Goal: Task Accomplishment & Management: Use online tool/utility

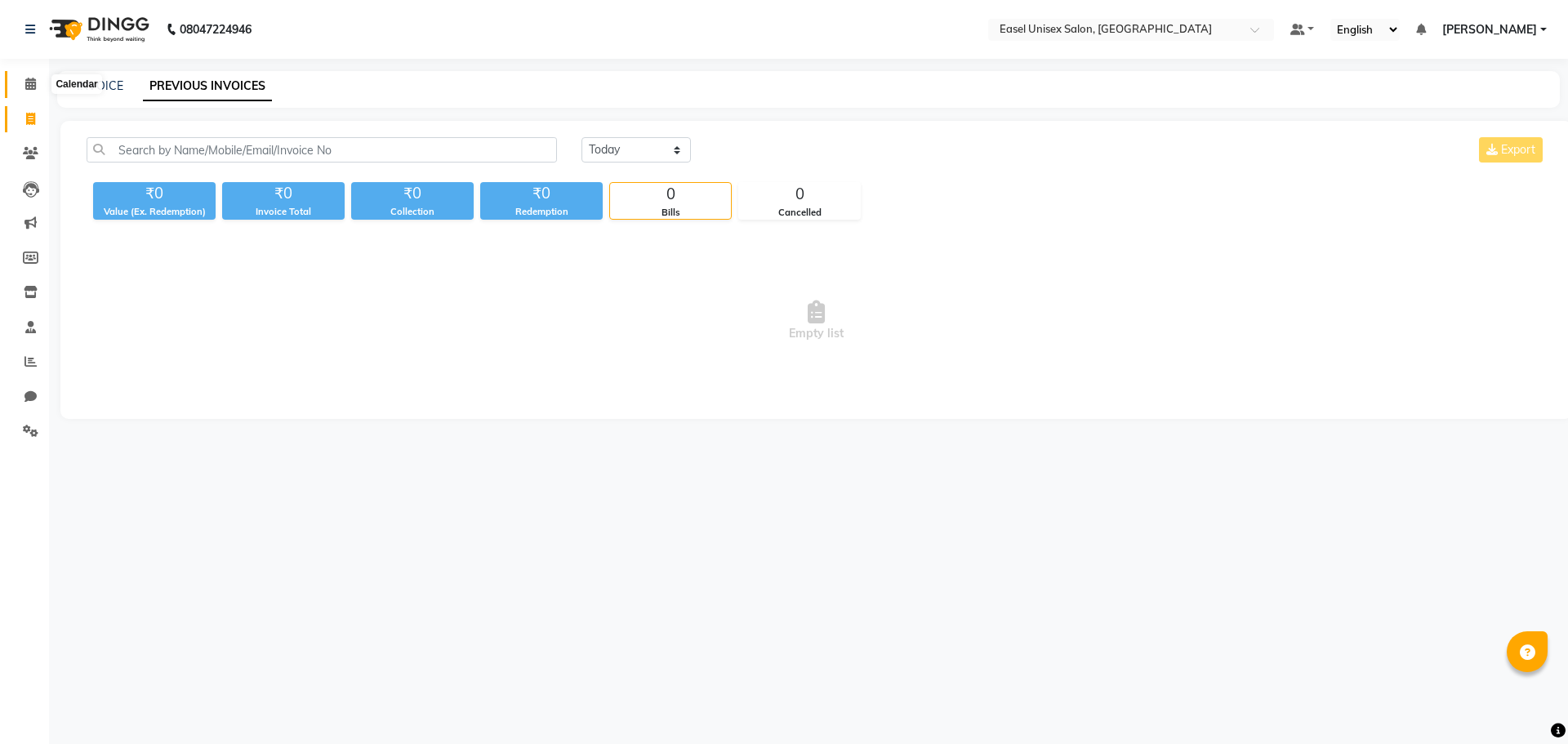
click at [33, 91] on span at bounding box center [30, 84] width 28 height 18
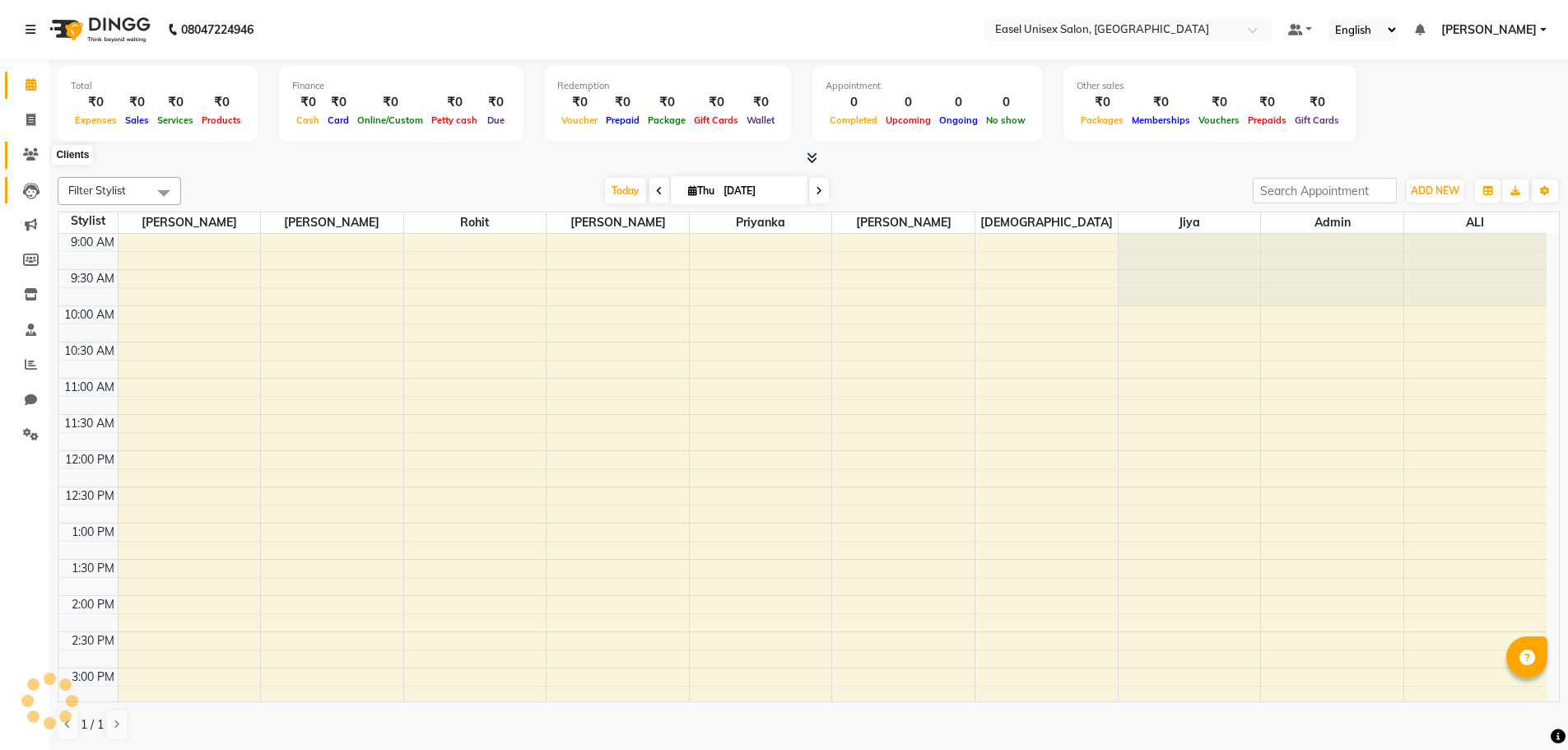
drag, startPoint x: 28, startPoint y: 156, endPoint x: 26, endPoint y: 193, distance: 37.1
click at [28, 156] on icon at bounding box center [31, 154] width 16 height 13
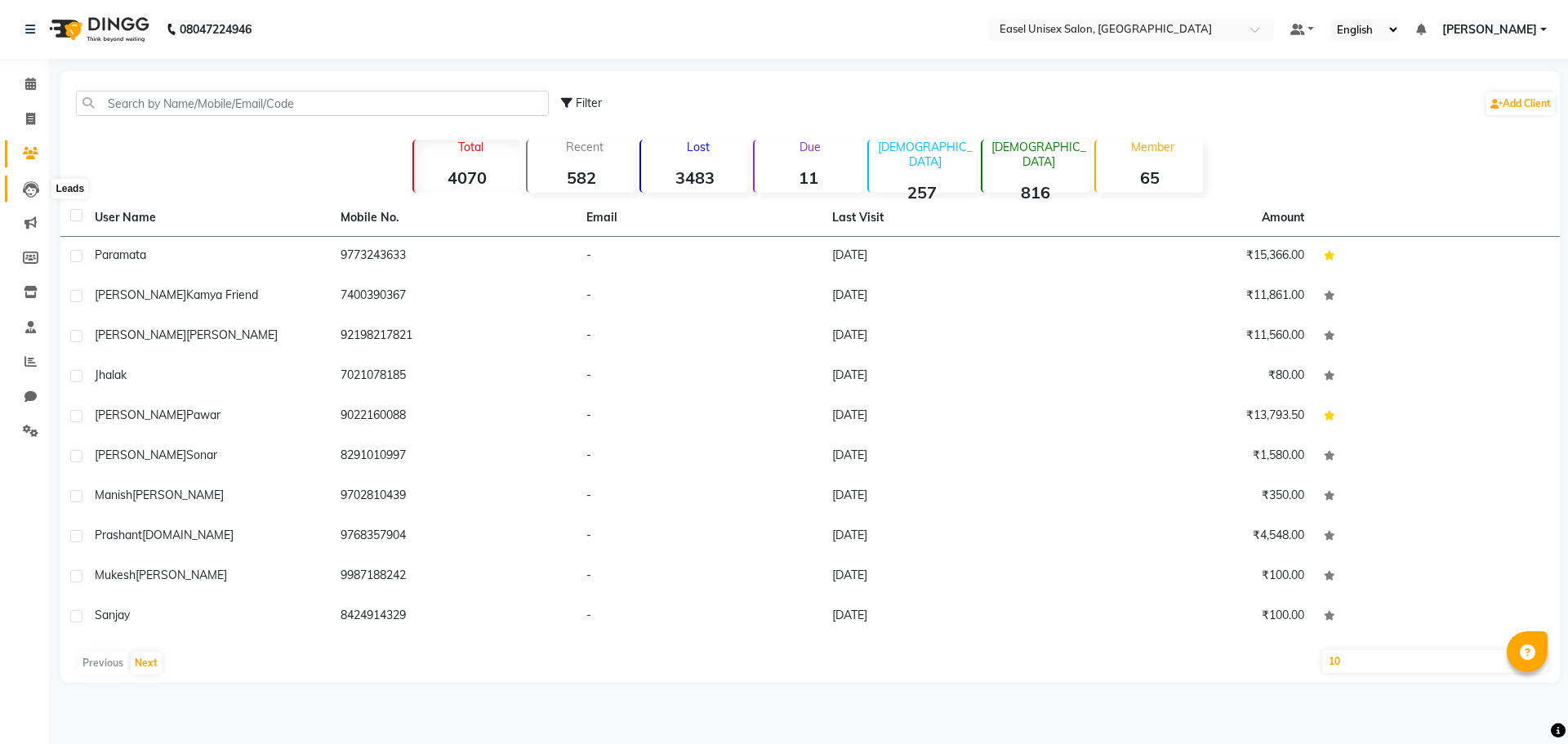
click at [28, 193] on icon at bounding box center [31, 189] width 17 height 17
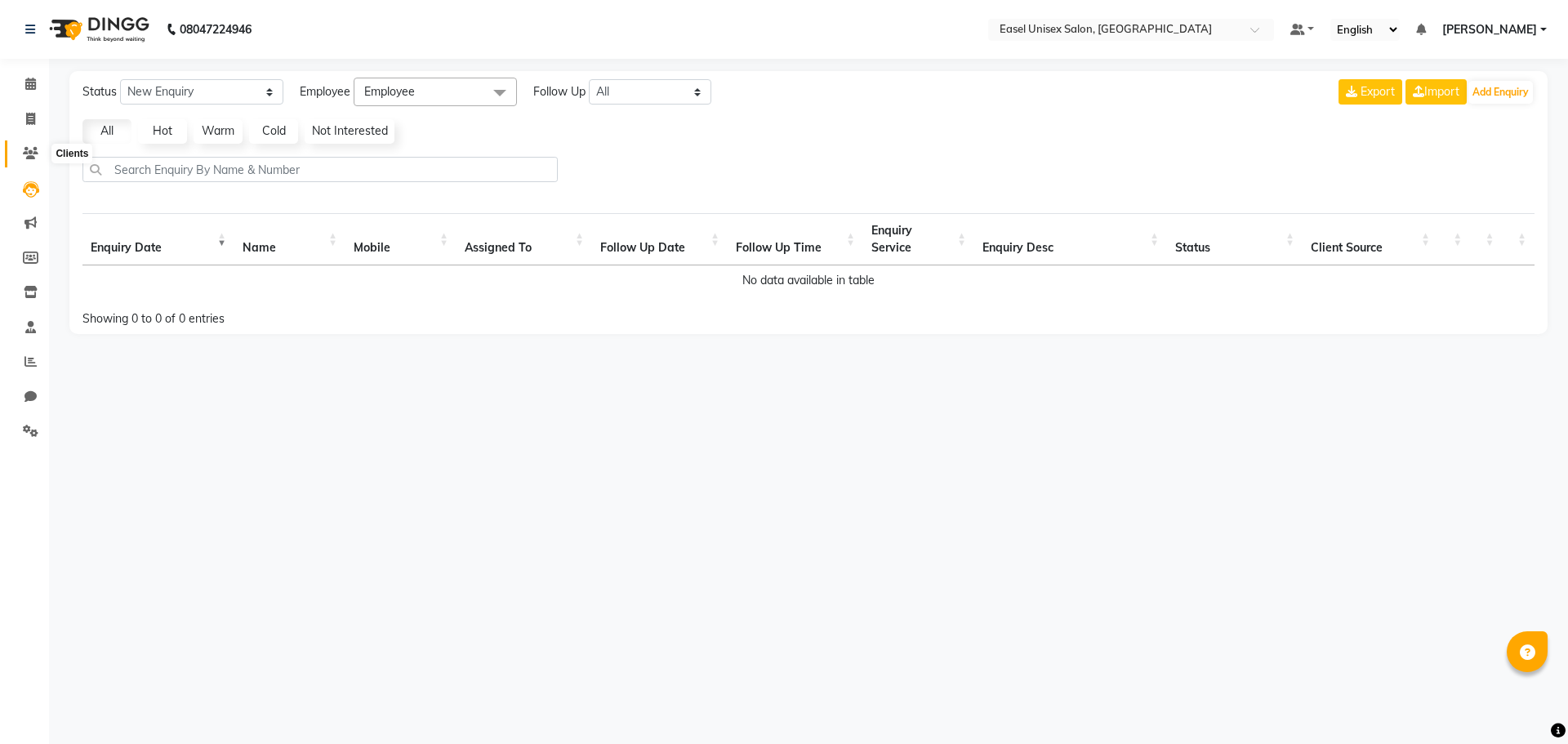
click at [34, 155] on icon at bounding box center [31, 152] width 16 height 13
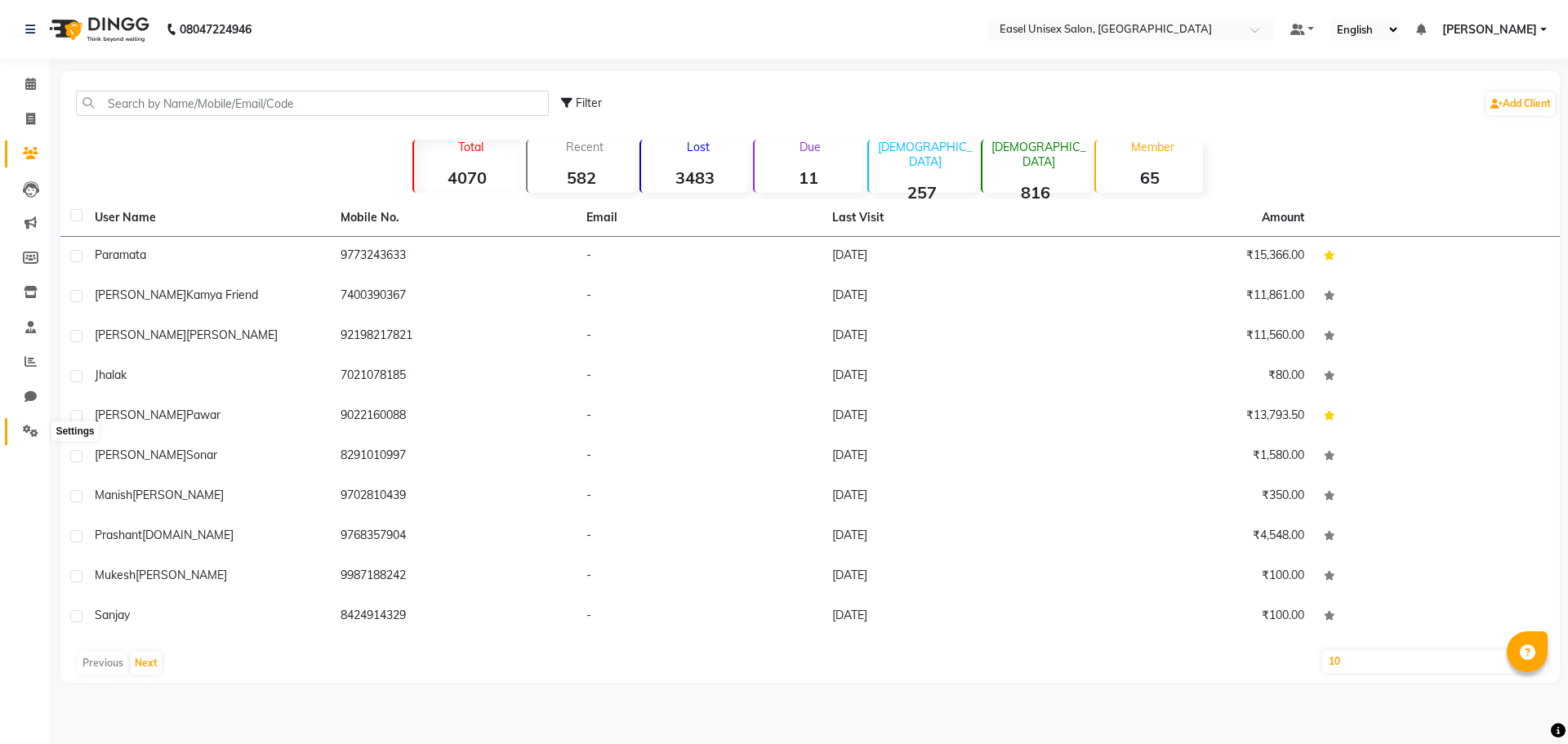
click at [34, 431] on icon at bounding box center [31, 430] width 16 height 13
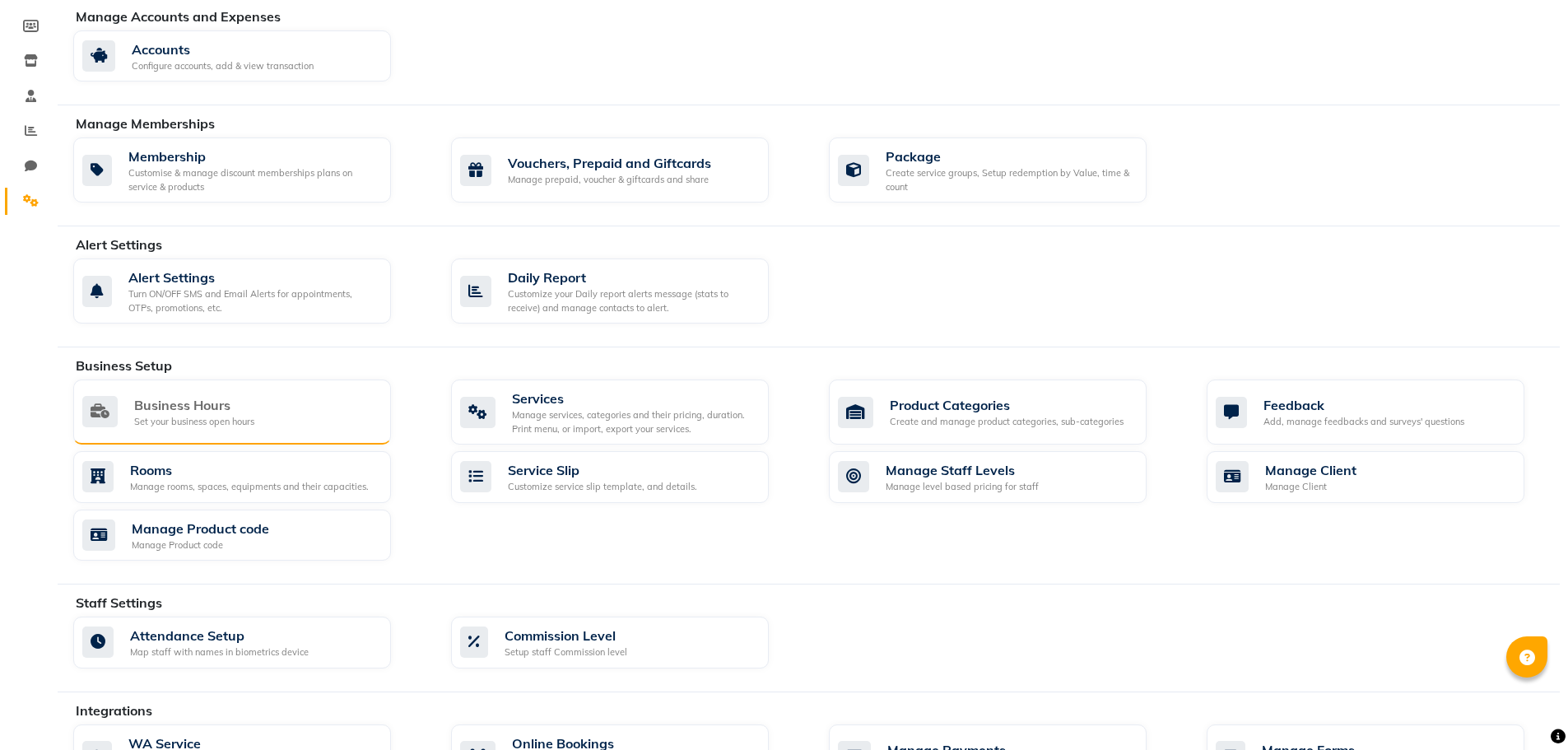
scroll to position [229, 0]
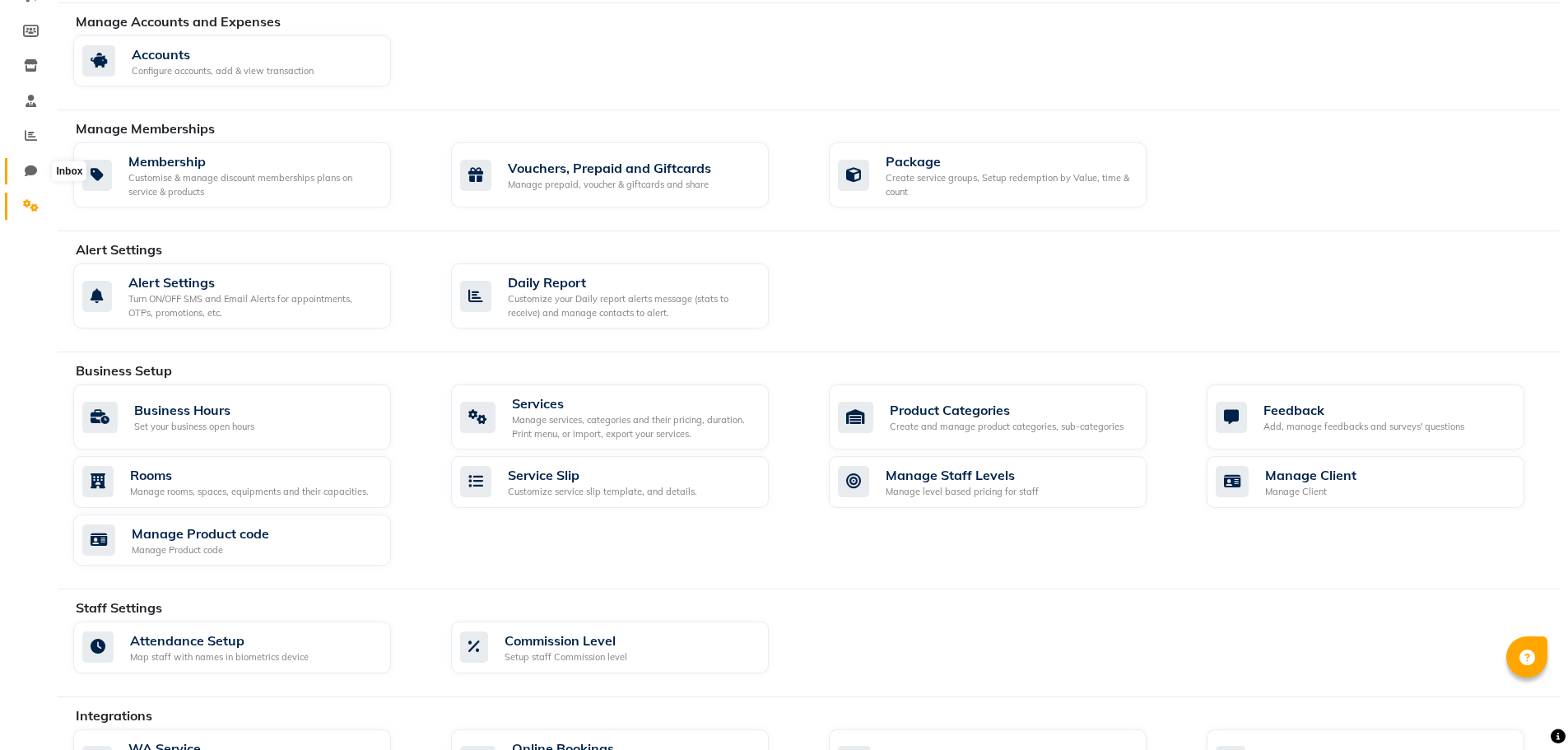
click at [36, 167] on icon at bounding box center [30, 170] width 13 height 13
select select "100"
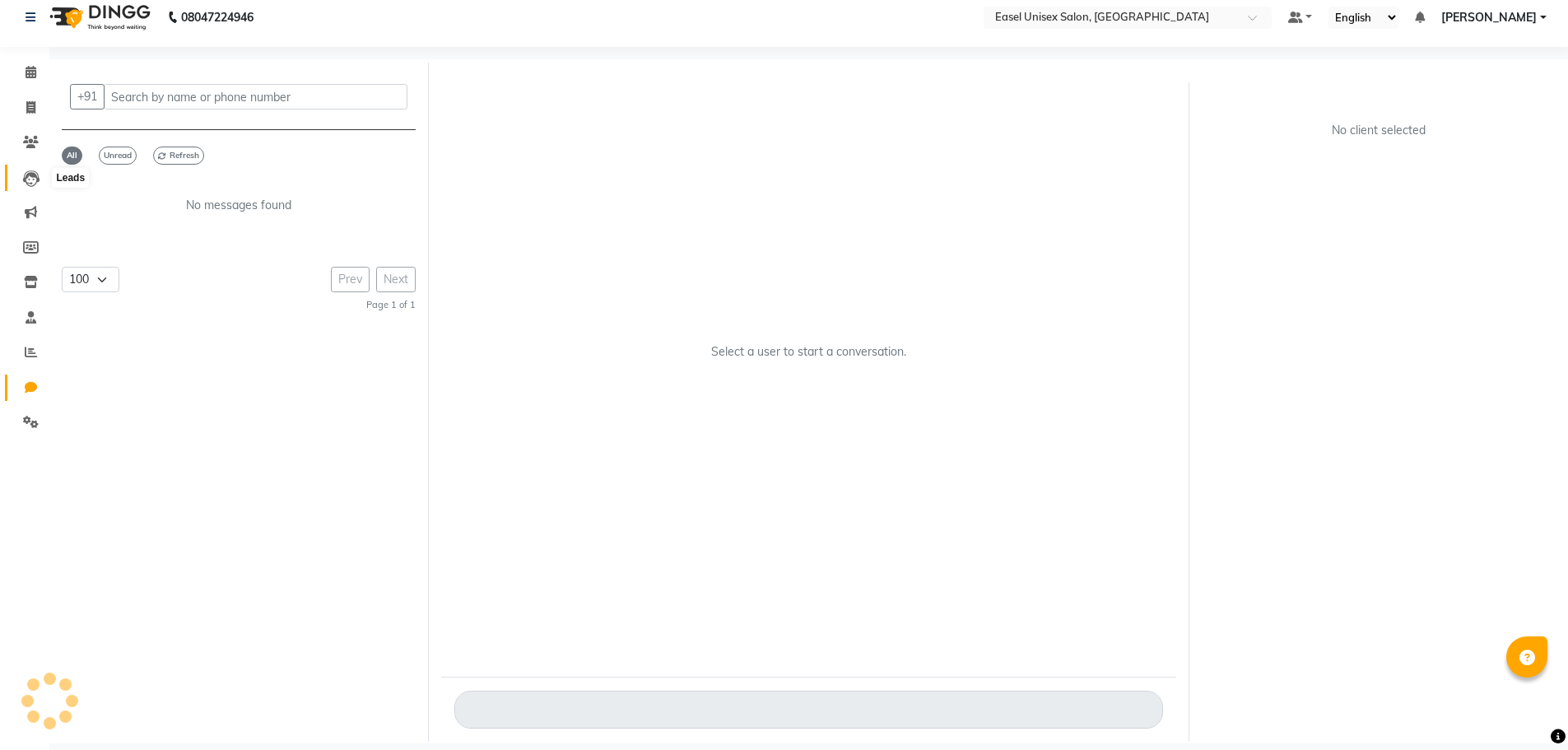
scroll to position [13, 0]
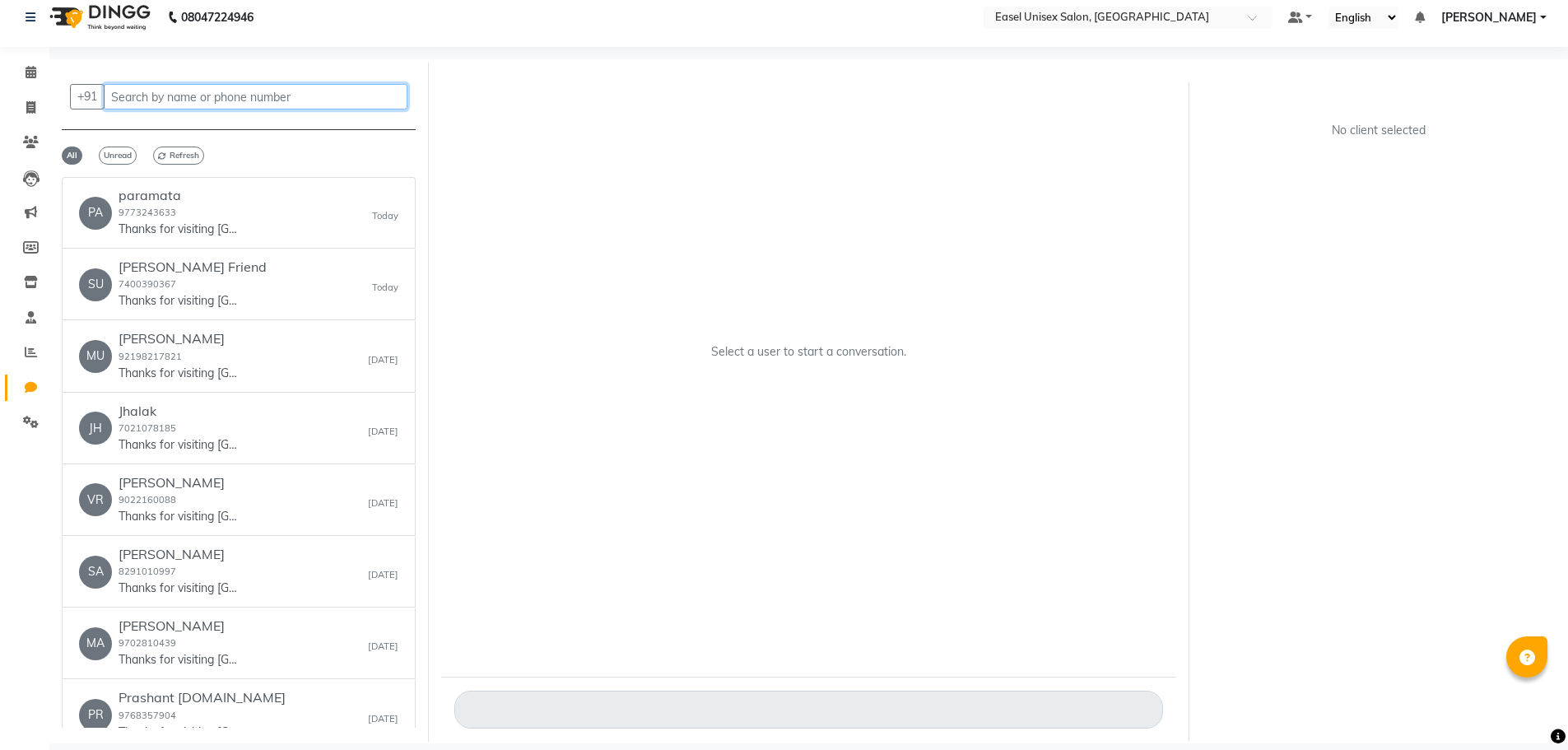
click at [201, 91] on input "text" at bounding box center [256, 97] width 304 height 25
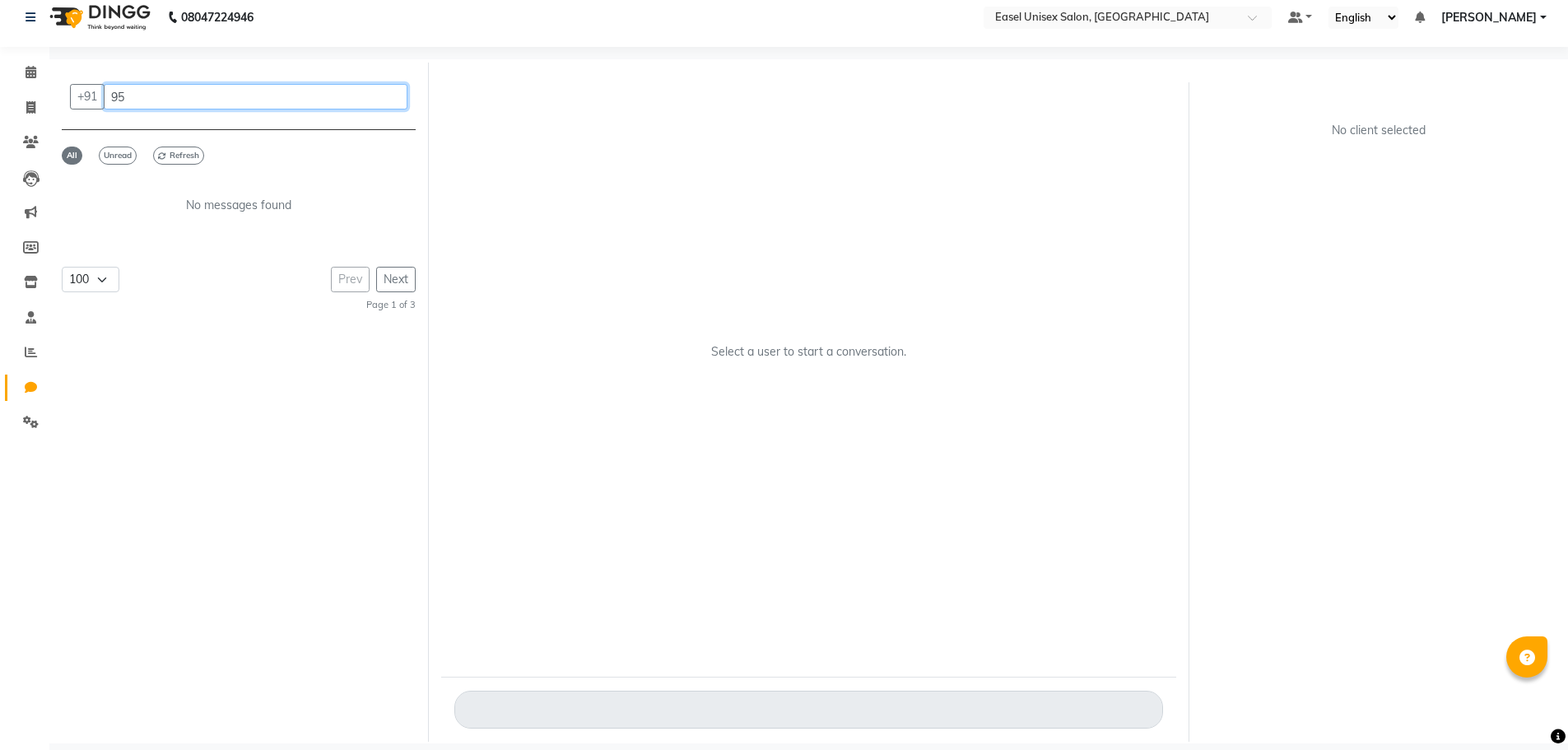
type input "9"
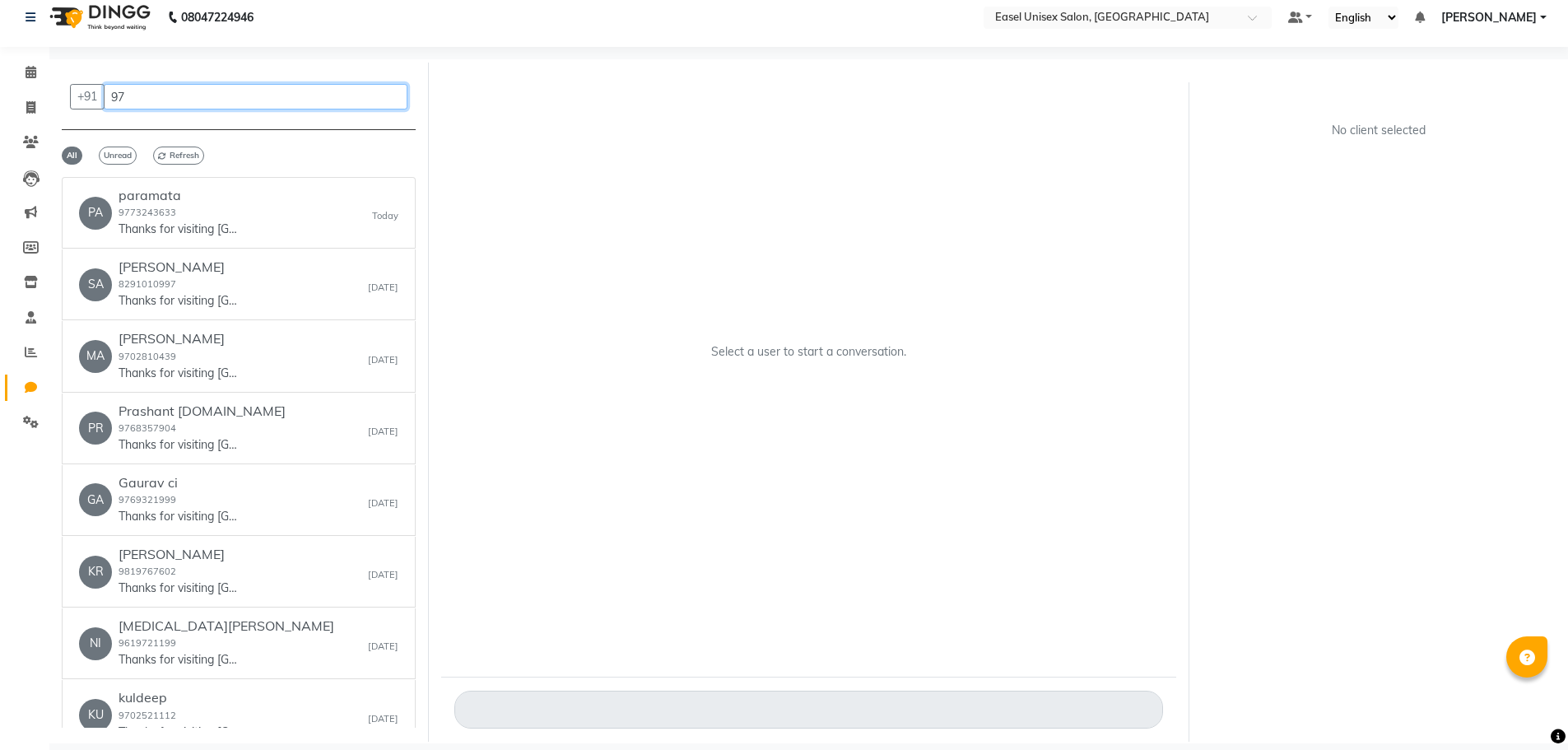
type input "9"
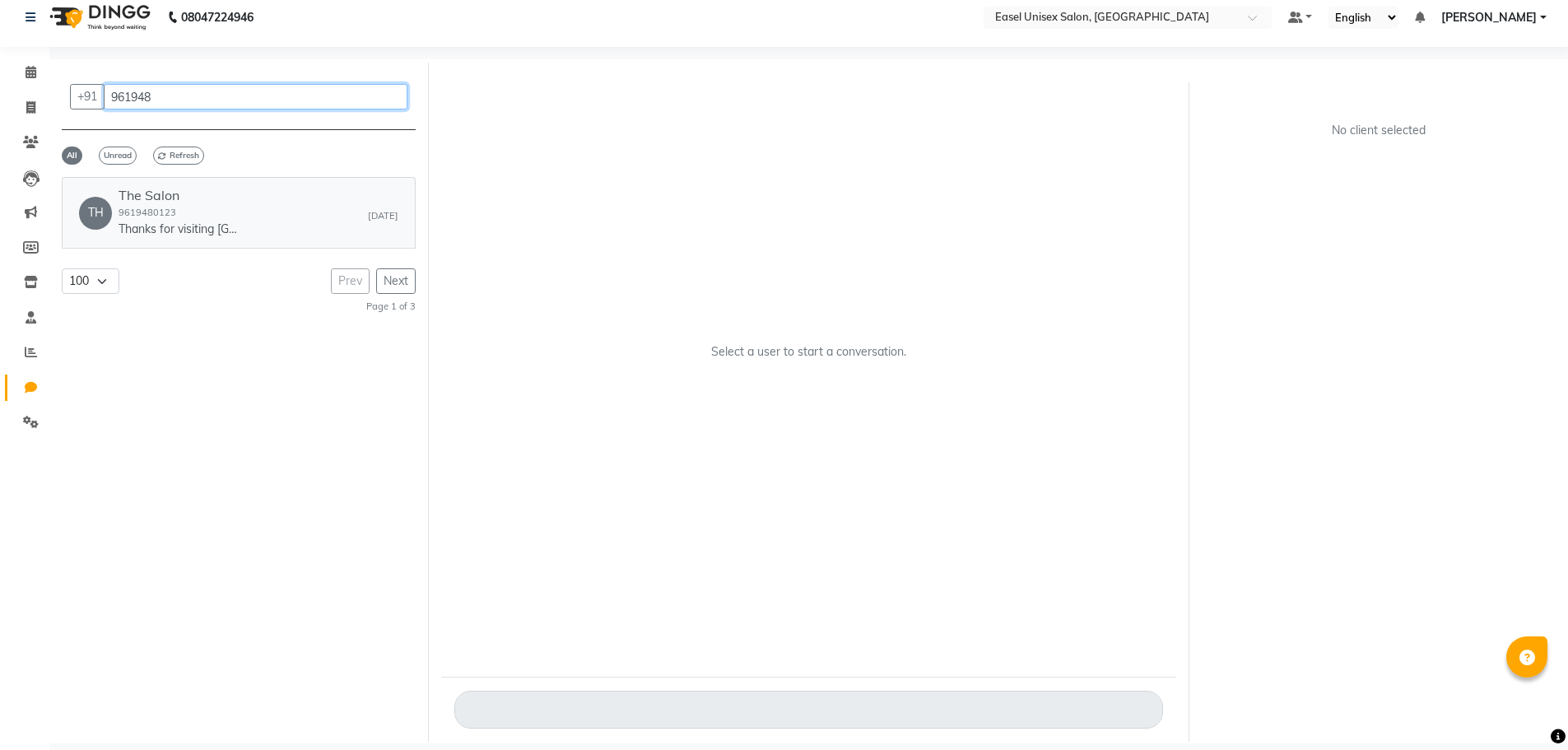
type input "961948"
click at [178, 209] on div "The Salon 9619480123 Thanks for visiting Easel Unisex Salon. Your bill amount i…" at bounding box center [180, 212] width 123 height 50
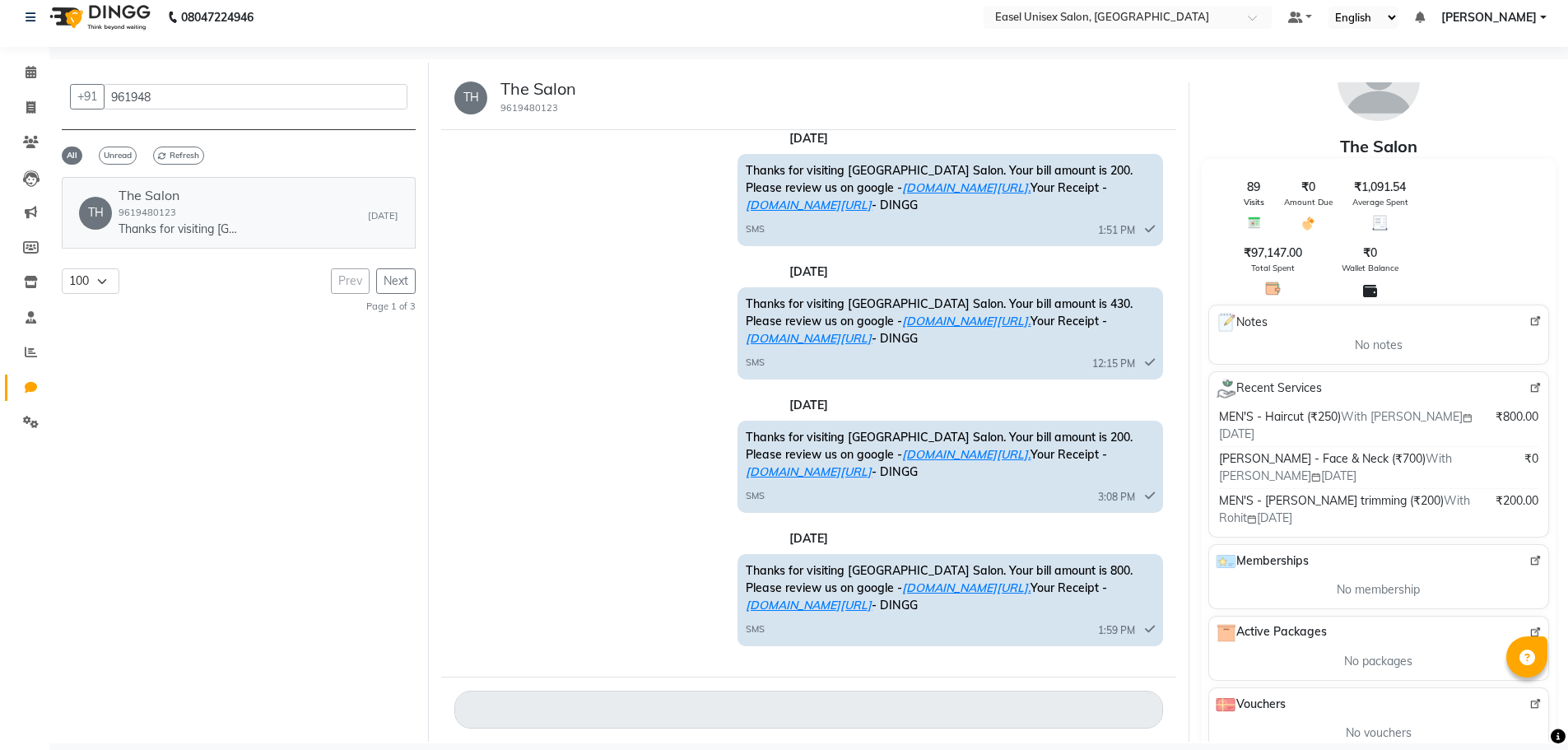
scroll to position [0, 0]
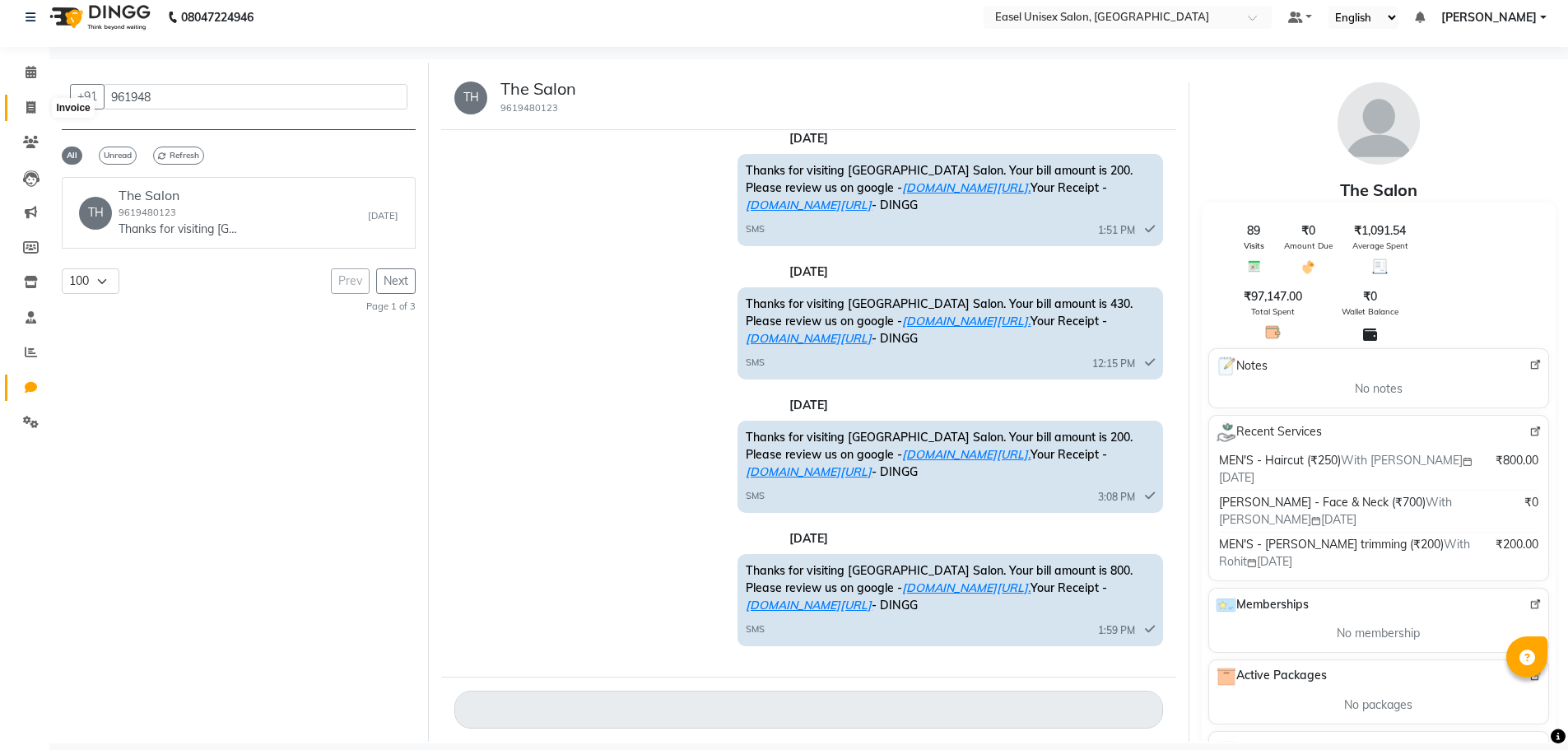
click at [37, 109] on span at bounding box center [30, 108] width 28 height 19
select select "service"
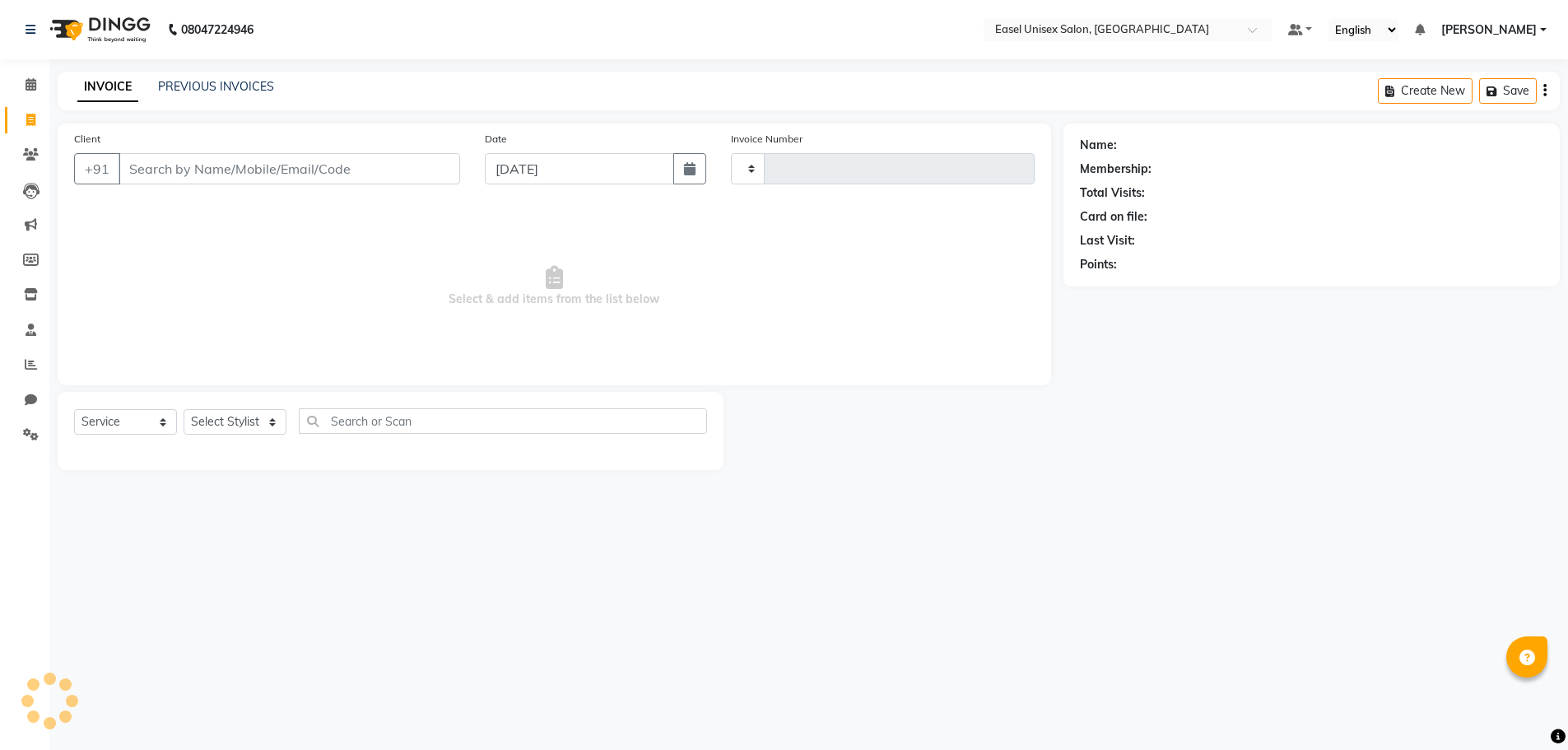
type input "1547"
select select "8639"
click at [219, 167] on input "Client" at bounding box center [291, 168] width 345 height 31
type input "9519513859"
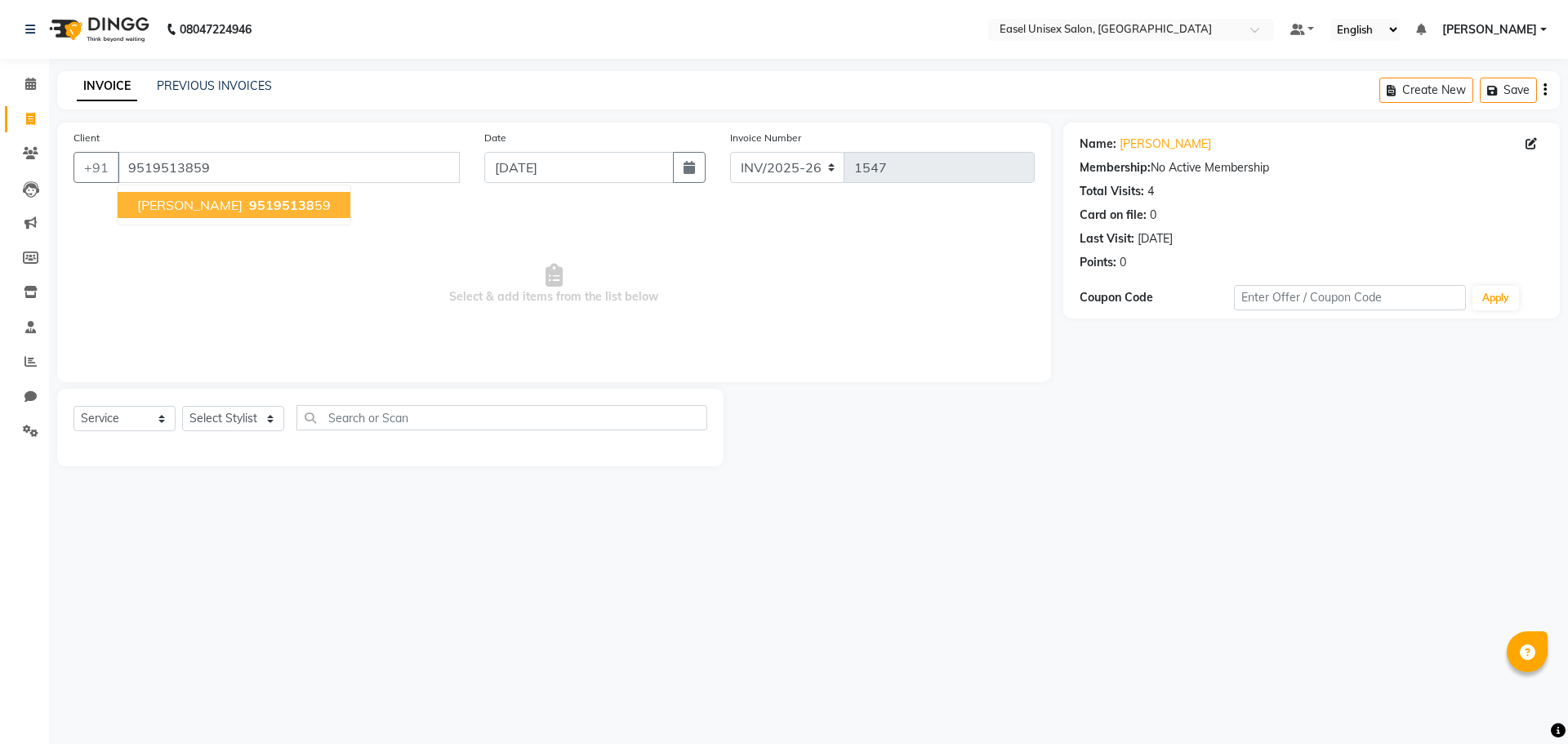
click at [243, 209] on span "[PERSON_NAME]" at bounding box center [189, 205] width 105 height 17
drag, startPoint x: 38, startPoint y: 365, endPoint x: 915, endPoint y: 90, distance: 919.1
click at [38, 365] on span at bounding box center [30, 361] width 28 height 18
click at [29, 401] on icon at bounding box center [30, 396] width 13 height 13
select select "100"
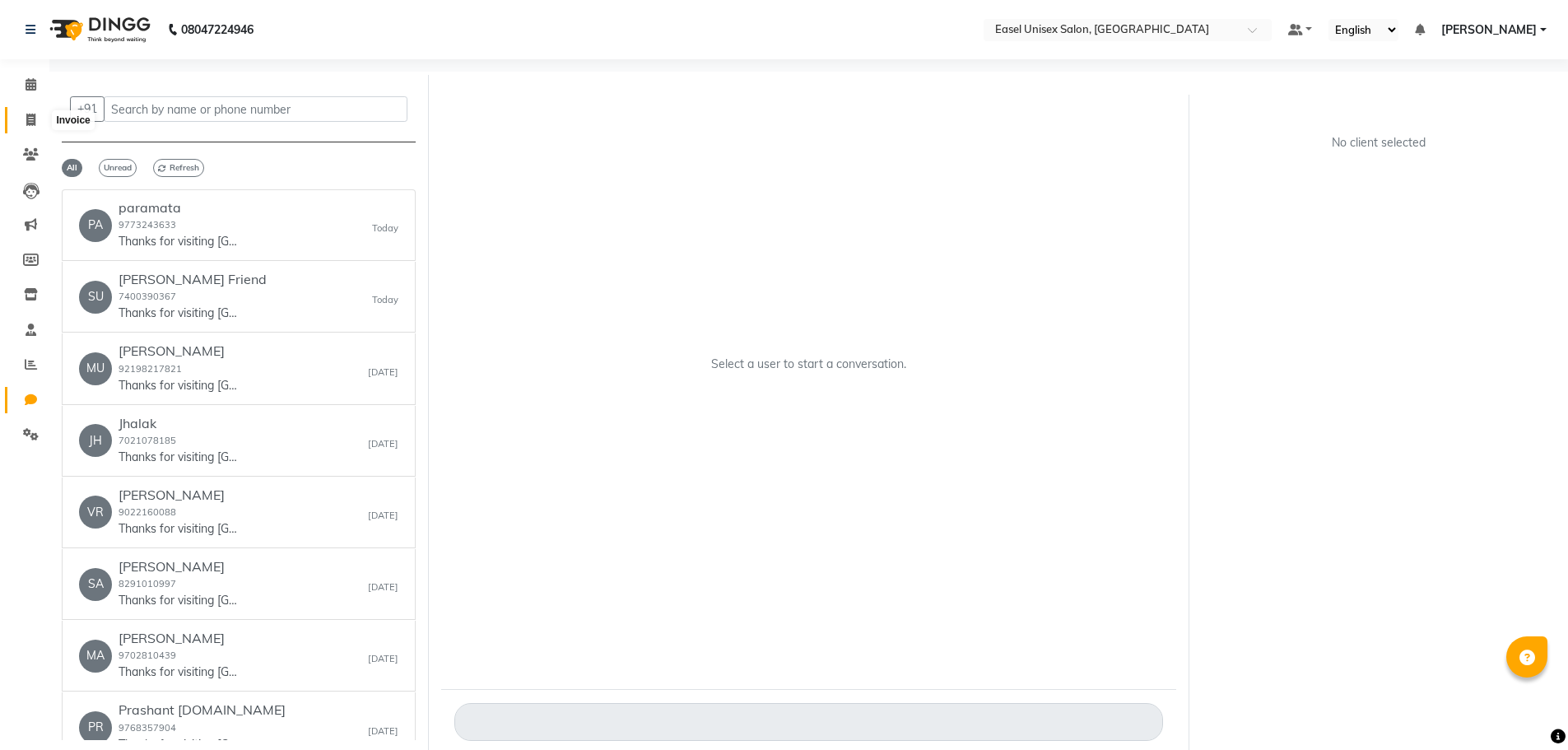
click at [33, 118] on icon at bounding box center [30, 119] width 9 height 13
select select "service"
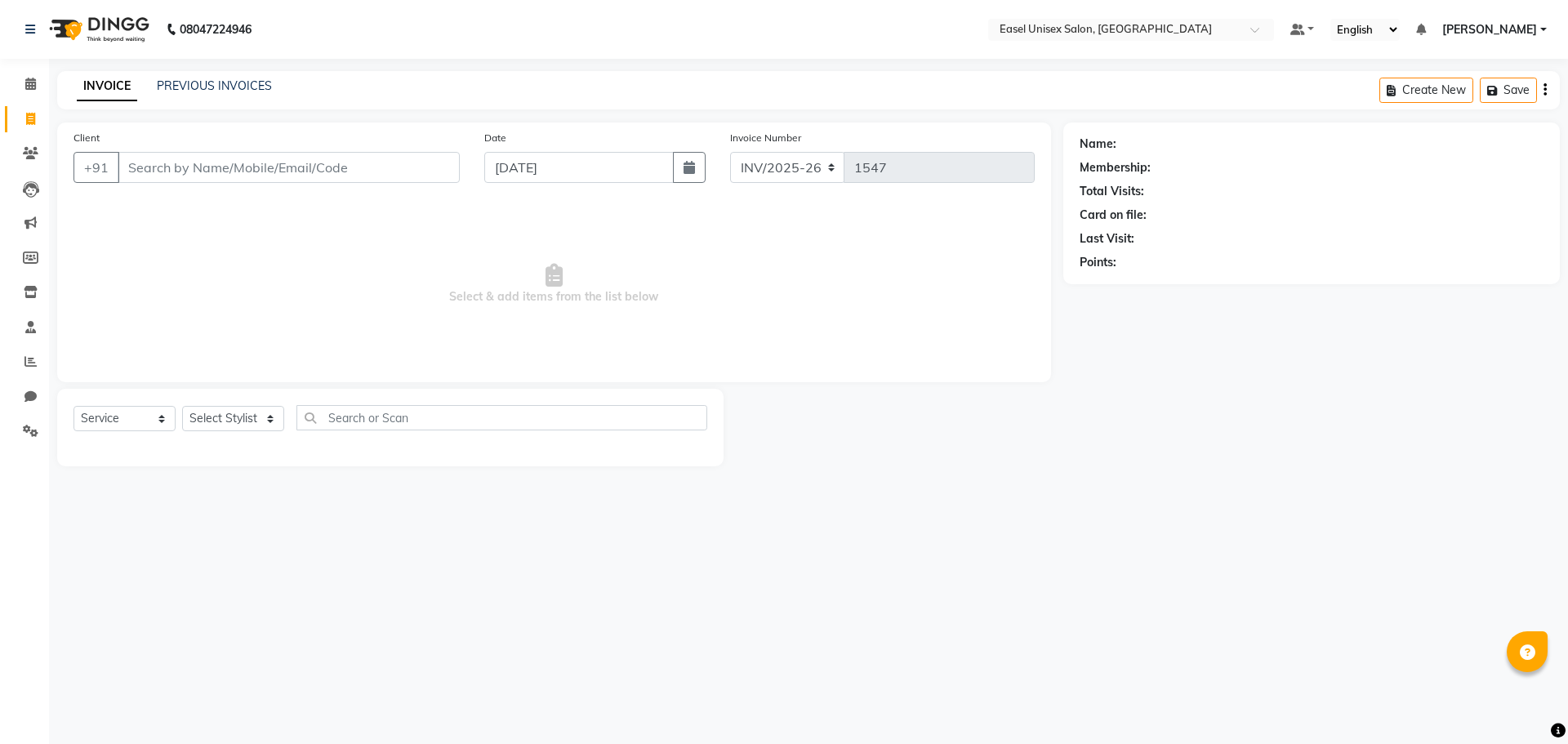
click at [284, 164] on input "Client" at bounding box center [289, 167] width 342 height 31
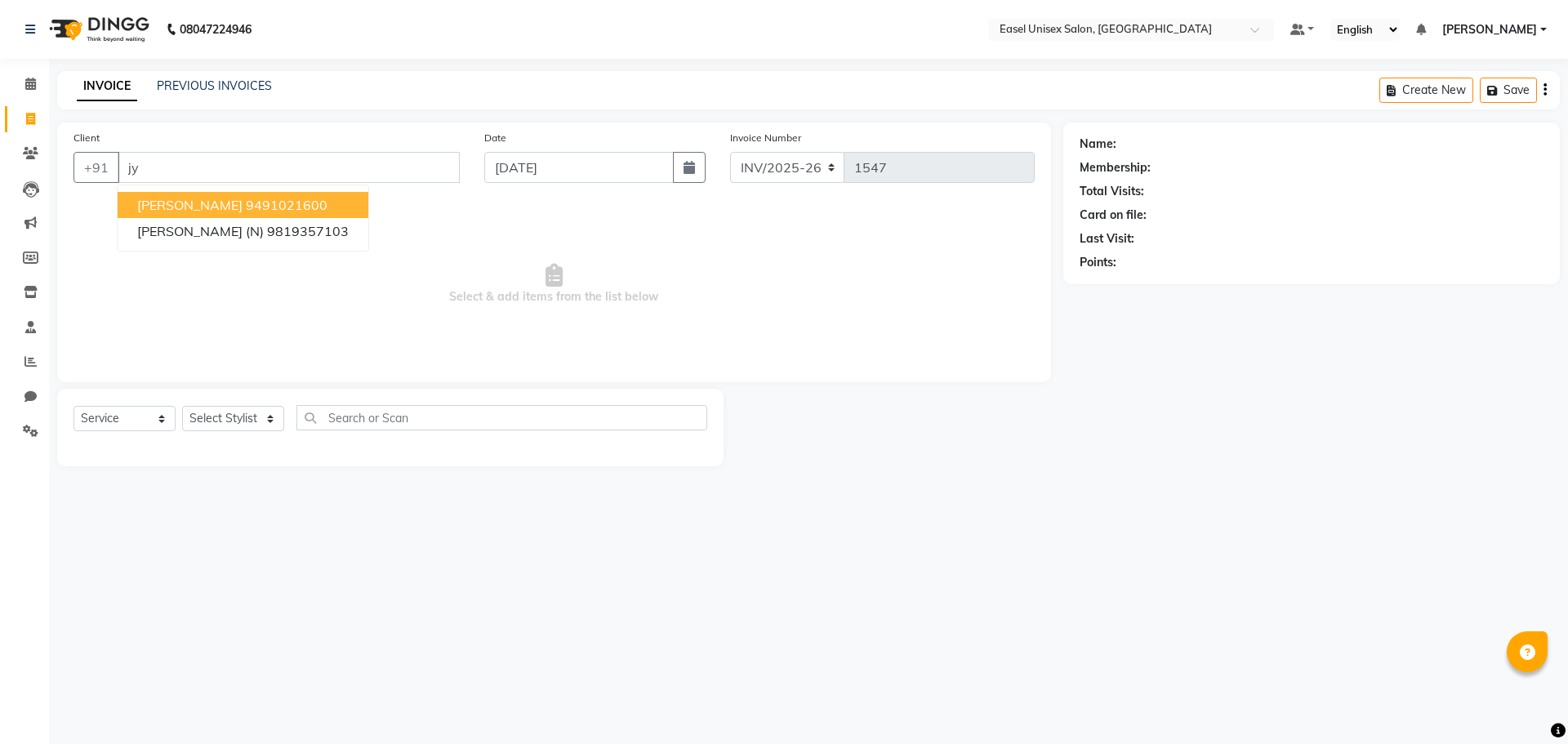
type input "j"
click at [291, 208] on ngb-highlight "70300 07171" at bounding box center [288, 205] width 85 height 17
type input "7030007171"
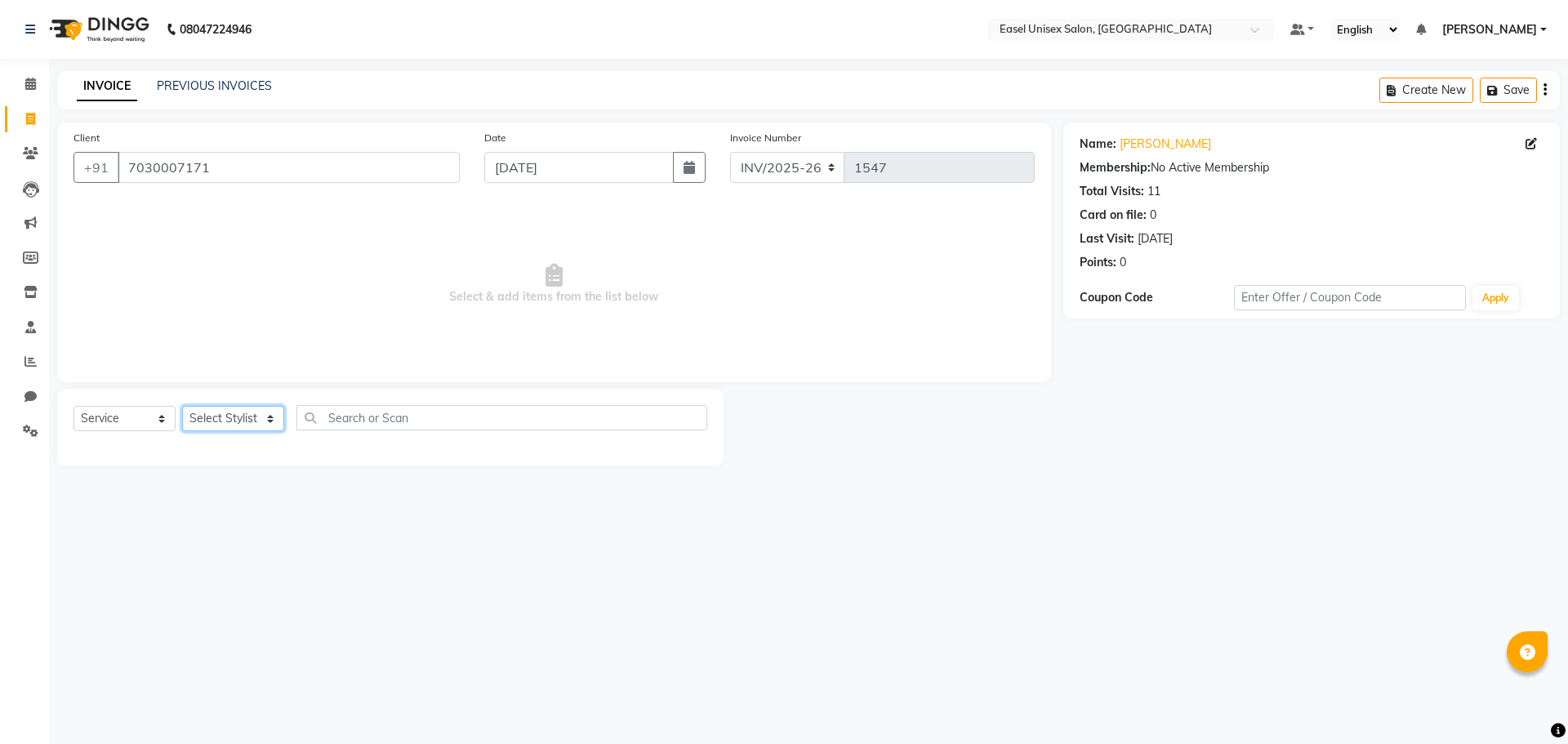
click at [249, 428] on select "Select Stylist admin [PERSON_NAME] jiya [PERSON_NAME] Priyanka [PERSON_NAME] [P…" at bounding box center [232, 419] width 102 height 25
select select "83237"
click at [182, 406] on select "Select Stylist admin [PERSON_NAME] jiya [PERSON_NAME] Priyanka [PERSON_NAME] [P…" at bounding box center [232, 419] width 102 height 25
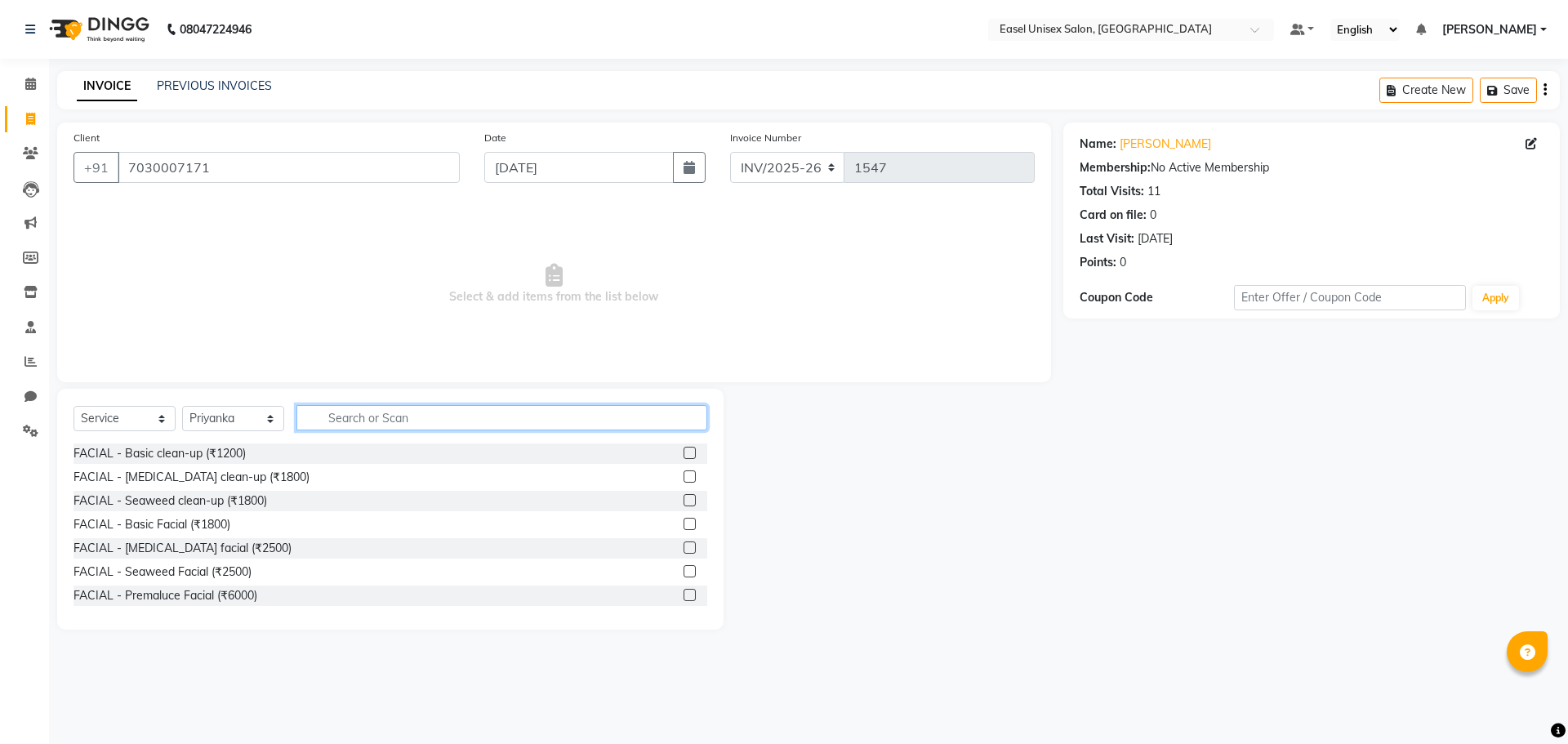
click at [447, 423] on input "text" at bounding box center [501, 418] width 411 height 25
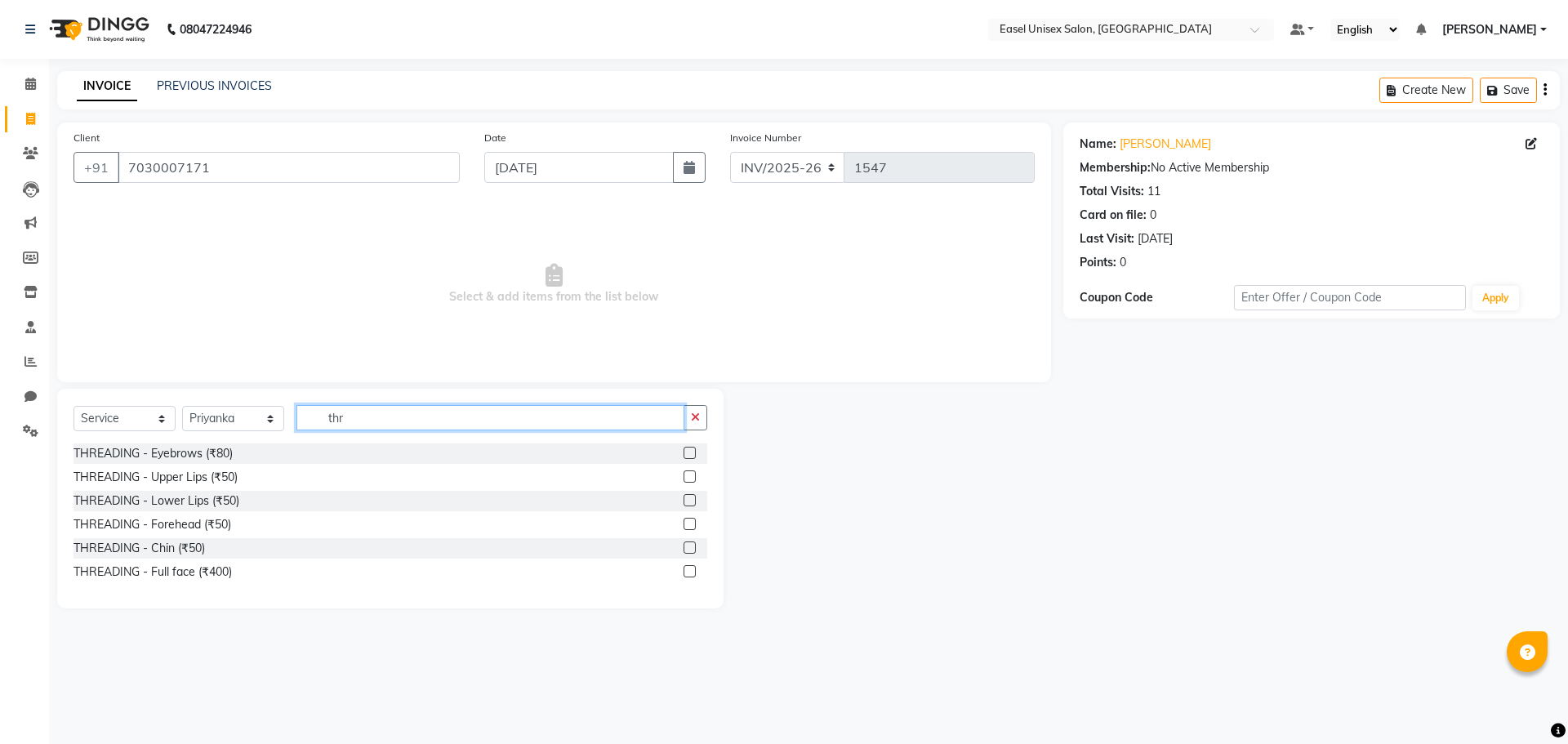
type input "thr"
click at [691, 453] on label at bounding box center [689, 453] width 13 height 13
click at [691, 453] on input "checkbox" at bounding box center [688, 453] width 11 height 11
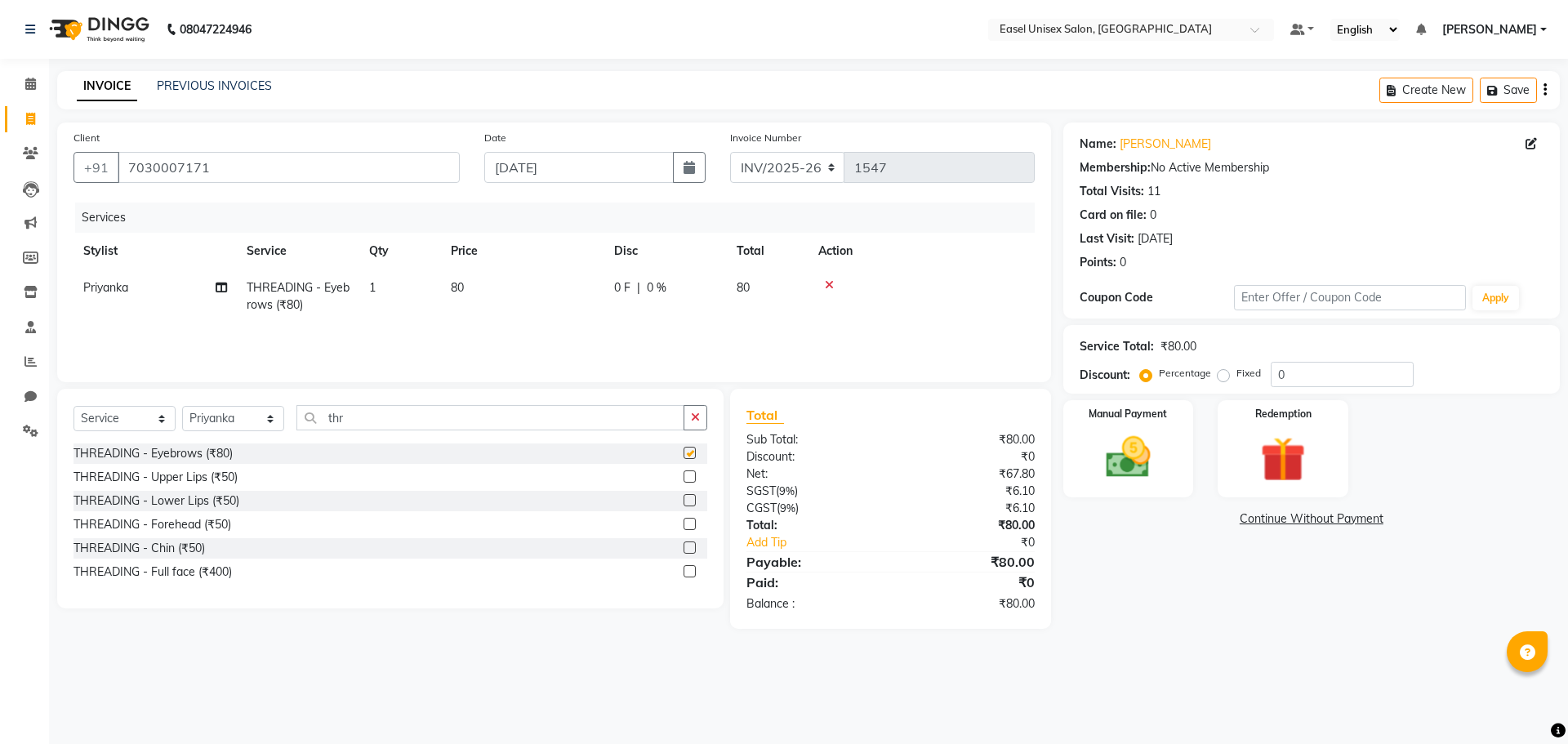
checkbox input "false"
click at [496, 410] on input "thr" at bounding box center [490, 418] width 388 height 25
type input "t"
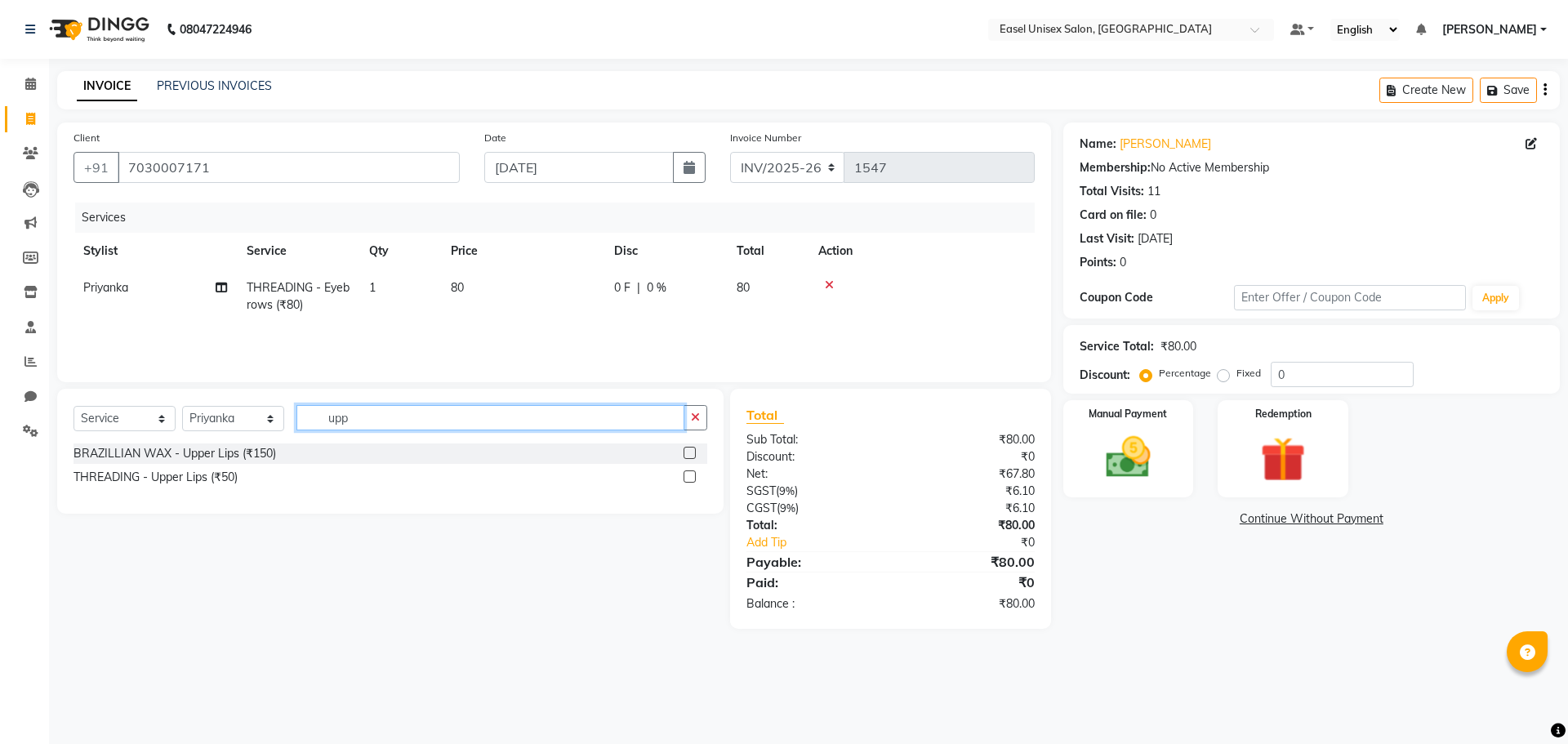
type input "upp"
click at [685, 449] on label at bounding box center [689, 453] width 13 height 13
click at [685, 449] on input "checkbox" at bounding box center [688, 453] width 11 height 11
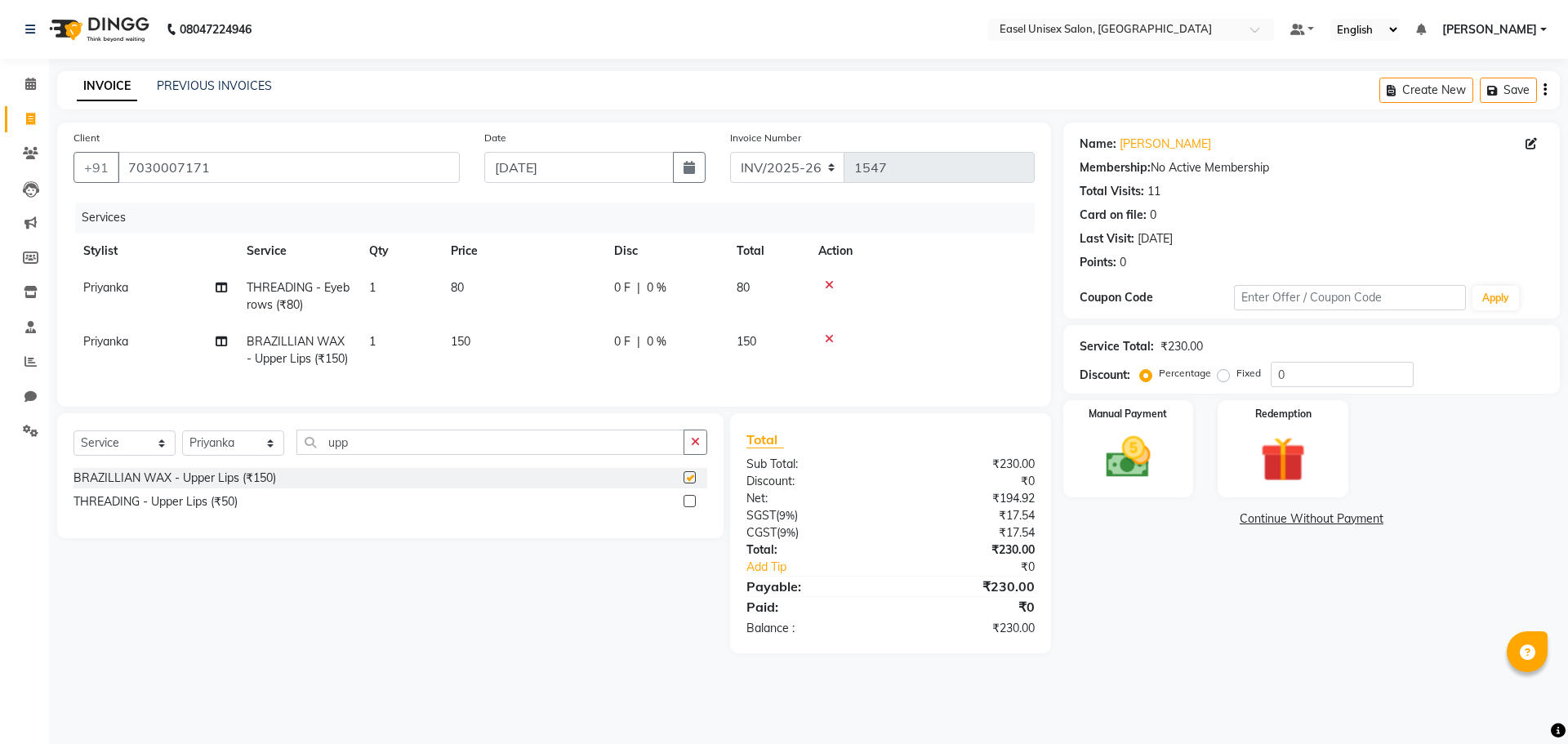
checkbox input "false"
click at [528, 453] on input "upp" at bounding box center [490, 442] width 388 height 25
click at [484, 336] on td "150" at bounding box center [523, 350] width 163 height 53
select select "83237"
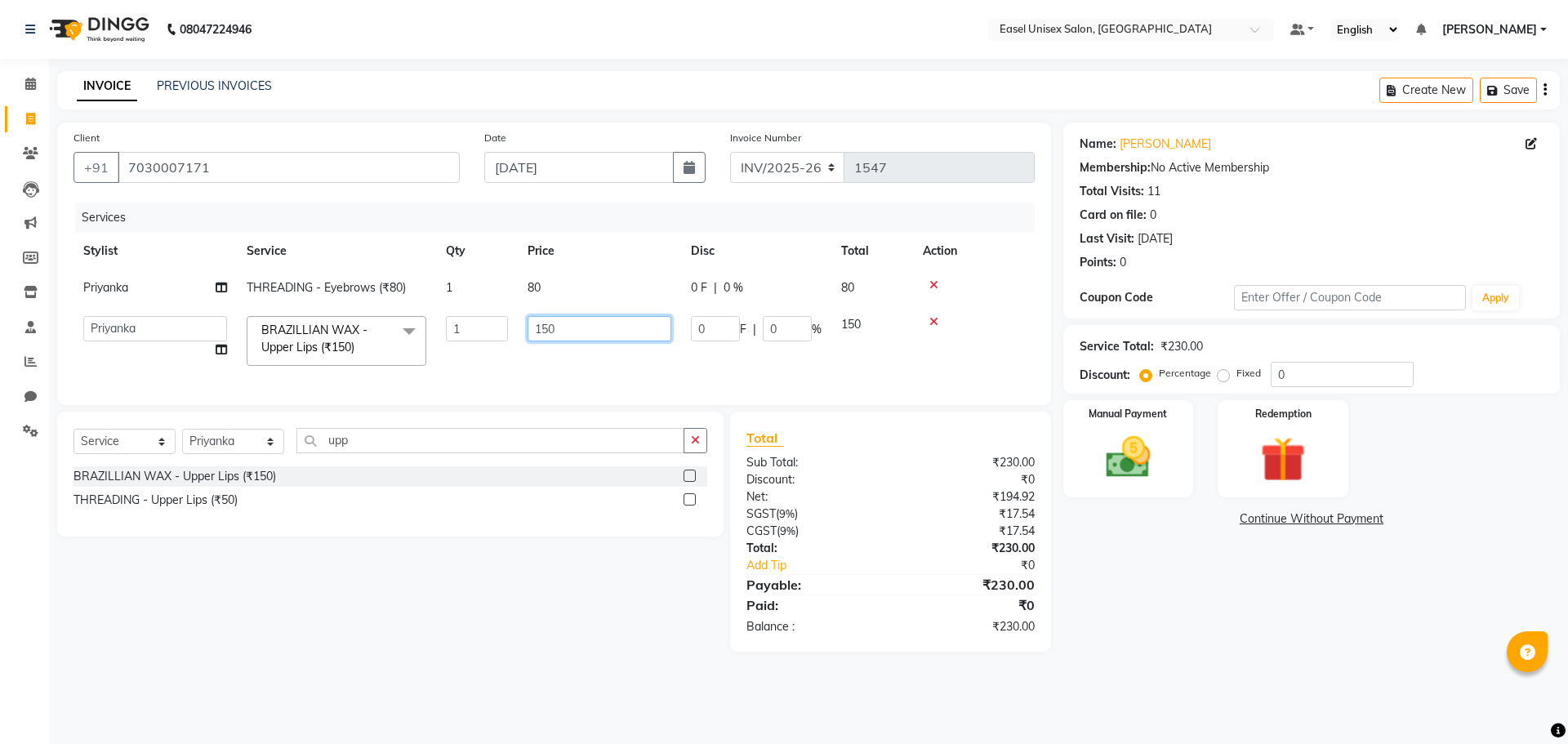
click at [586, 331] on input "150" at bounding box center [599, 328] width 144 height 25
click at [593, 331] on input "110" at bounding box center [599, 328] width 144 height 25
type input "115"
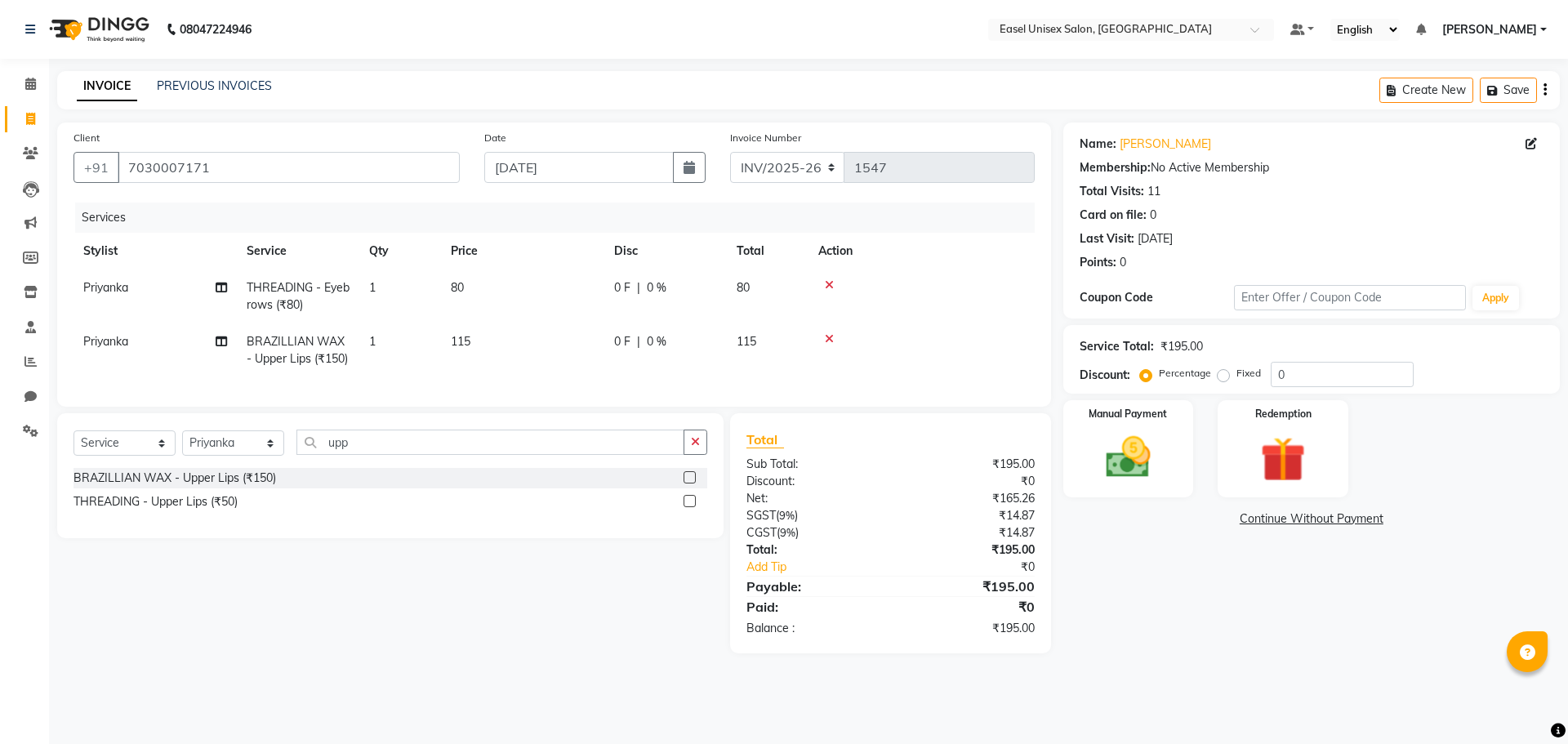
click at [917, 360] on td at bounding box center [921, 350] width 226 height 53
click at [231, 453] on select "Select Stylist admin [PERSON_NAME] jiya [PERSON_NAME] Priyanka [PERSON_NAME] [P…" at bounding box center [232, 443] width 102 height 25
select select "82876"
click at [182, 443] on select "Select Stylist admin [PERSON_NAME] jiya [PERSON_NAME] Priyanka [PERSON_NAME] [P…" at bounding box center [232, 443] width 102 height 25
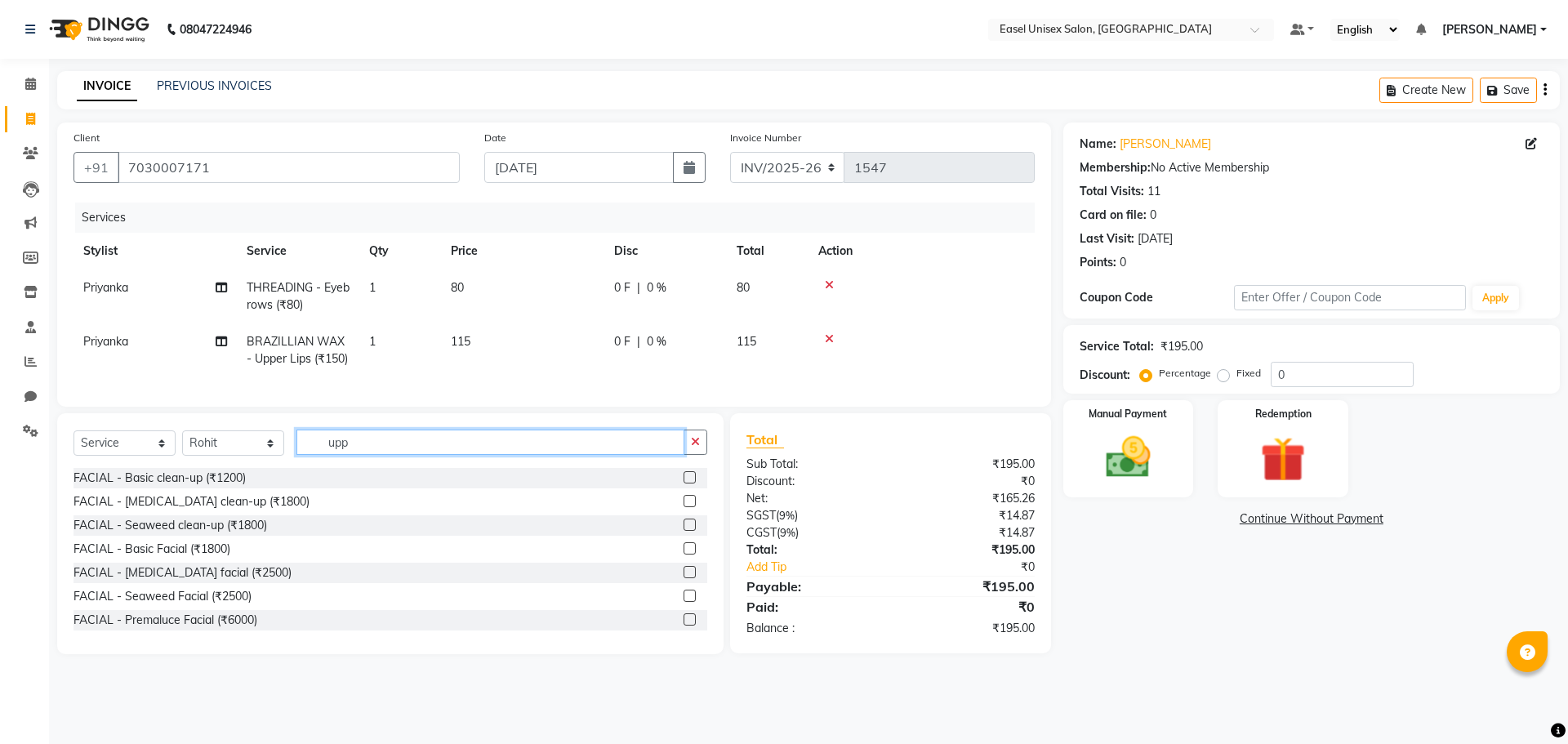
click at [474, 455] on input "upp" at bounding box center [490, 442] width 388 height 25
type input "u"
type input "spa"
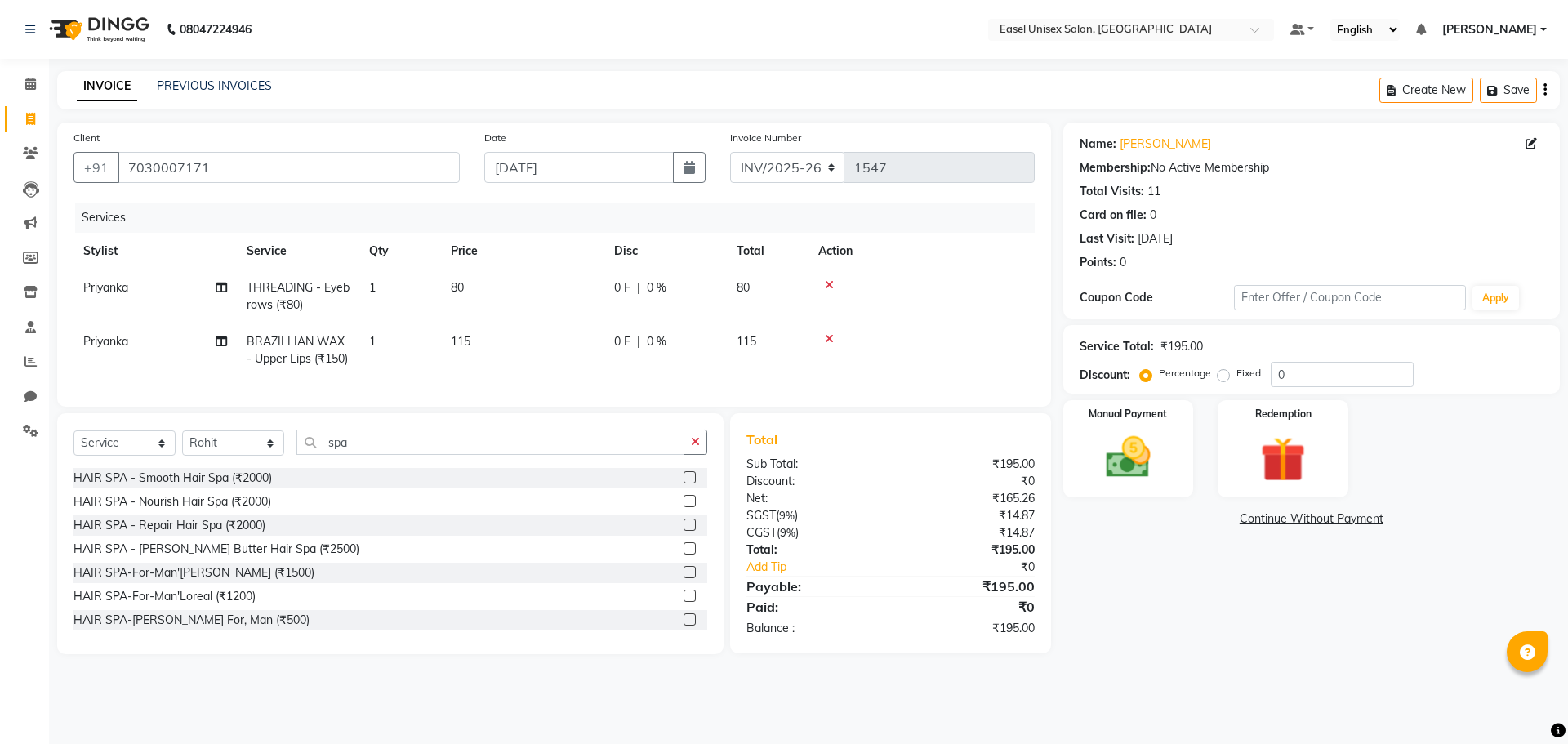
click at [683, 484] on label at bounding box center [689, 477] width 13 height 13
click at [683, 484] on input "checkbox" at bounding box center [688, 478] width 11 height 11
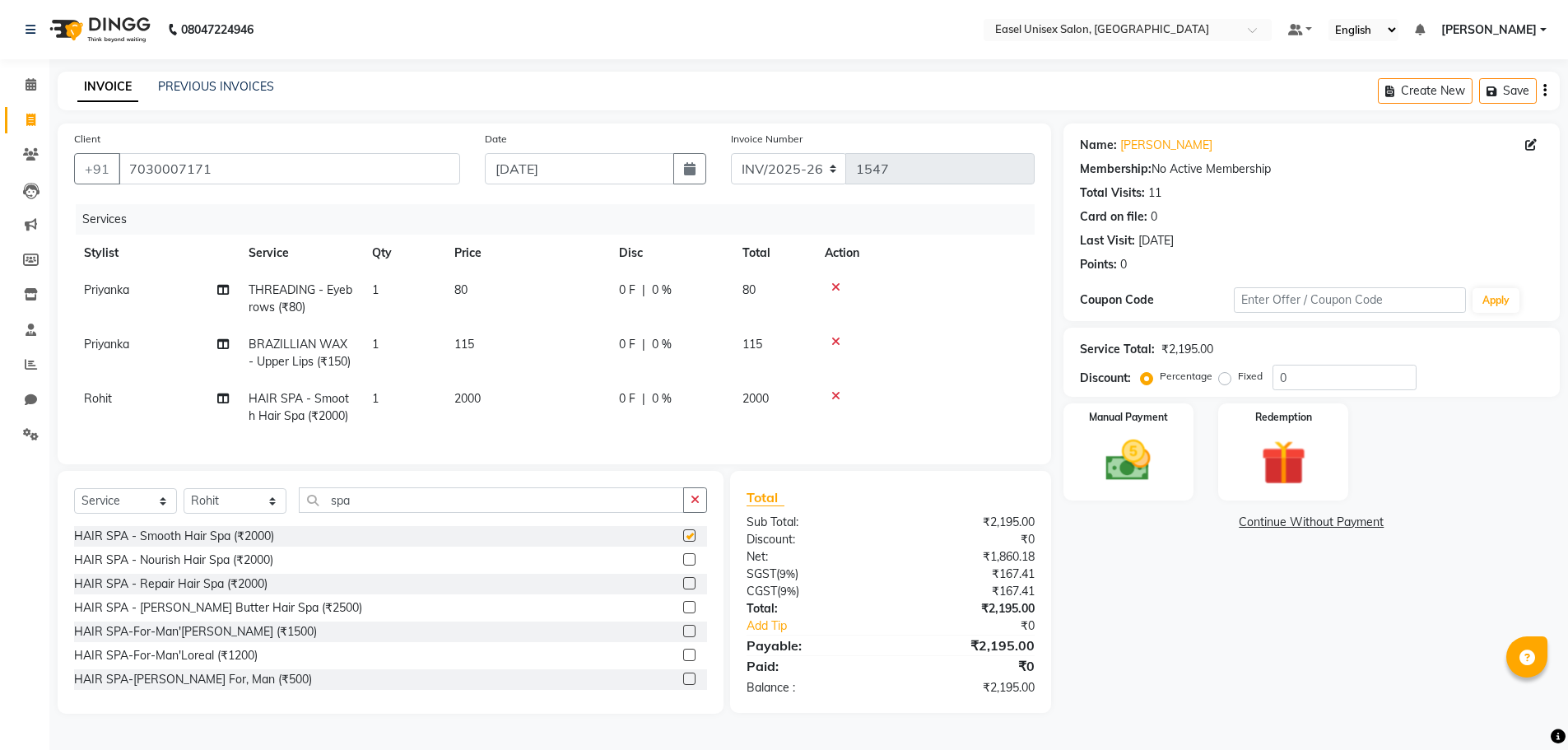
checkbox input "false"
click at [1148, 484] on img at bounding box center [1128, 460] width 75 height 54
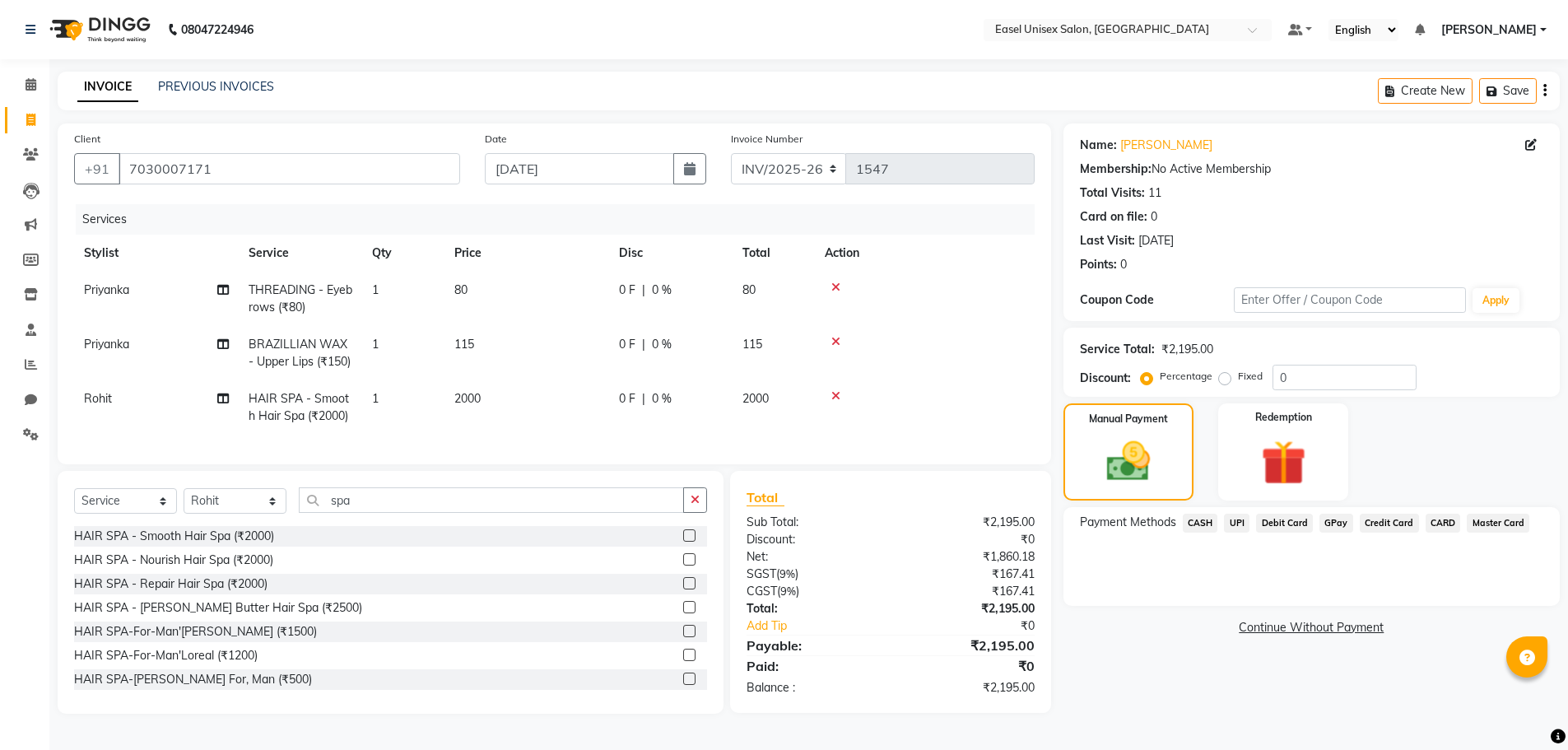
click at [1209, 525] on span "CASH" at bounding box center [1201, 522] width 35 height 19
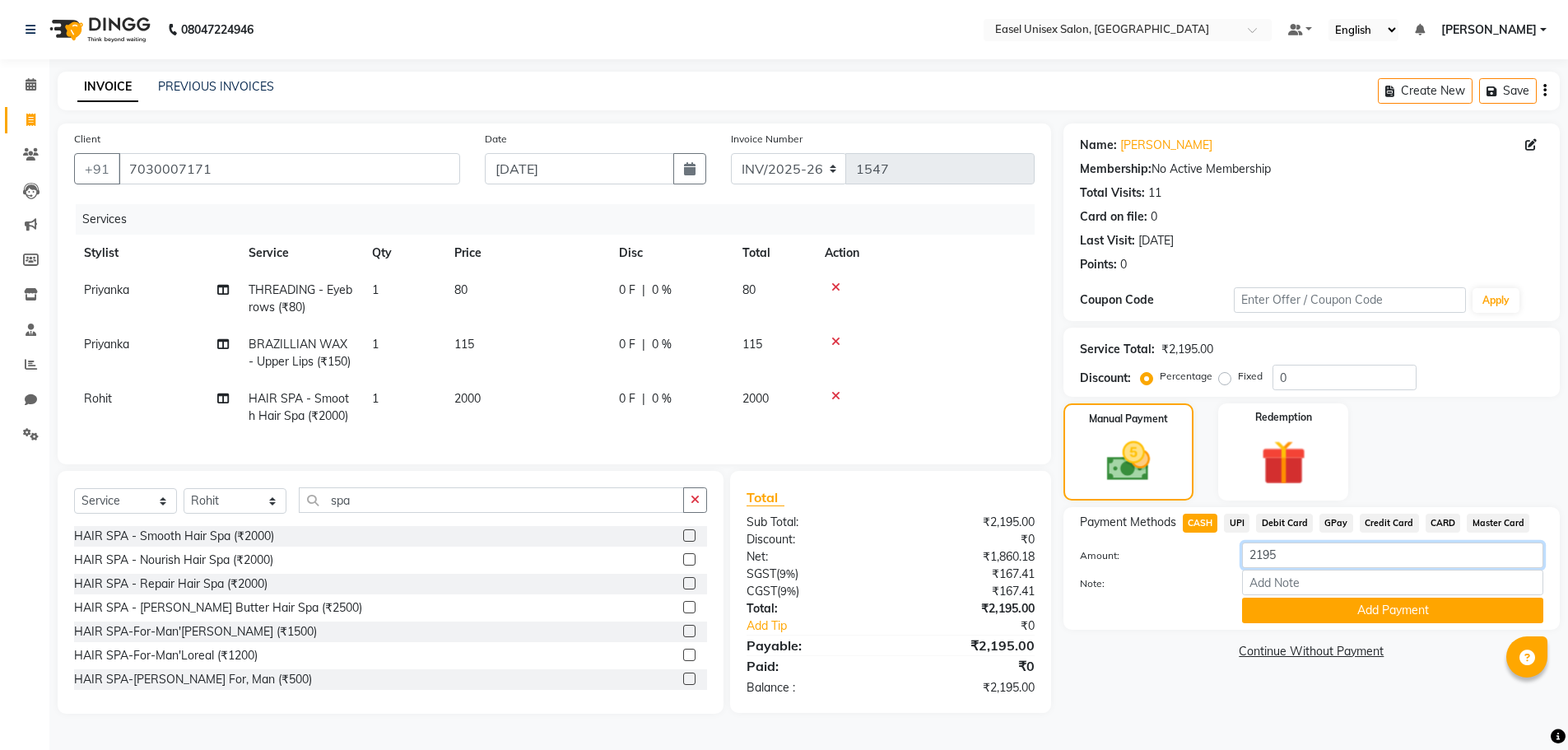
click at [1291, 555] on input "2195" at bounding box center [1393, 555] width 302 height 25
type input "2000"
click at [1362, 619] on button "Add Payment" at bounding box center [1393, 610] width 302 height 25
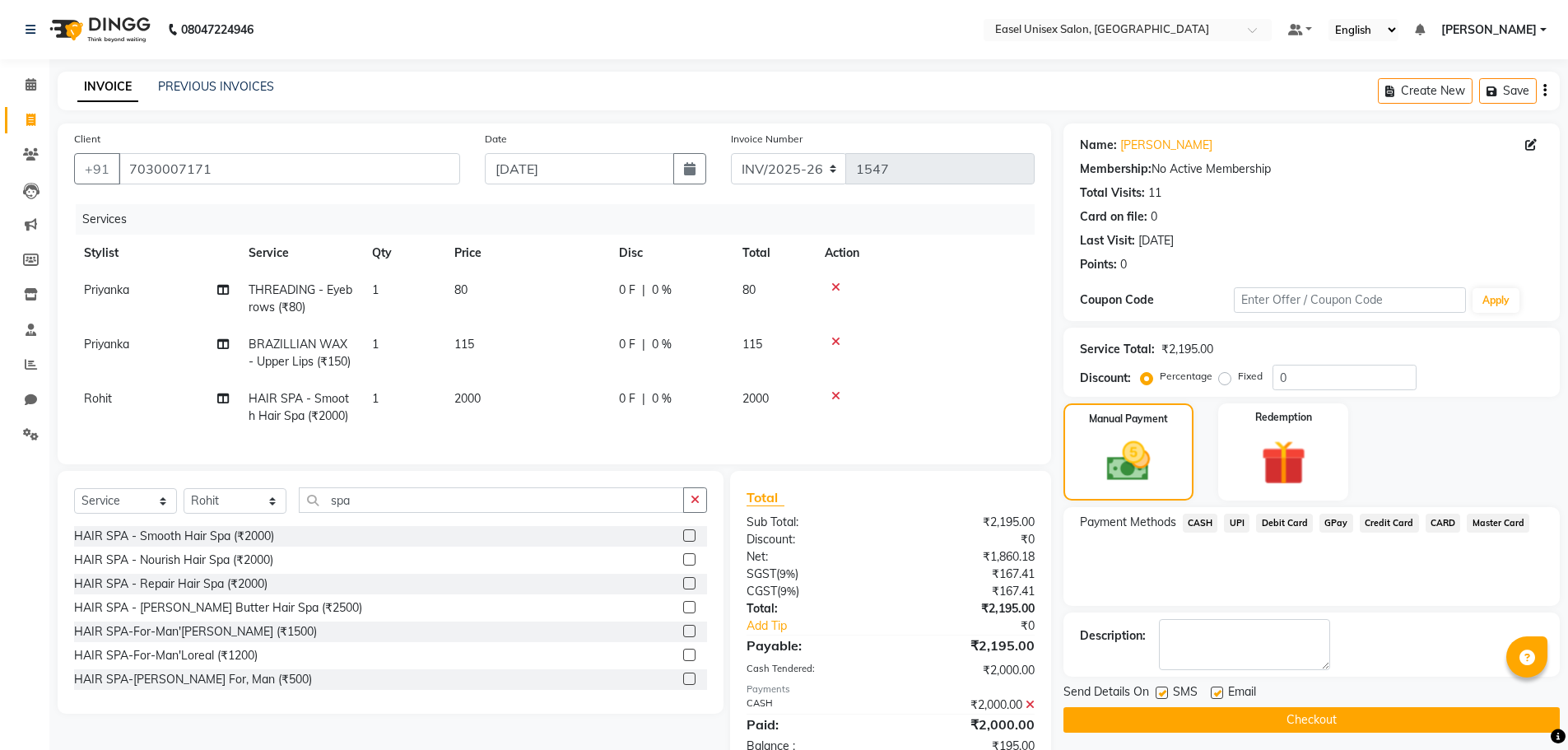
click at [1233, 519] on span "UPI" at bounding box center [1237, 522] width 25 height 19
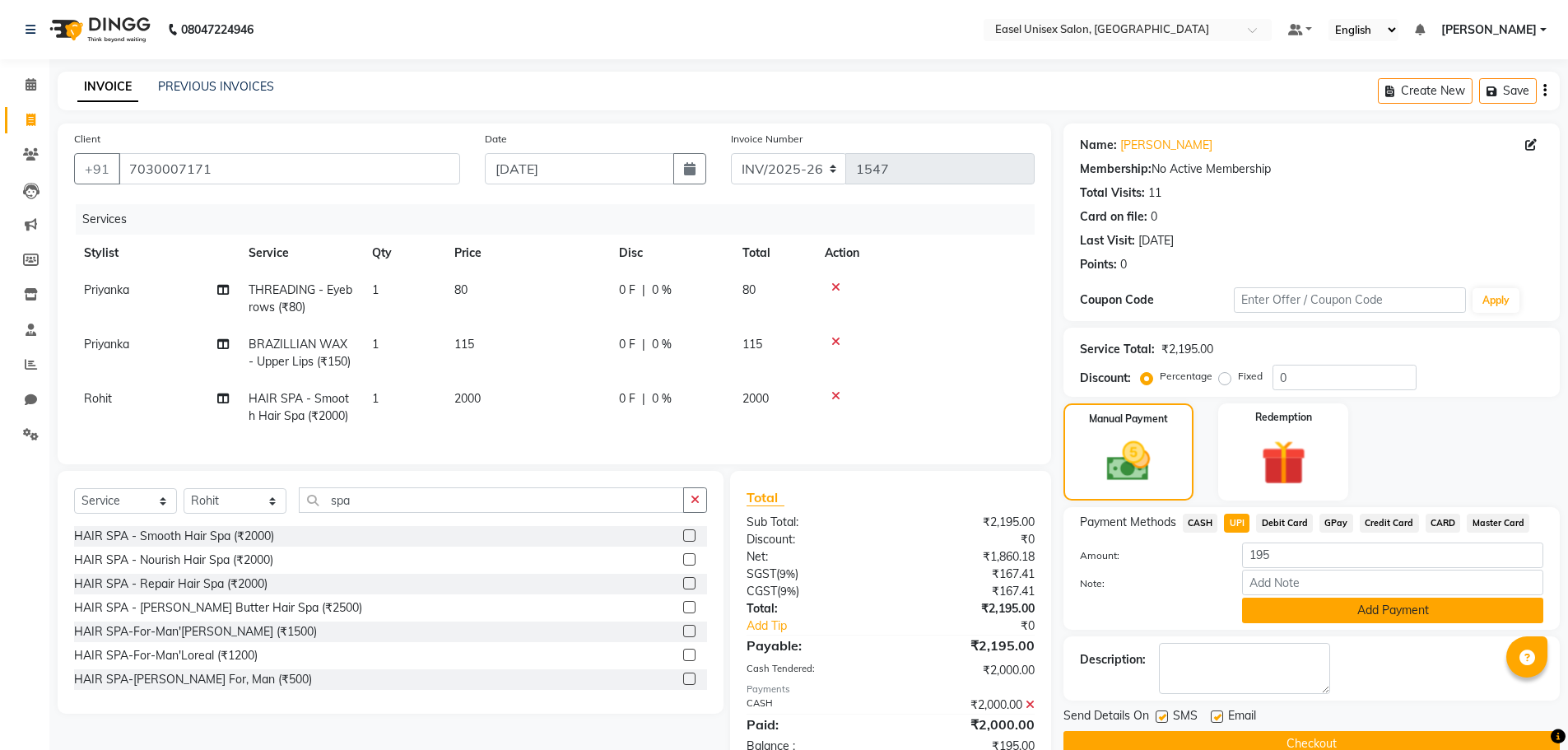
click at [1323, 612] on button "Add Payment" at bounding box center [1393, 610] width 302 height 25
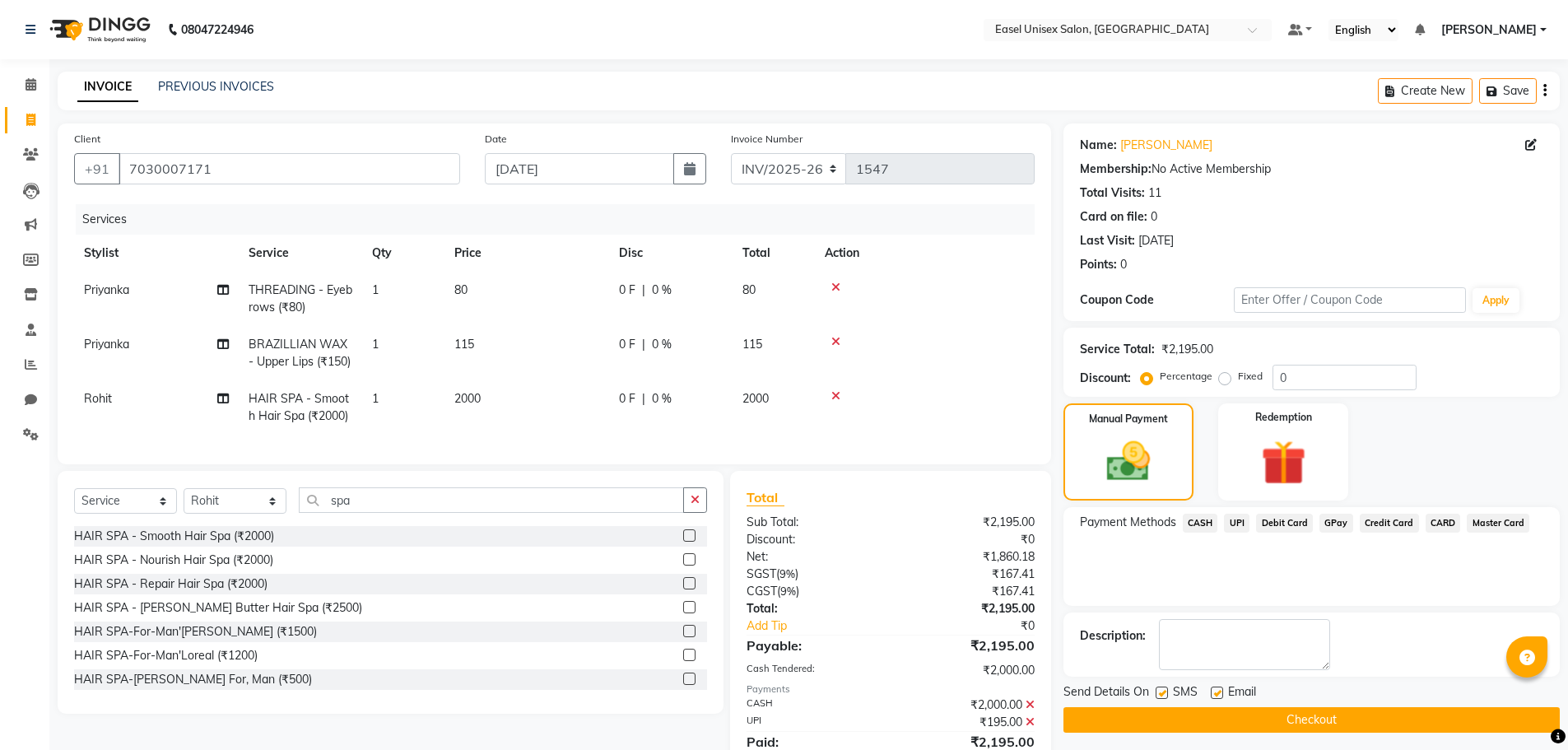
click at [1326, 724] on button "Checkout" at bounding box center [1311, 720] width 497 height 25
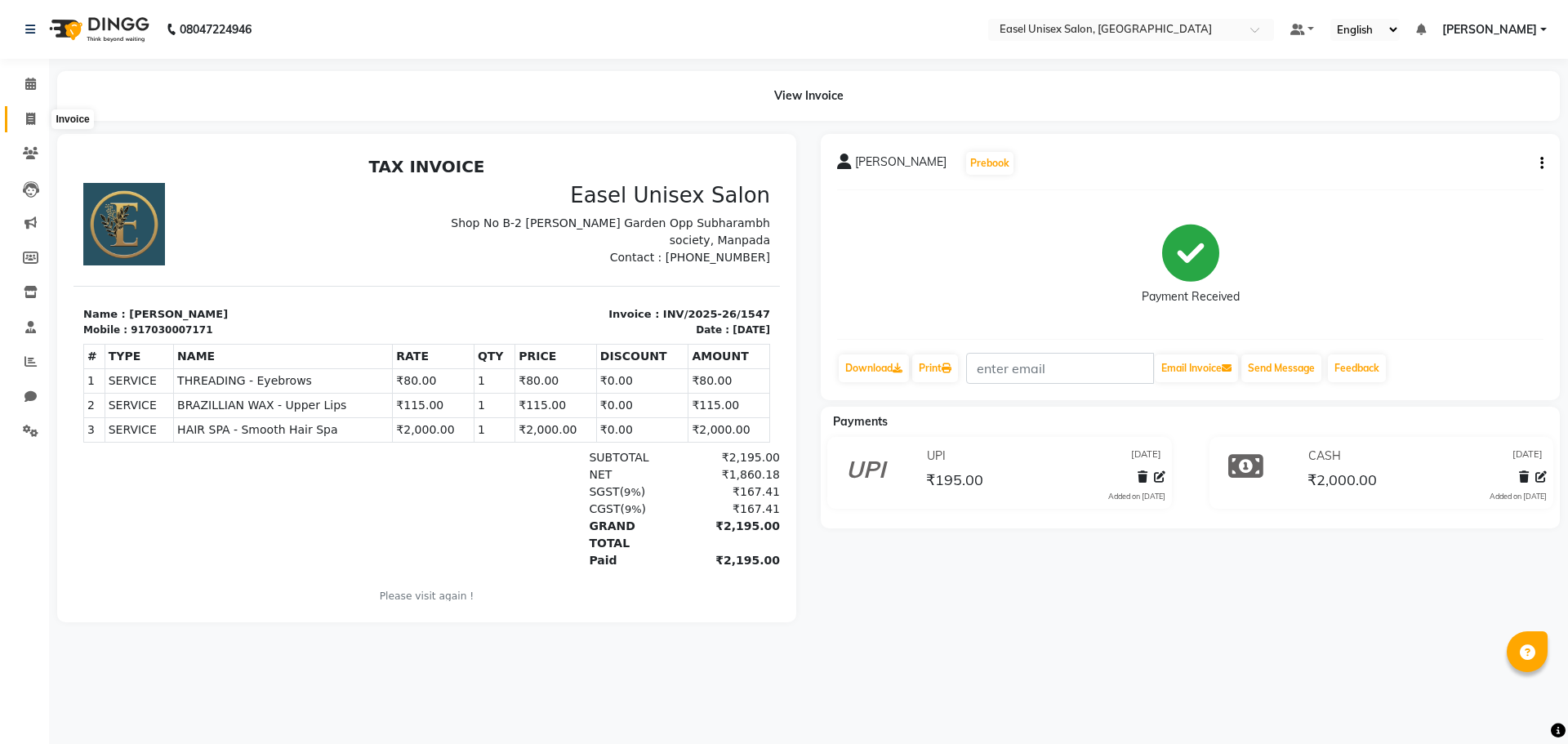
click at [26, 113] on icon at bounding box center [30, 118] width 9 height 13
select select "service"
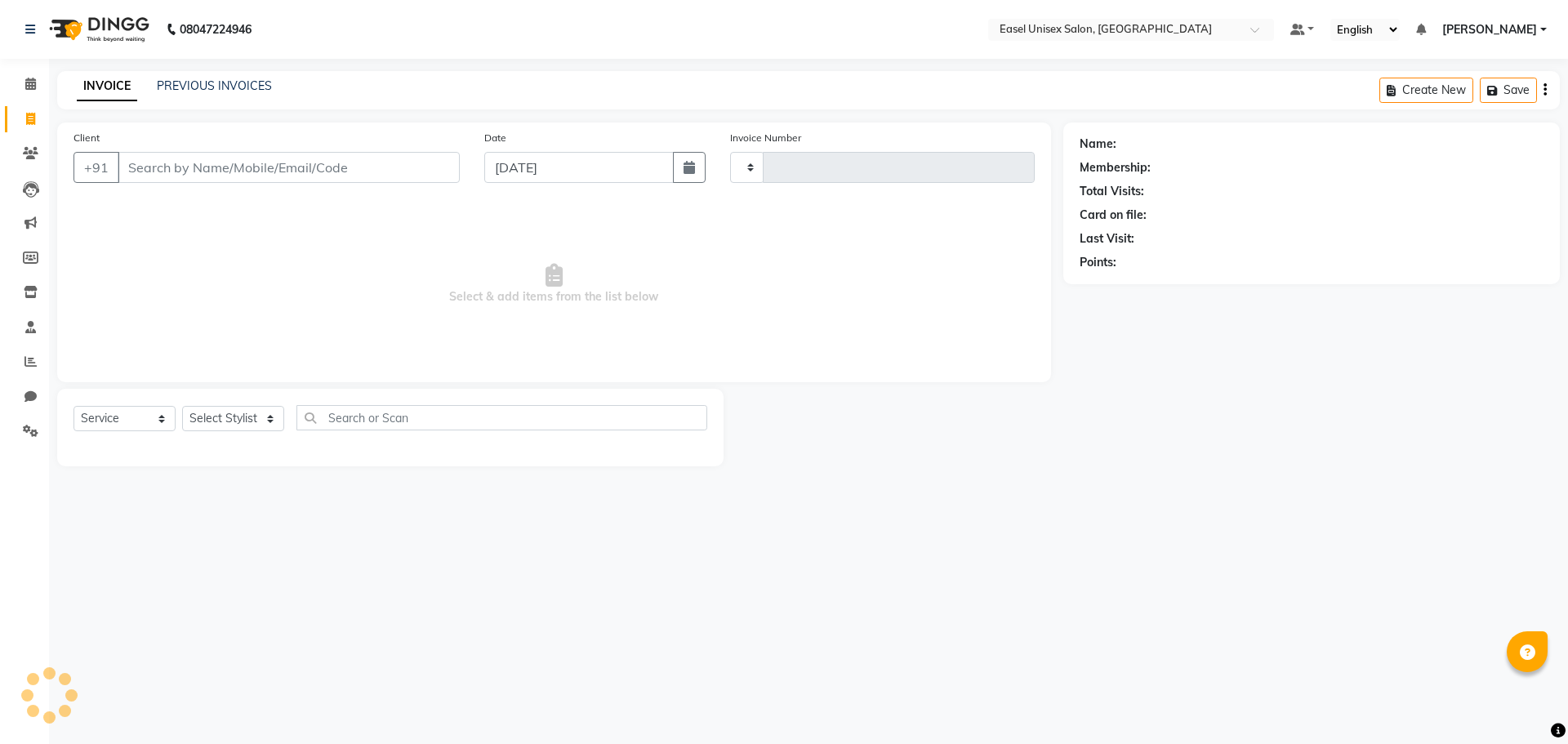
type input "1548"
select select "8639"
type input "84337783903"
click at [418, 170] on span "Add Client" at bounding box center [418, 167] width 64 height 17
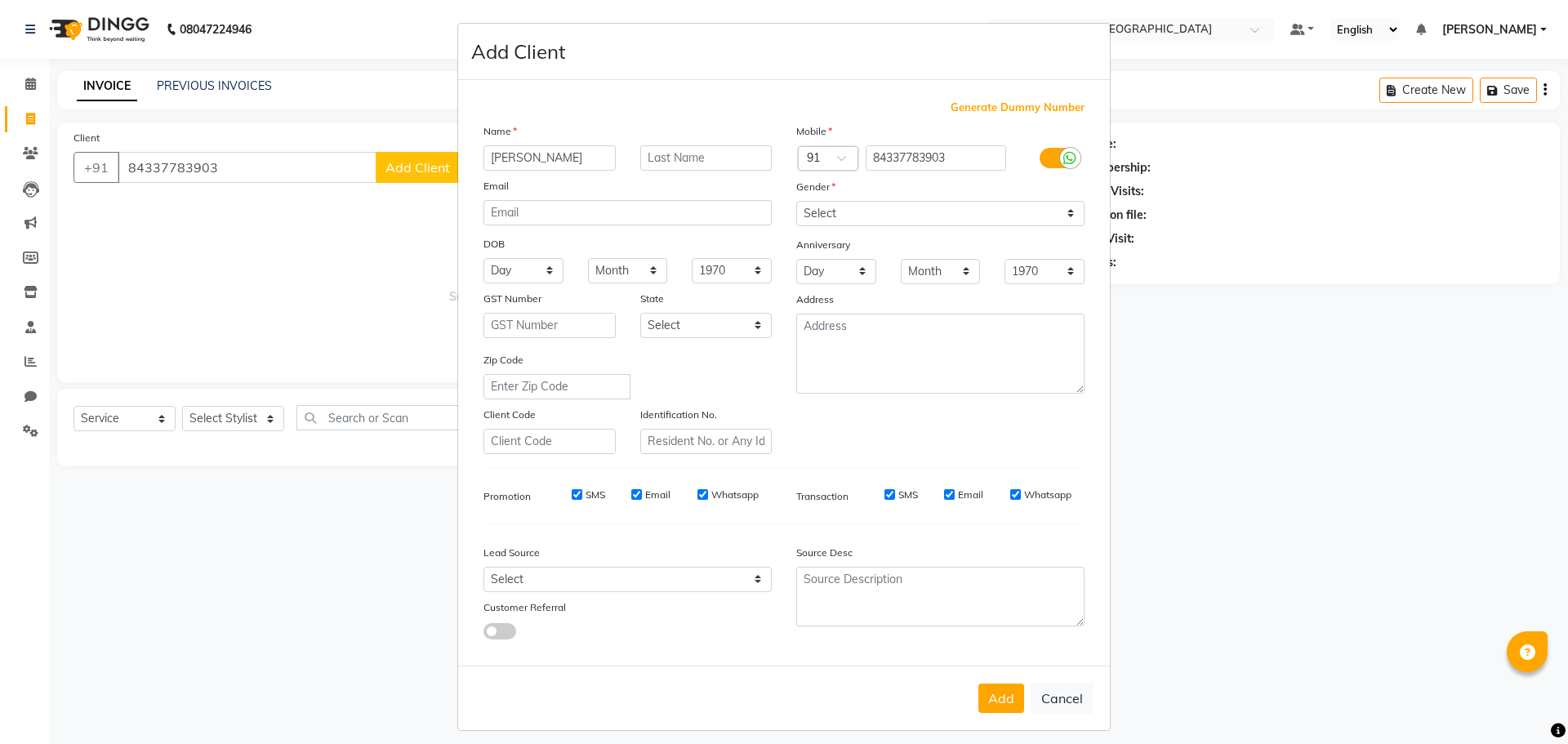
type input "[PERSON_NAME]"
click at [1054, 207] on select "Select [DEMOGRAPHIC_DATA] [DEMOGRAPHIC_DATA] Other Prefer Not To Say" at bounding box center [939, 214] width 289 height 25
select select "[DEMOGRAPHIC_DATA]"
click at [796, 201] on select "Select [DEMOGRAPHIC_DATA] [DEMOGRAPHIC_DATA] Other Prefer Not To Say" at bounding box center [939, 214] width 289 height 25
click at [997, 695] on button "Add" at bounding box center [1001, 697] width 46 height 29
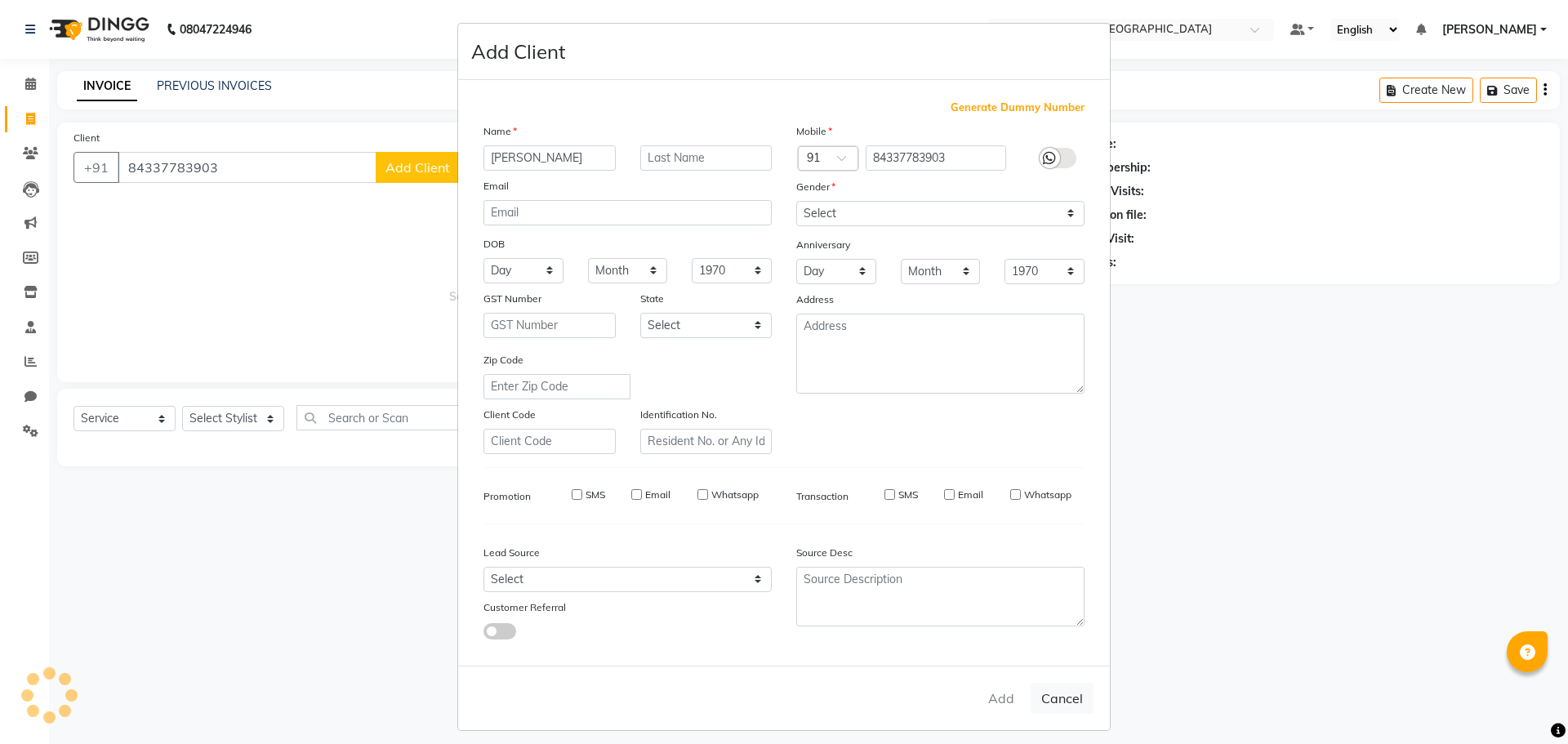
select select
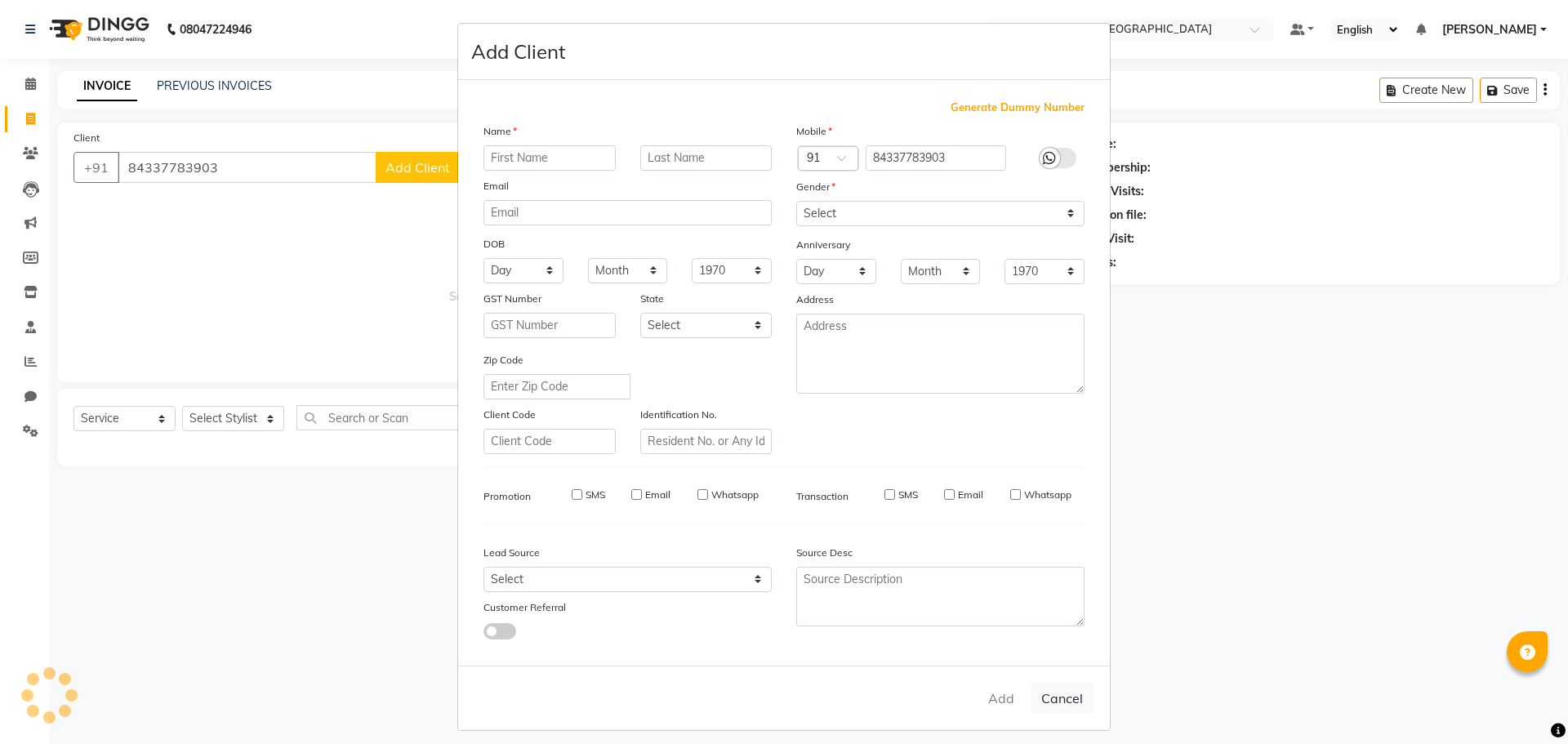
select select
checkbox input "false"
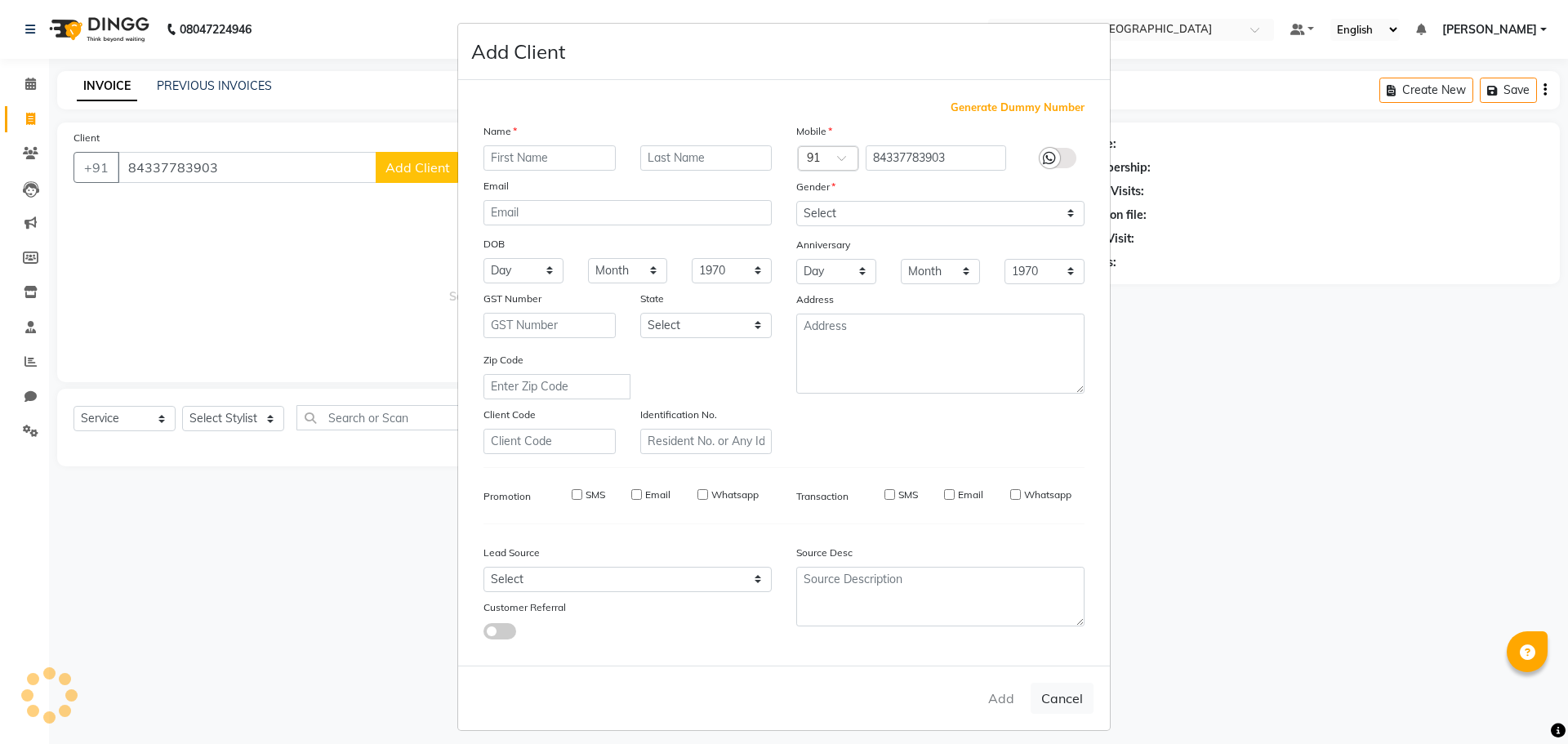
checkbox input "false"
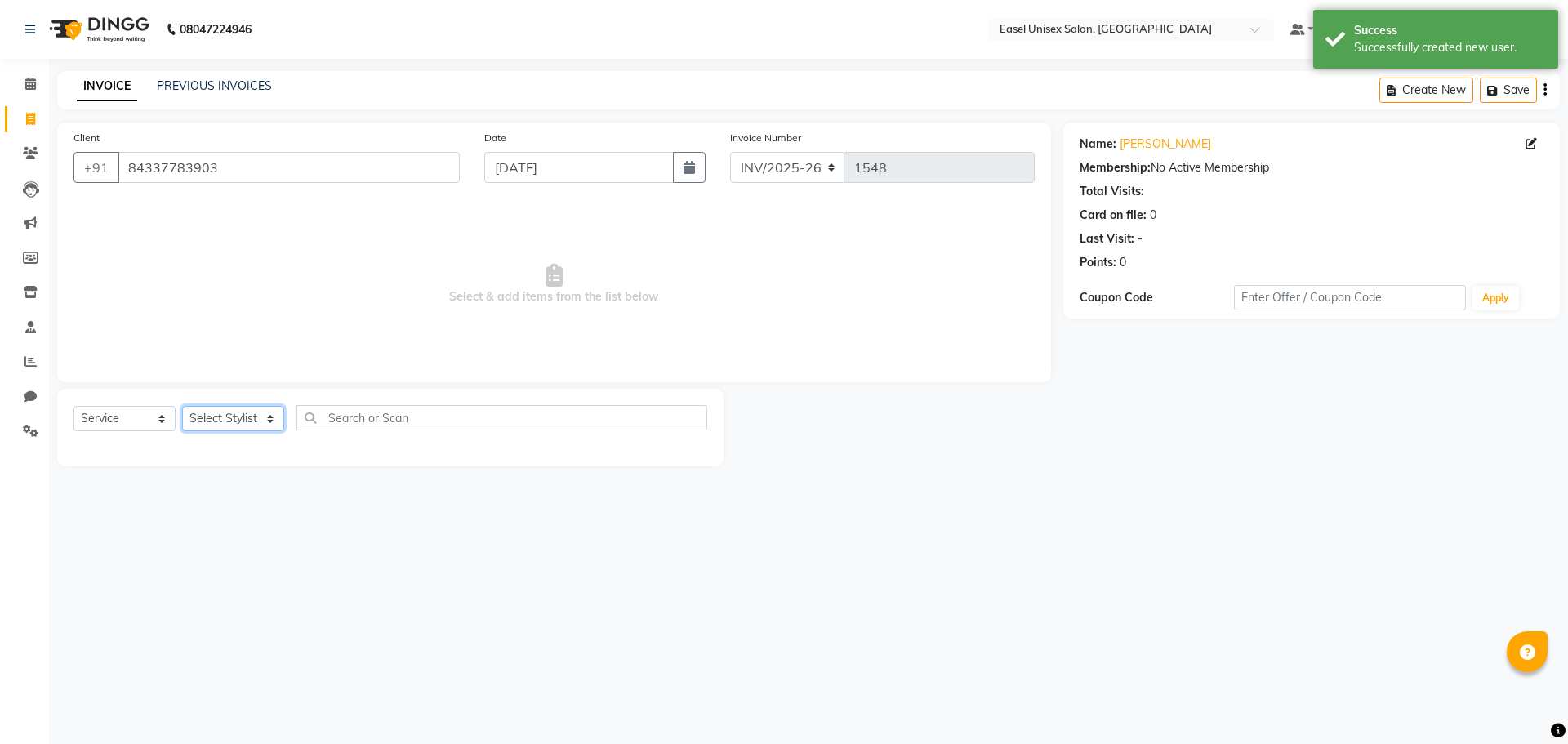
click at [227, 412] on select "Select Stylist admin [PERSON_NAME] jiya [PERSON_NAME] Priyanka [PERSON_NAME] [P…" at bounding box center [232, 419] width 102 height 25
select select "82876"
click at [182, 406] on select "Select Stylist admin [PERSON_NAME] jiya [PERSON_NAME] Priyanka [PERSON_NAME] [P…" at bounding box center [232, 419] width 102 height 25
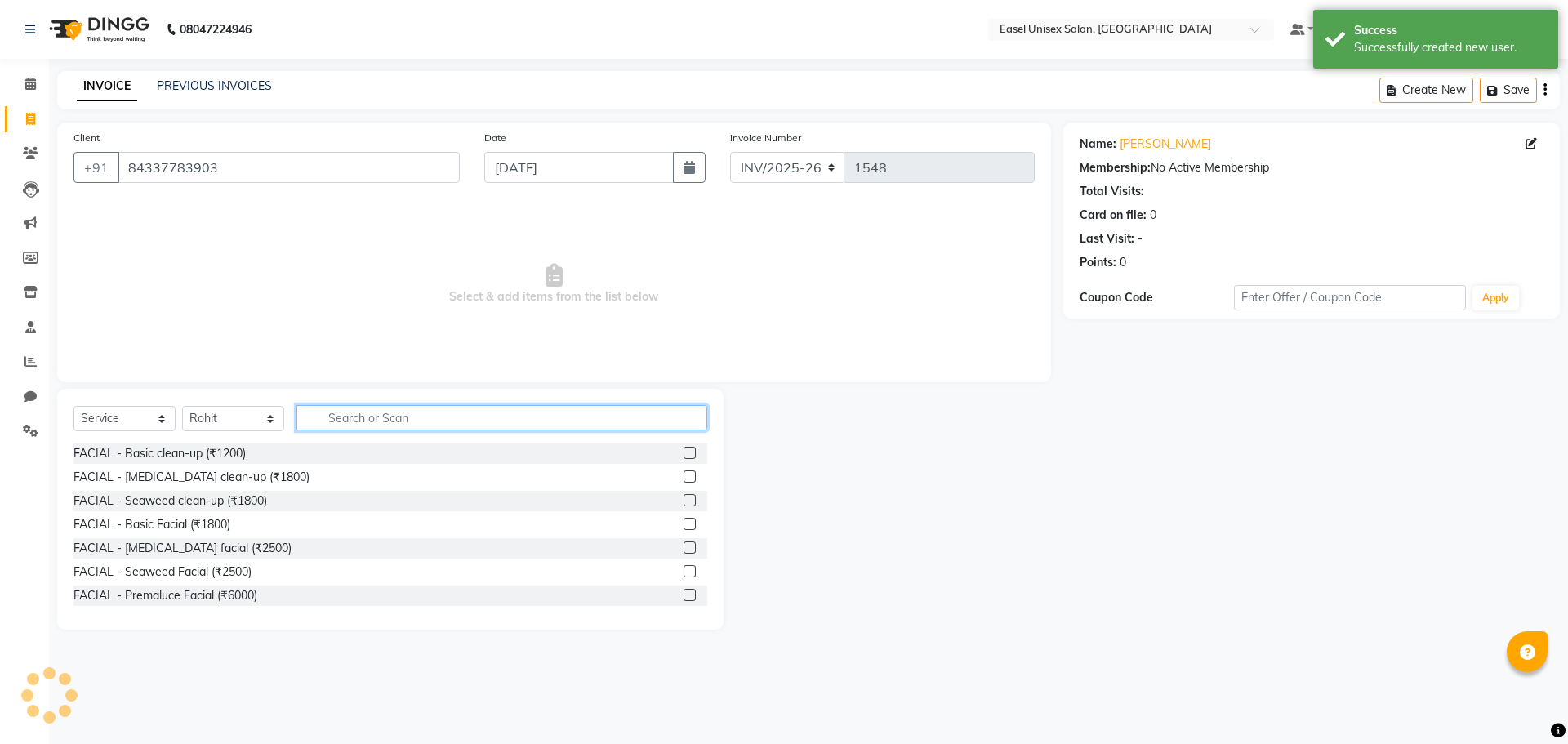
click at [490, 428] on input "text" at bounding box center [501, 418] width 411 height 25
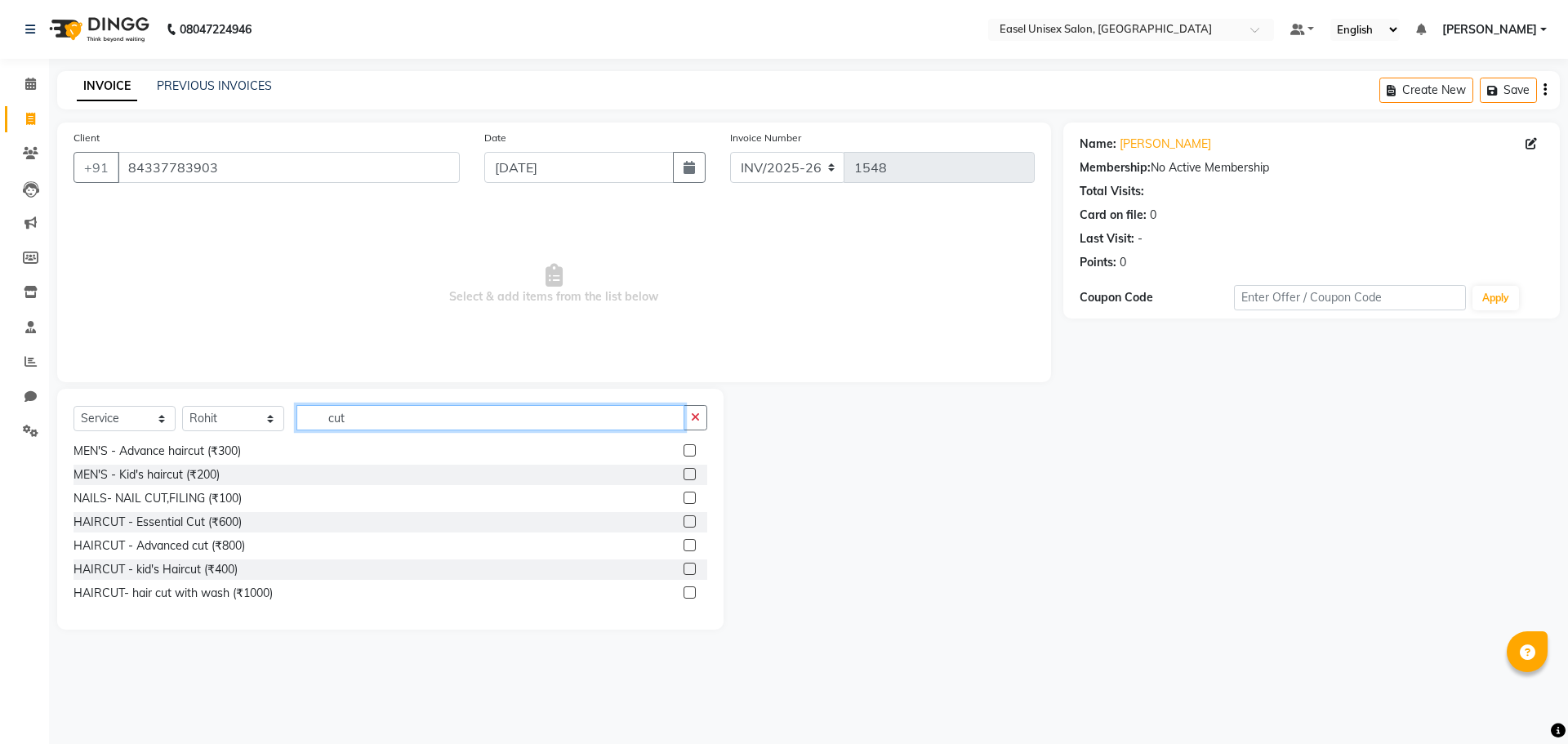
scroll to position [50, 0]
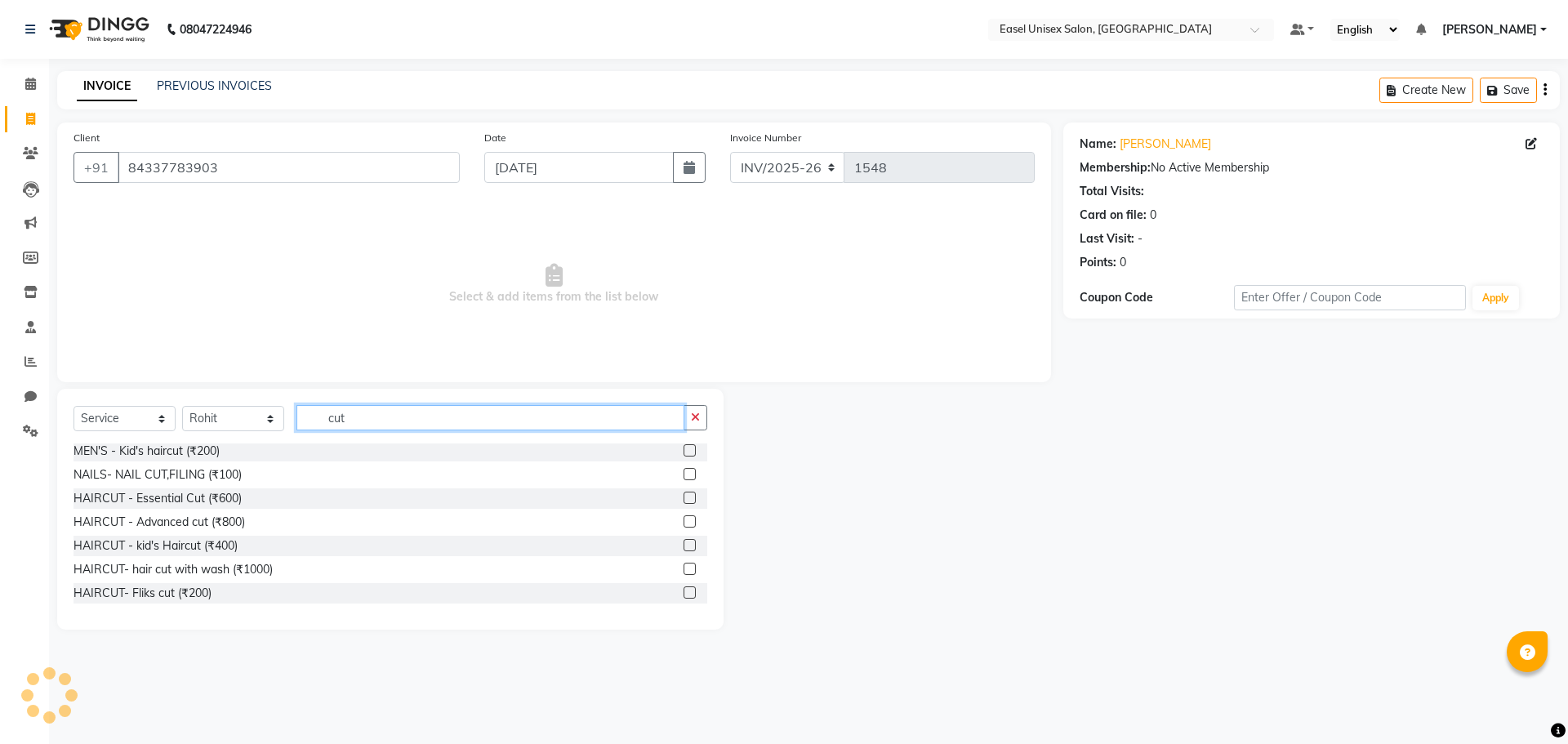
type input "cut"
click at [683, 523] on label at bounding box center [689, 521] width 13 height 13
click at [683, 523] on input "checkbox" at bounding box center [688, 522] width 11 height 11
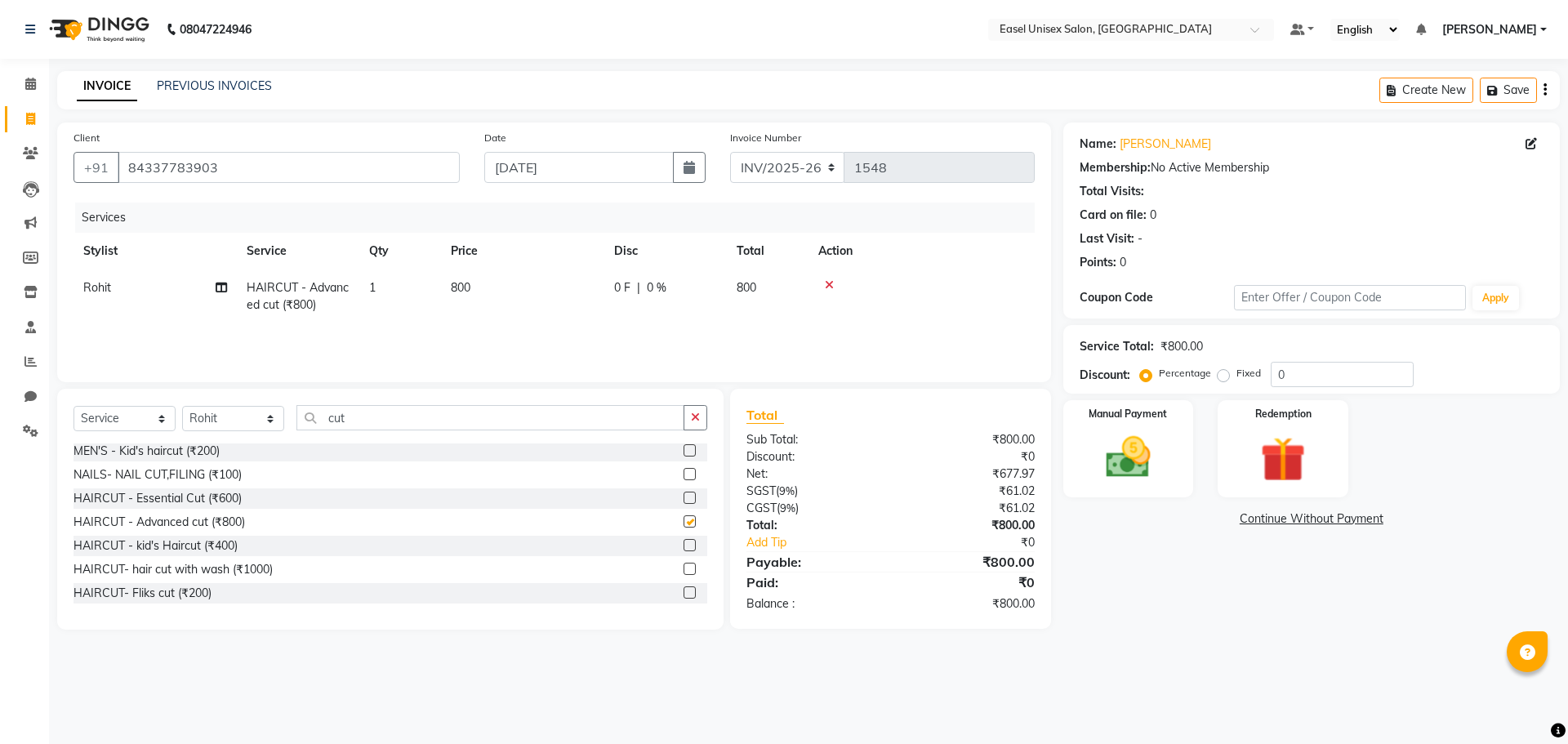
checkbox input "false"
click at [1149, 476] on img at bounding box center [1128, 457] width 76 height 53
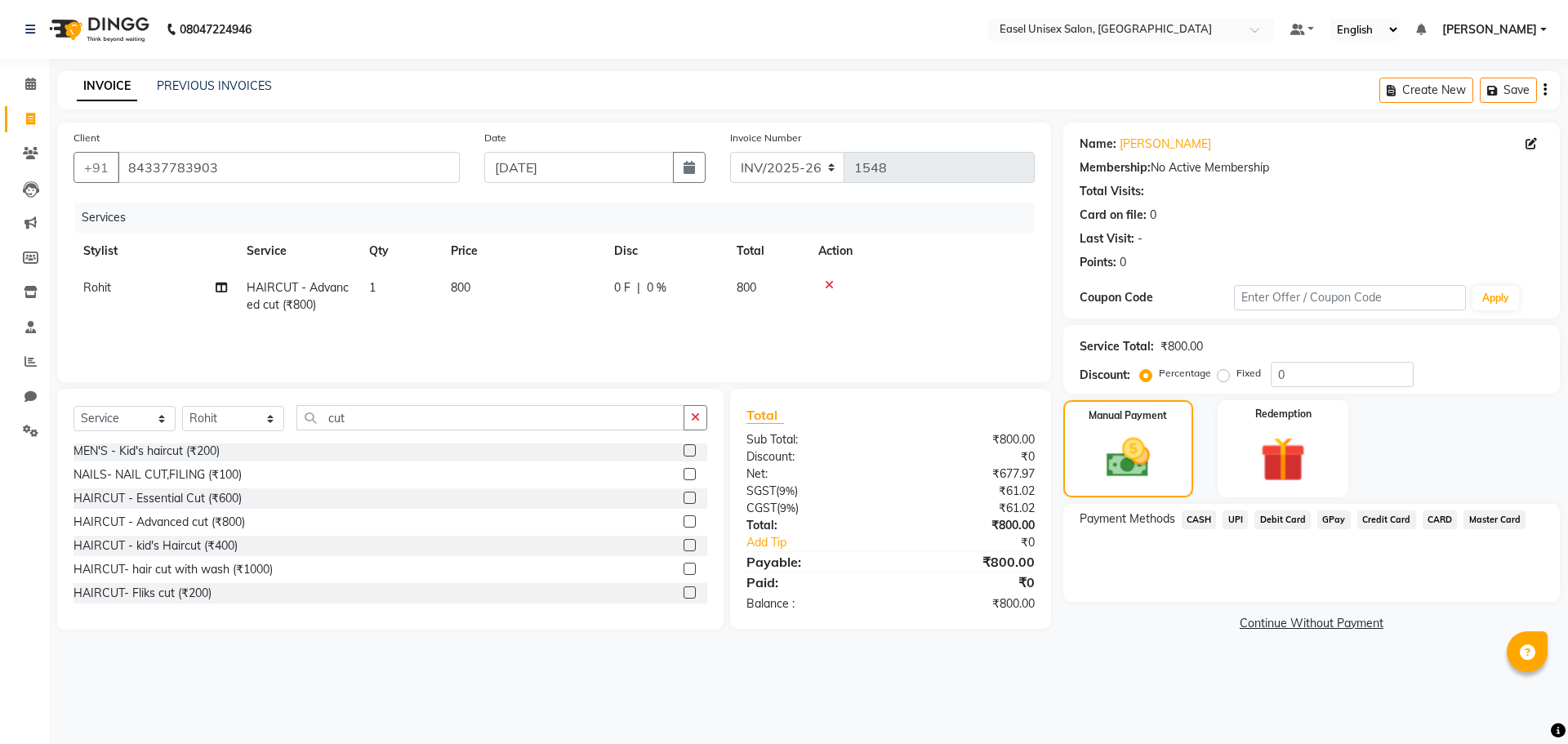
click at [1193, 519] on span "CASH" at bounding box center [1199, 519] width 35 height 18
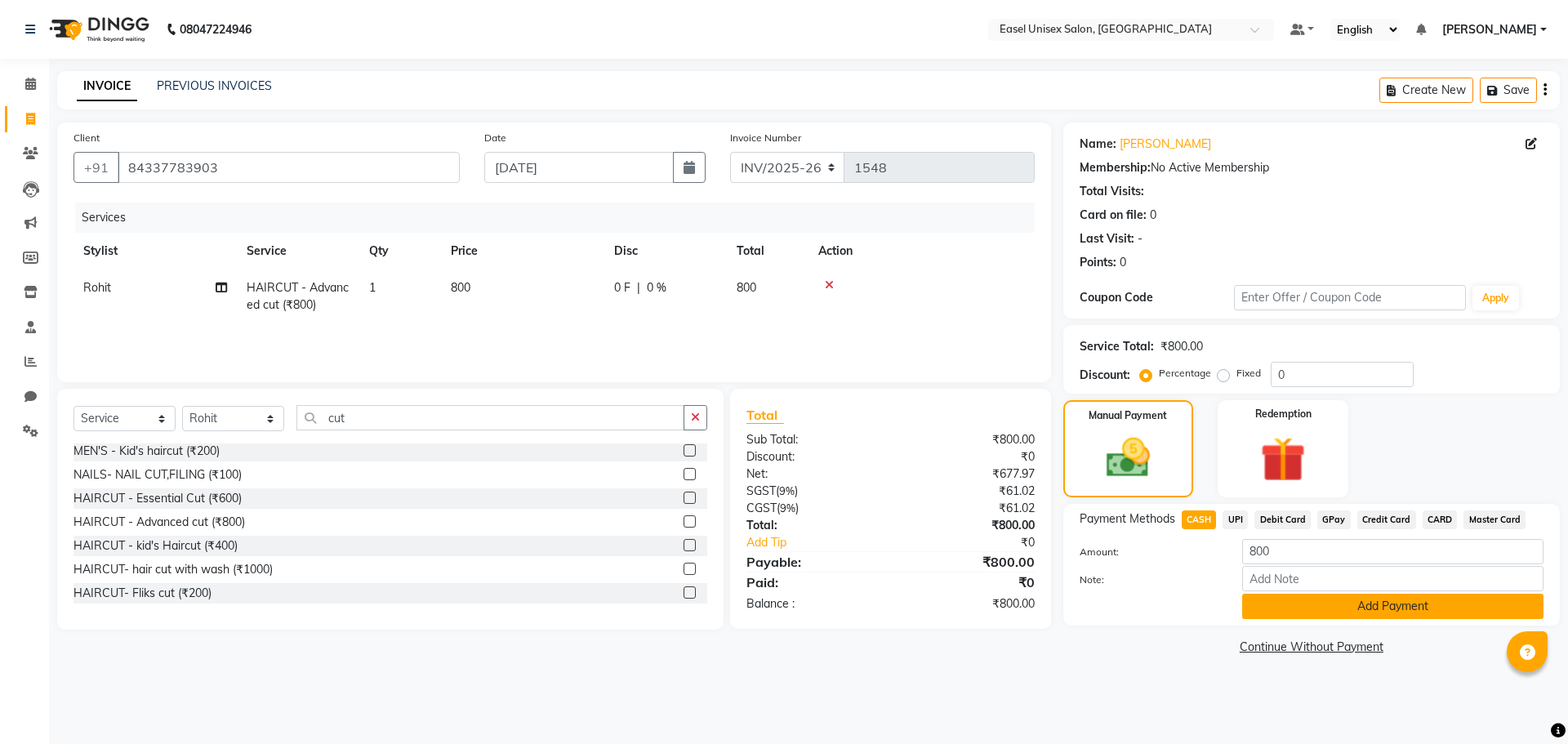
click at [1328, 613] on button "Add Payment" at bounding box center [1392, 606] width 301 height 25
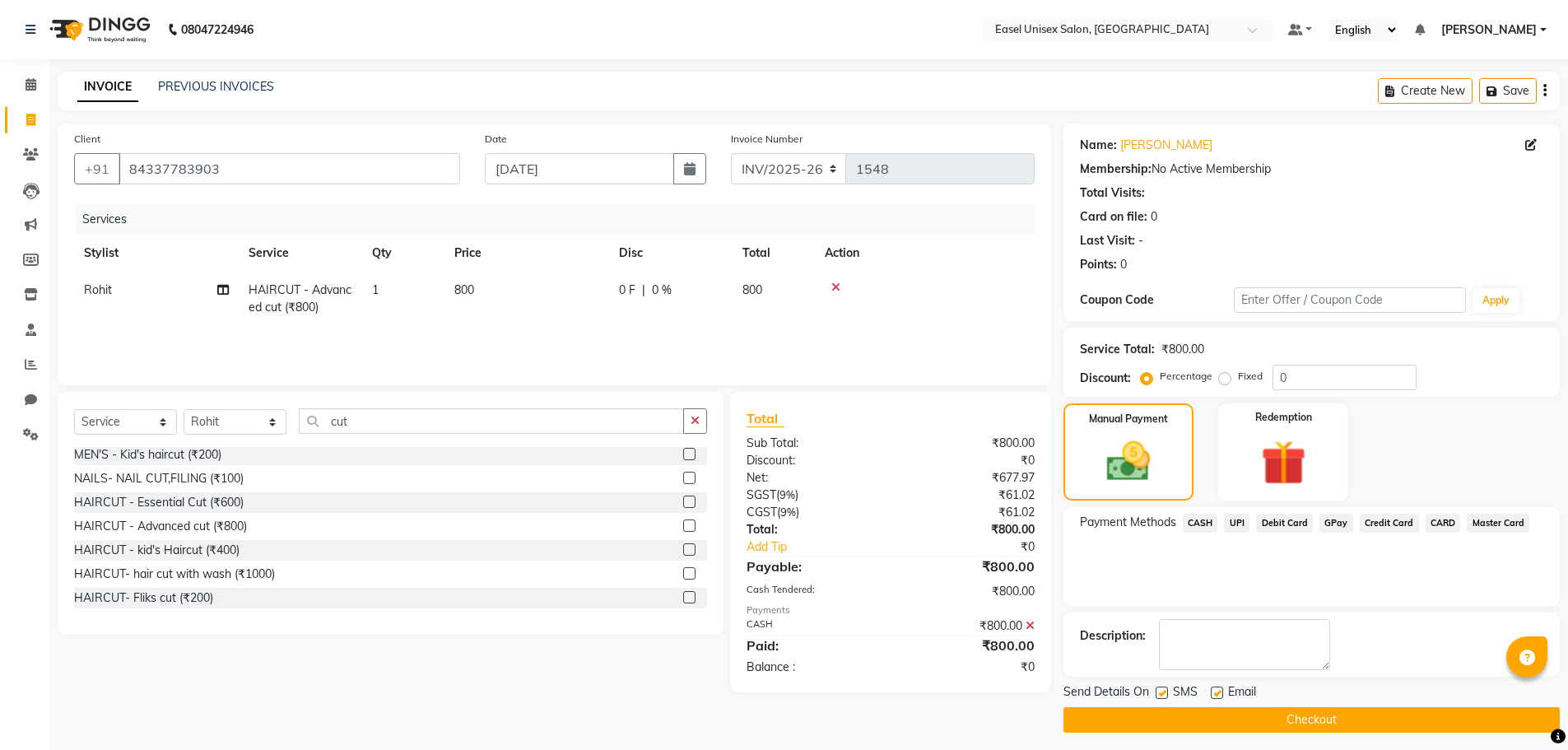
click at [1313, 718] on button "Checkout" at bounding box center [1311, 720] width 497 height 25
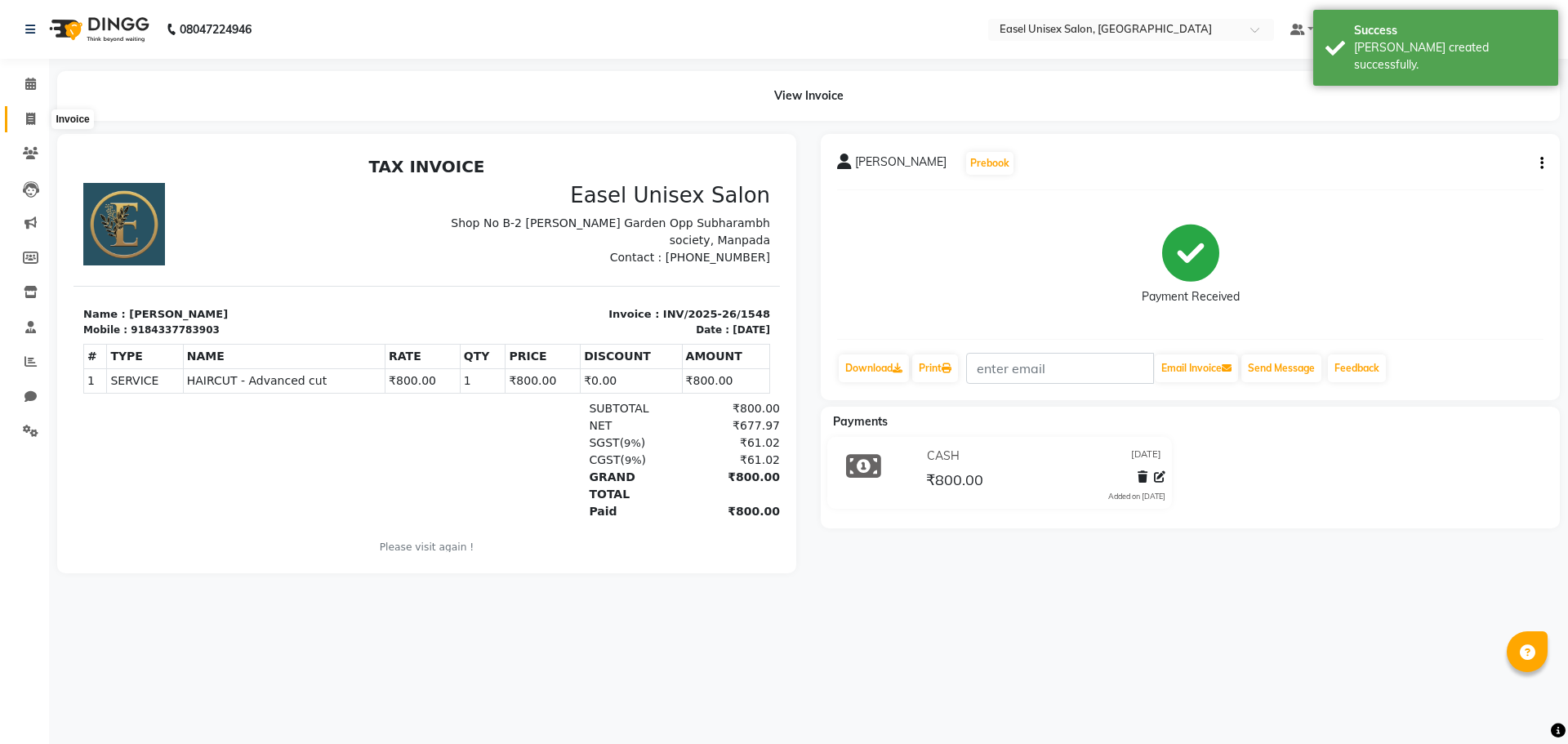
drag, startPoint x: 29, startPoint y: 123, endPoint x: 40, endPoint y: 118, distance: 12.1
click at [29, 123] on icon at bounding box center [30, 118] width 9 height 13
select select "service"
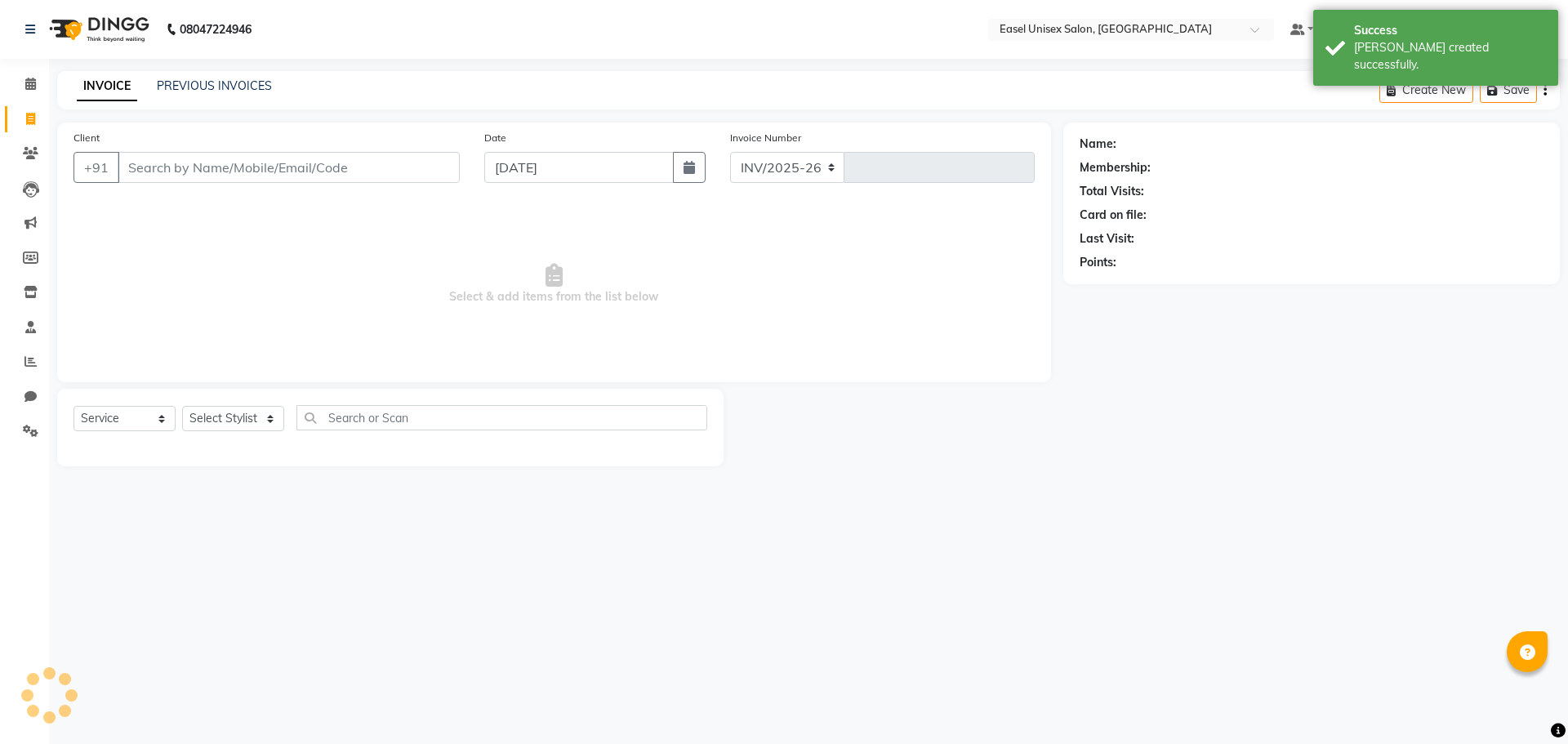
select select "8639"
type input "1549"
click at [216, 89] on link "PREVIOUS INVOICES" at bounding box center [214, 85] width 115 height 15
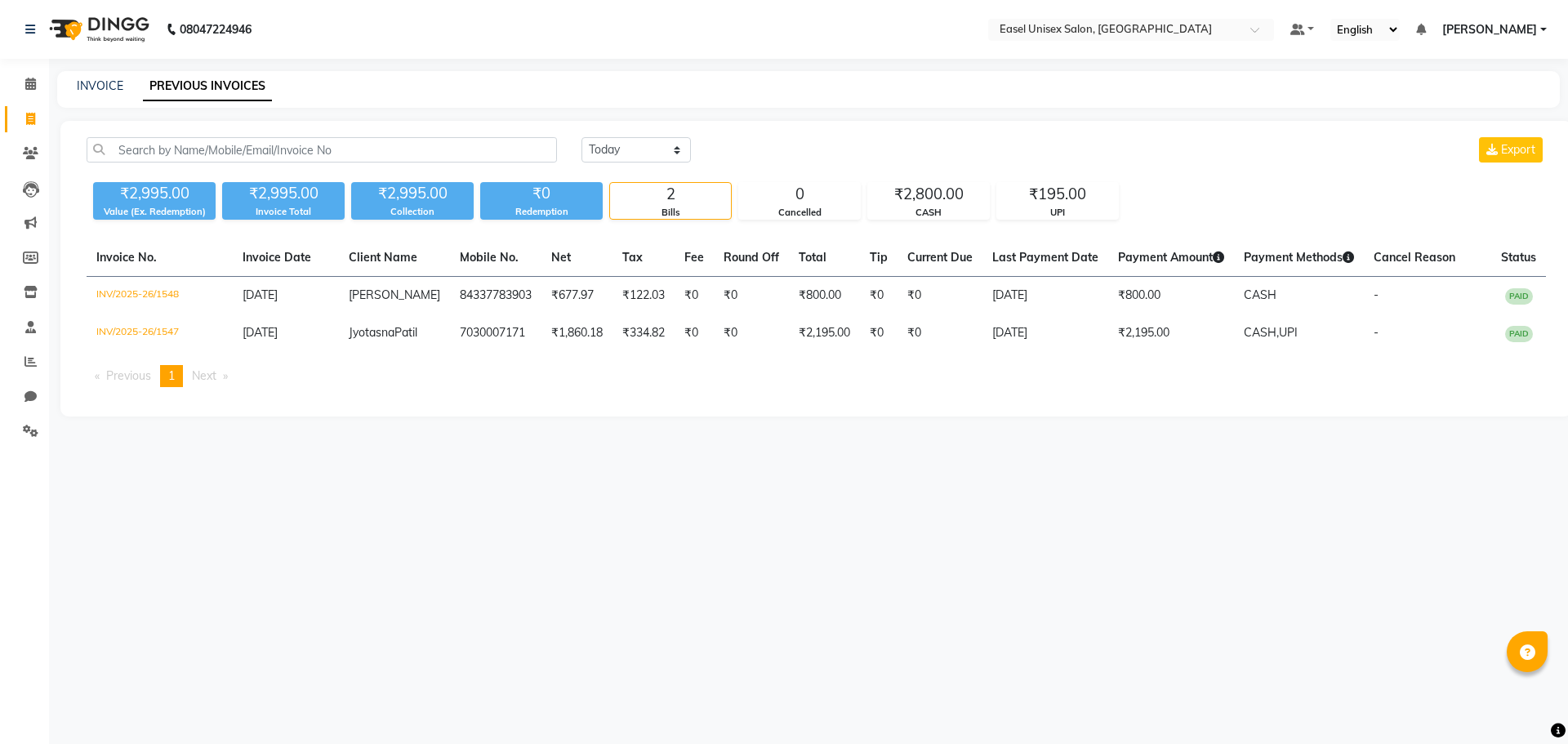
click at [94, 95] on div "INVOICE PREVIOUS INVOICES" at bounding box center [808, 89] width 1502 height 37
click at [103, 88] on link "INVOICE" at bounding box center [100, 85] width 47 height 15
select select "service"
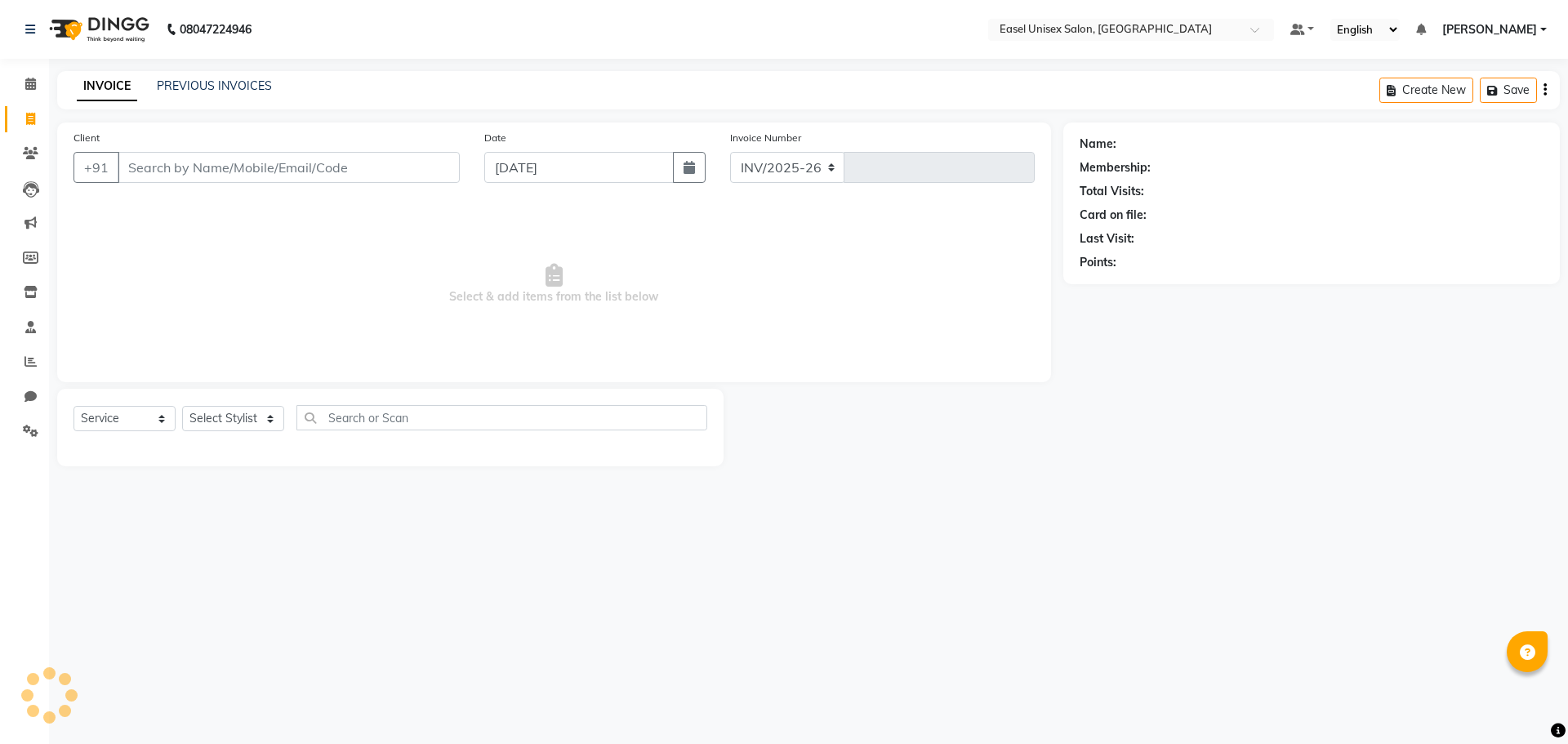
select select "8639"
type input "1549"
drag, startPoint x: 970, startPoint y: 275, endPoint x: 968, endPoint y: 444, distance: 169.0
click at [967, 406] on div "Client +91 Date [DATE] Invoice Number INV/2025-26 V/[PHONE_NUMBER] Select & add…" at bounding box center [554, 294] width 1018 height 344
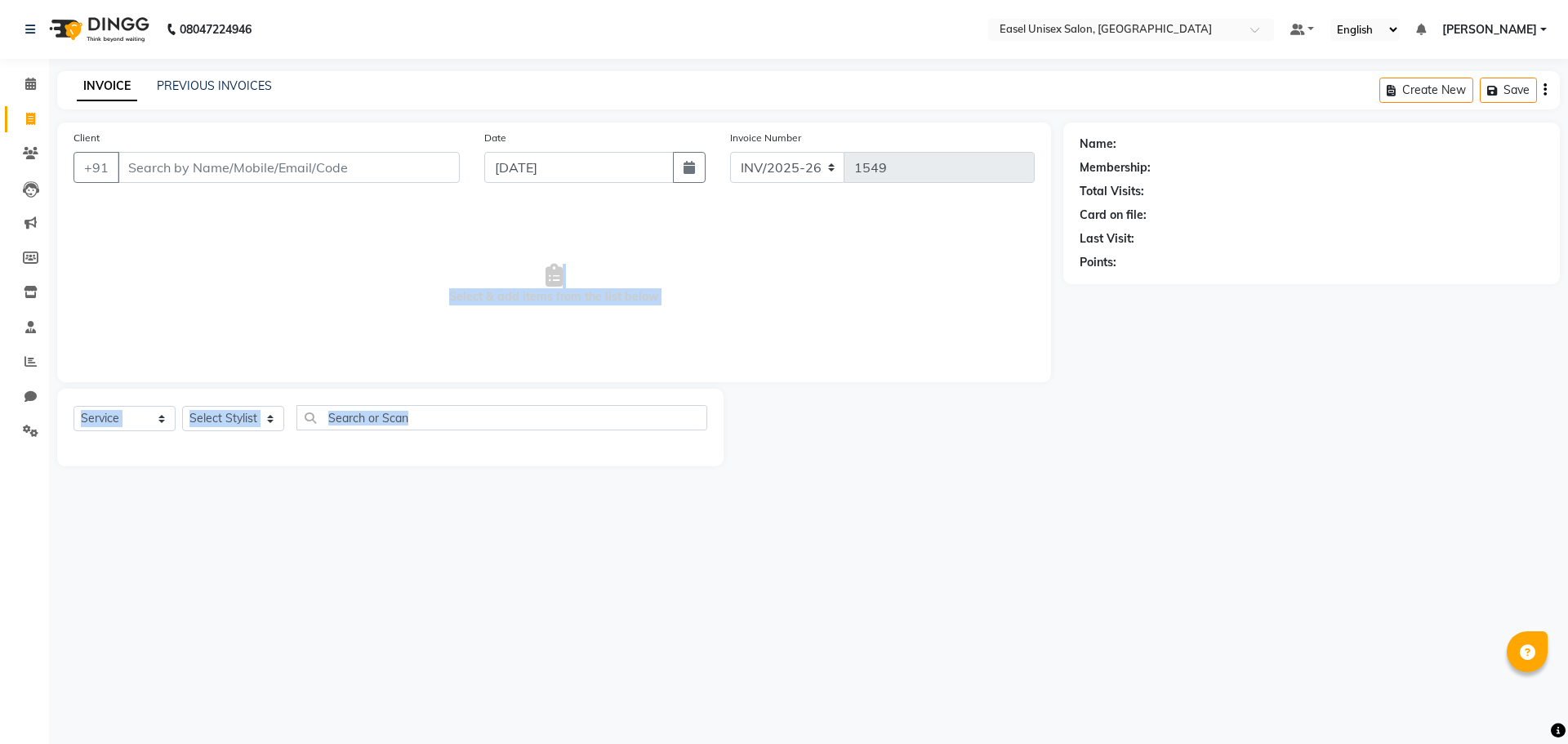
click at [153, 506] on div "08047224946 Select Location × Easel Unisex Salon, Thane Default Panel My Panel …" at bounding box center [784, 372] width 1568 height 744
click at [160, 515] on div "08047224946 Select Location × Easel Unisex Salon, Thane Default Panel My Panel …" at bounding box center [784, 372] width 1568 height 744
click at [26, 397] on icon at bounding box center [30, 396] width 13 height 13
select select "100"
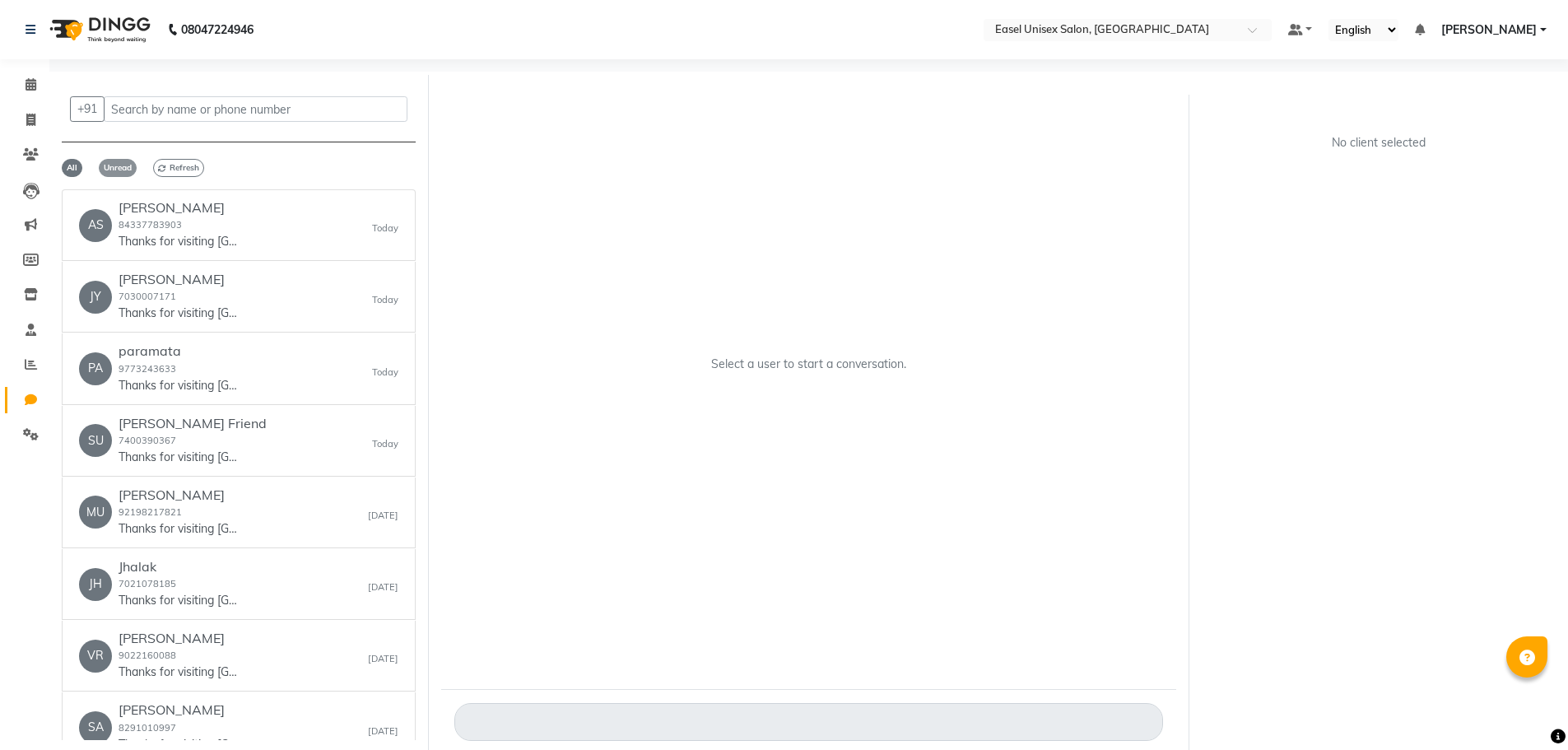
click at [108, 167] on span "Unread" at bounding box center [118, 167] width 38 height 18
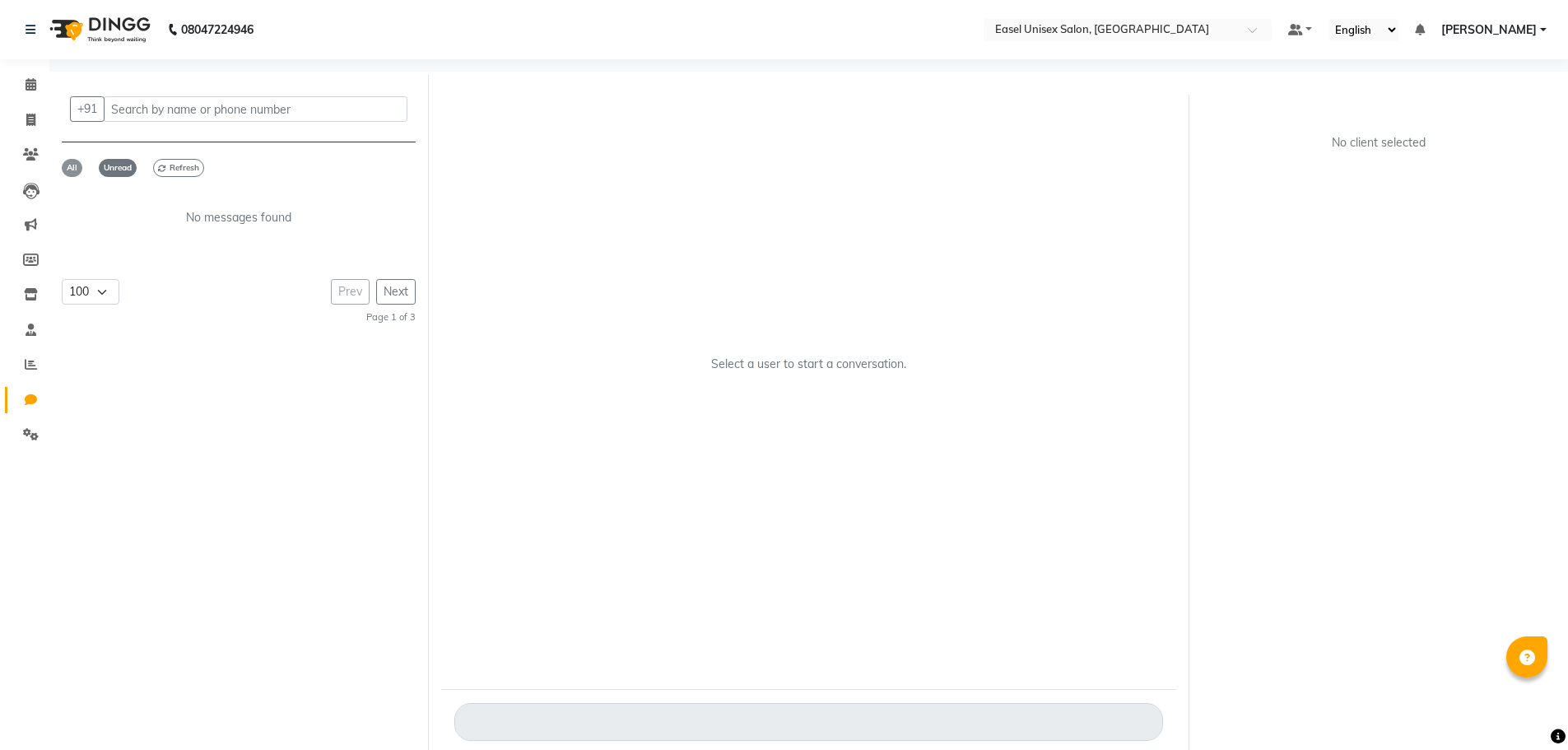
click at [70, 175] on span "All" at bounding box center [71, 167] width 21 height 18
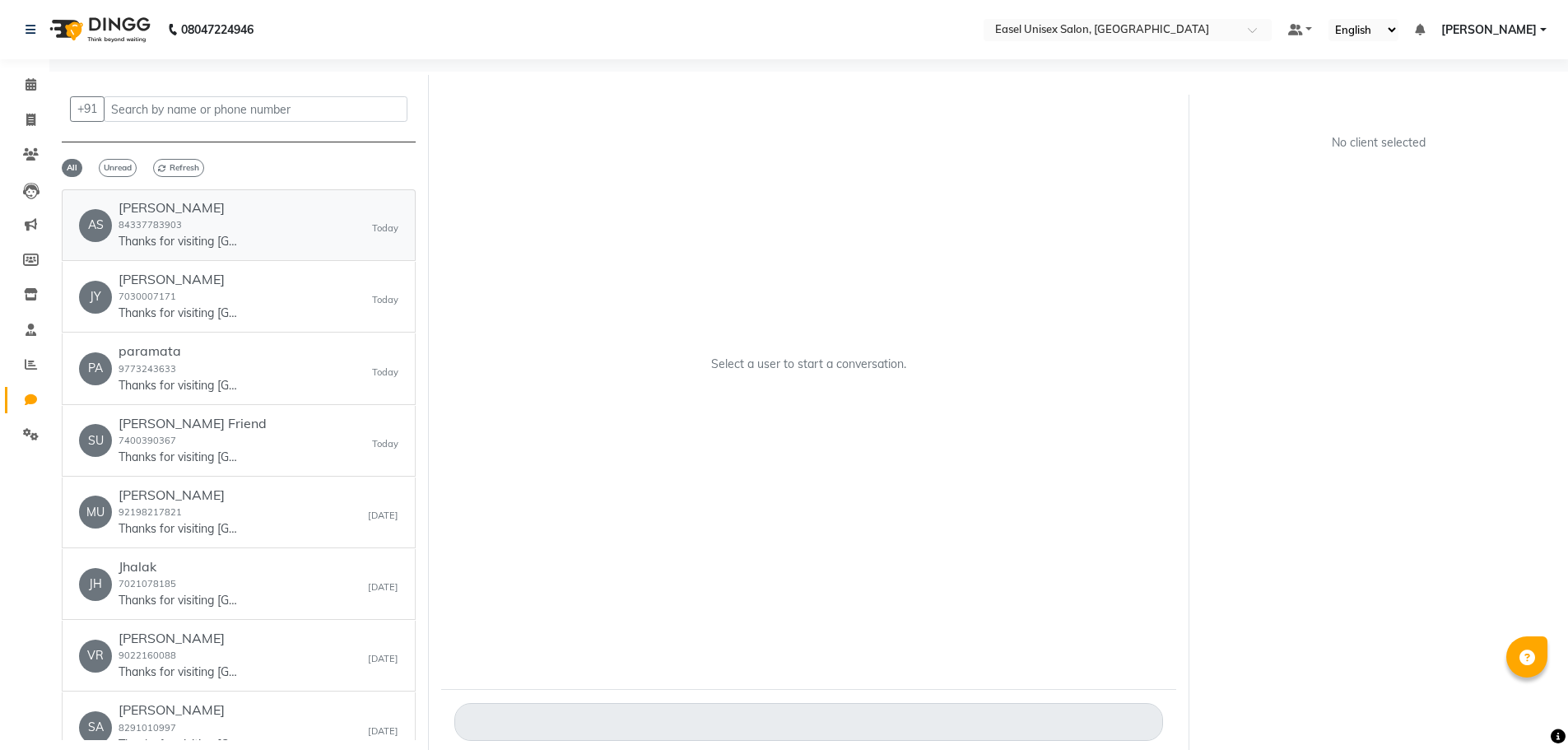
click at [221, 228] on div "[PERSON_NAME] 84337783903 Thanks for visiting Easel Unisex Salon. Your bill amo…" at bounding box center [180, 224] width 123 height 50
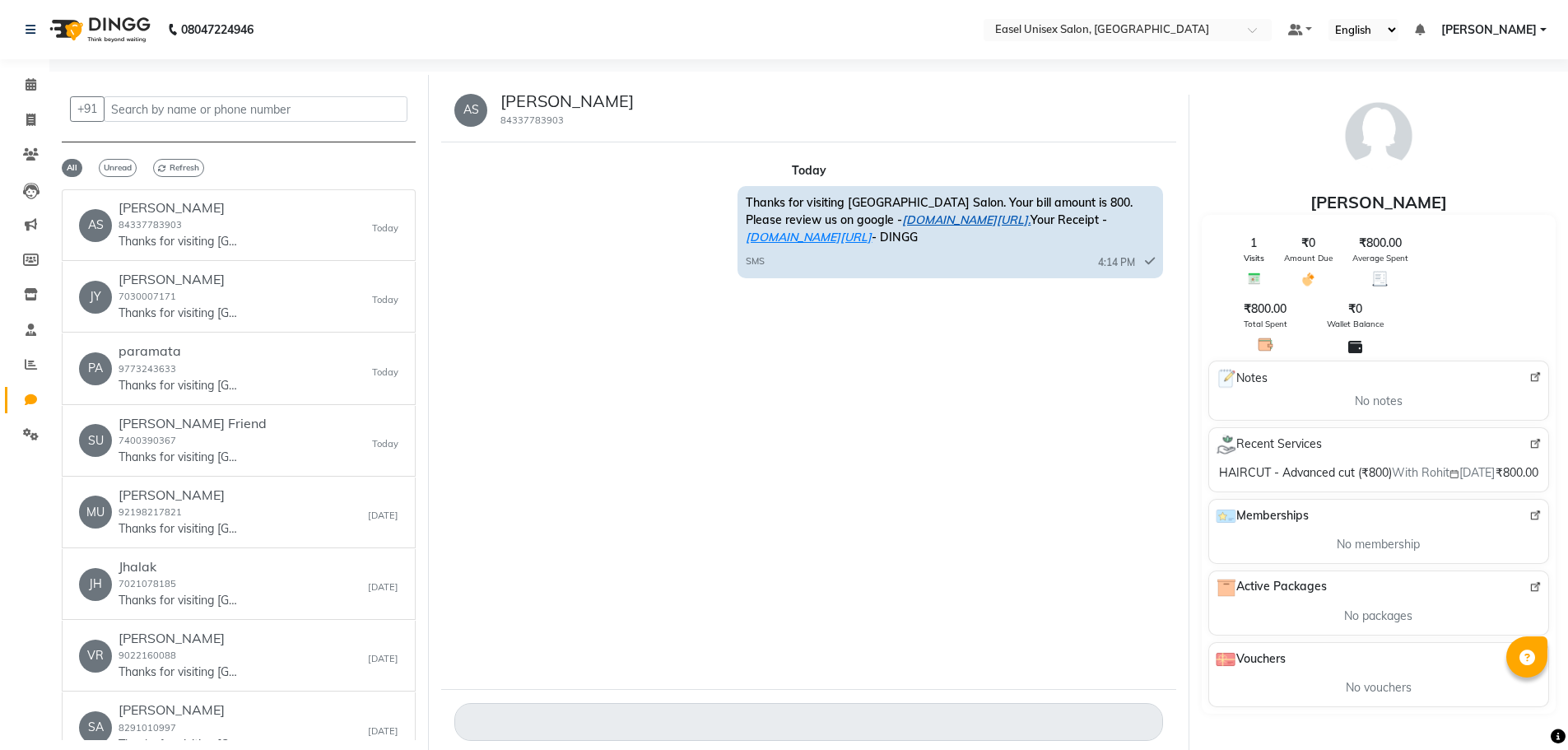
click at [925, 219] on link "[DOMAIN_NAME][URL]." at bounding box center [966, 219] width 128 height 15
click at [654, 486] on div "[DATE] Thanks for visiting [GEOGRAPHIC_DATA] Salon. Your bill amount is 800. Pl…" at bounding box center [808, 415] width 735 height 546
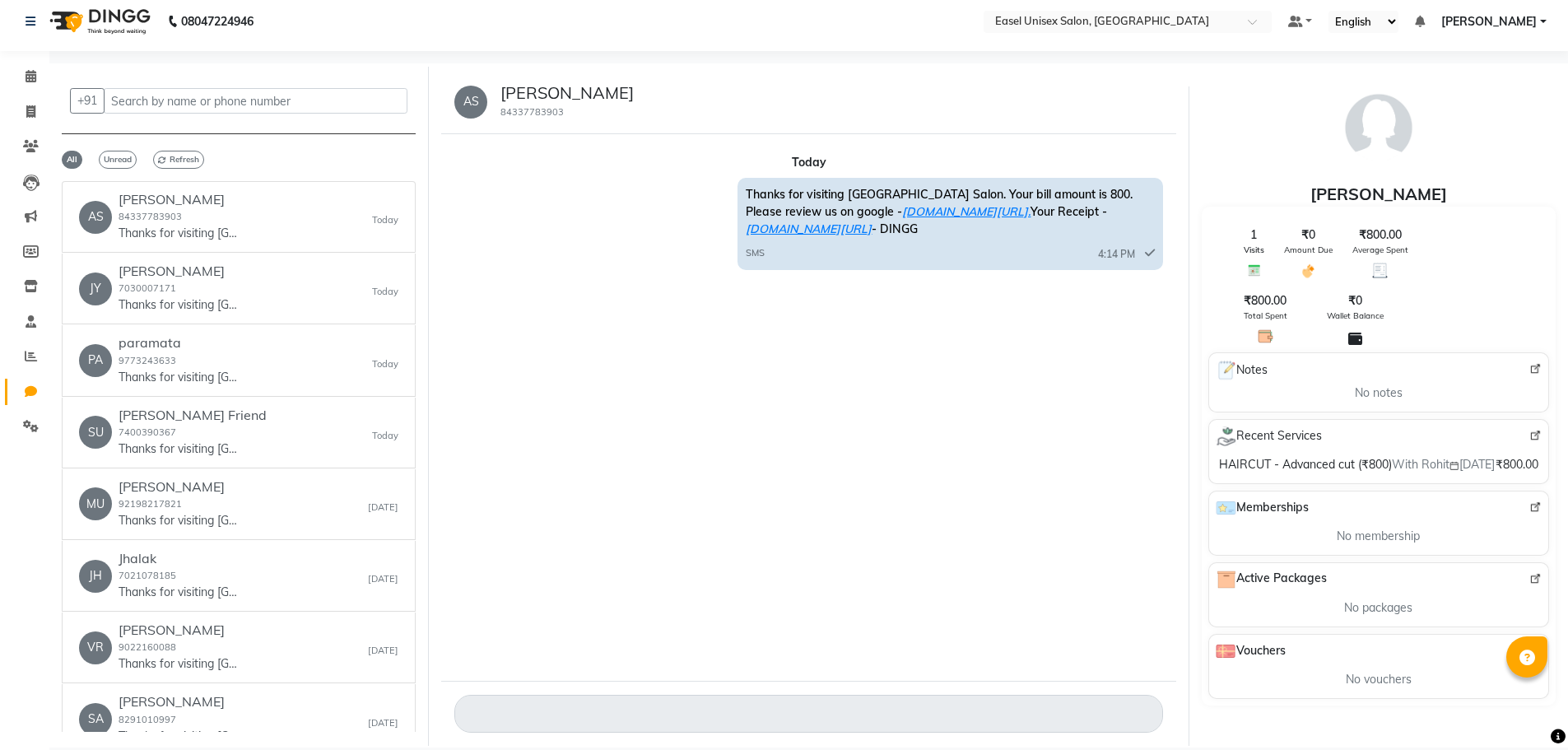
scroll to position [13, 0]
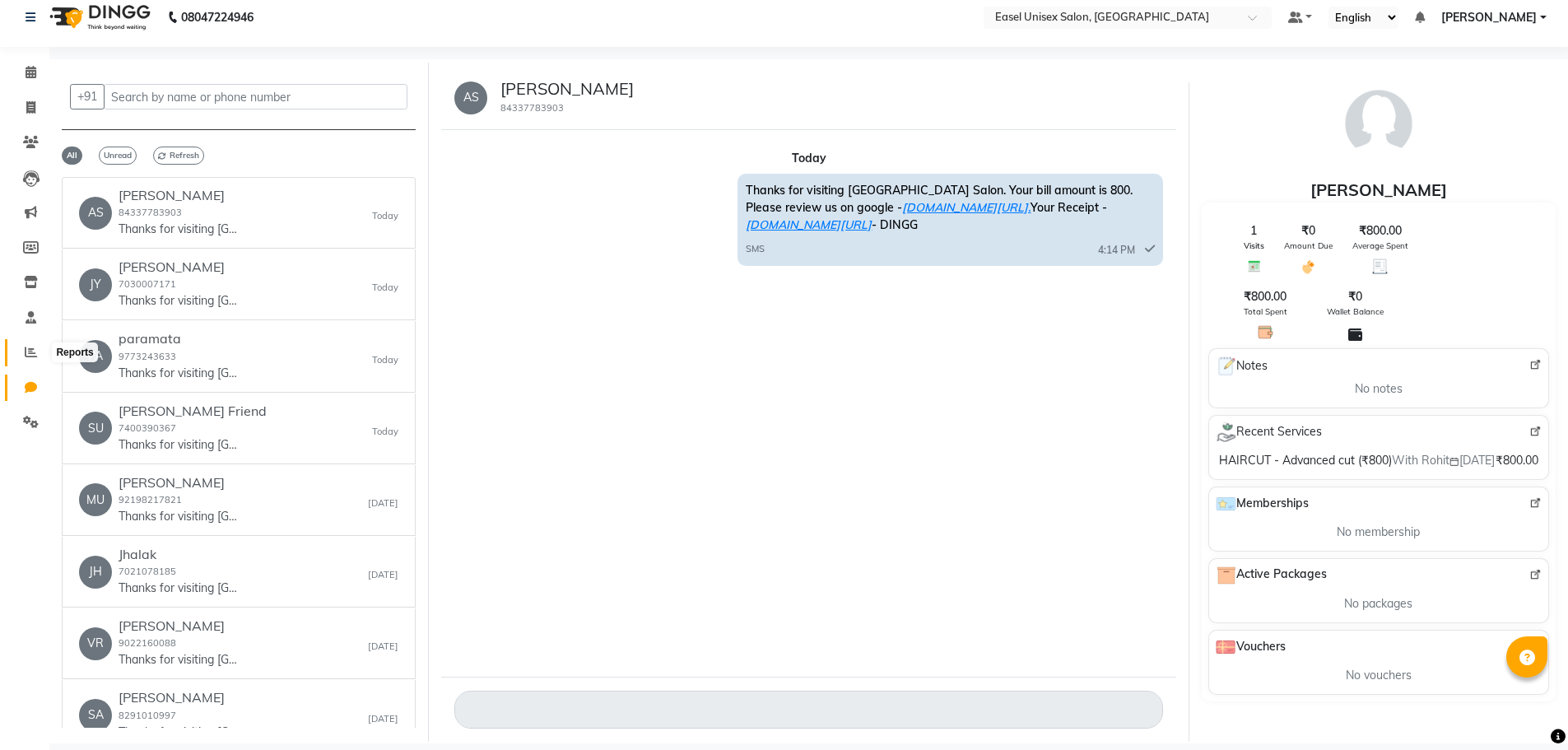
click at [28, 351] on icon at bounding box center [30, 352] width 13 height 13
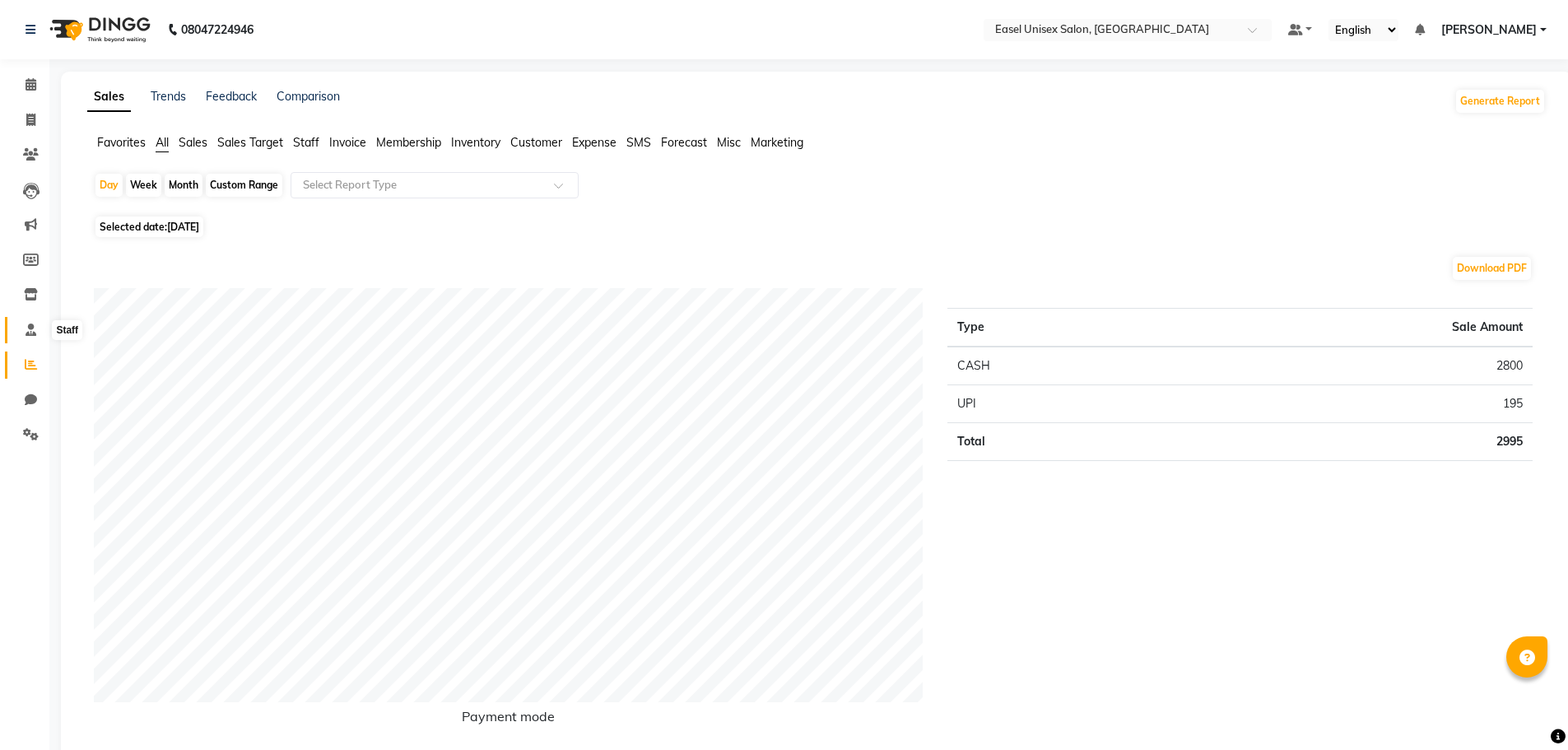
click at [28, 329] on icon at bounding box center [30, 329] width 11 height 13
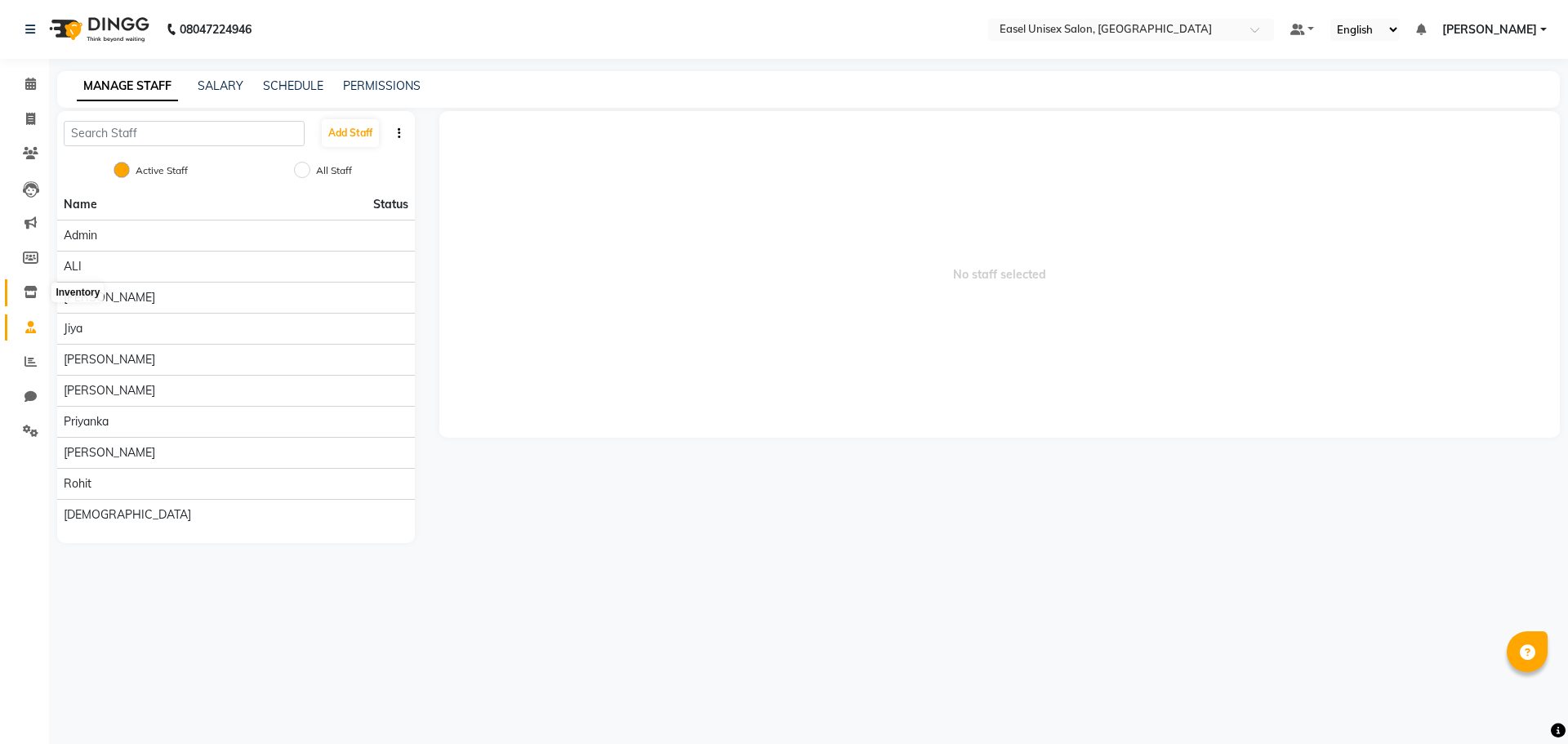
click at [30, 287] on icon at bounding box center [30, 291] width 14 height 13
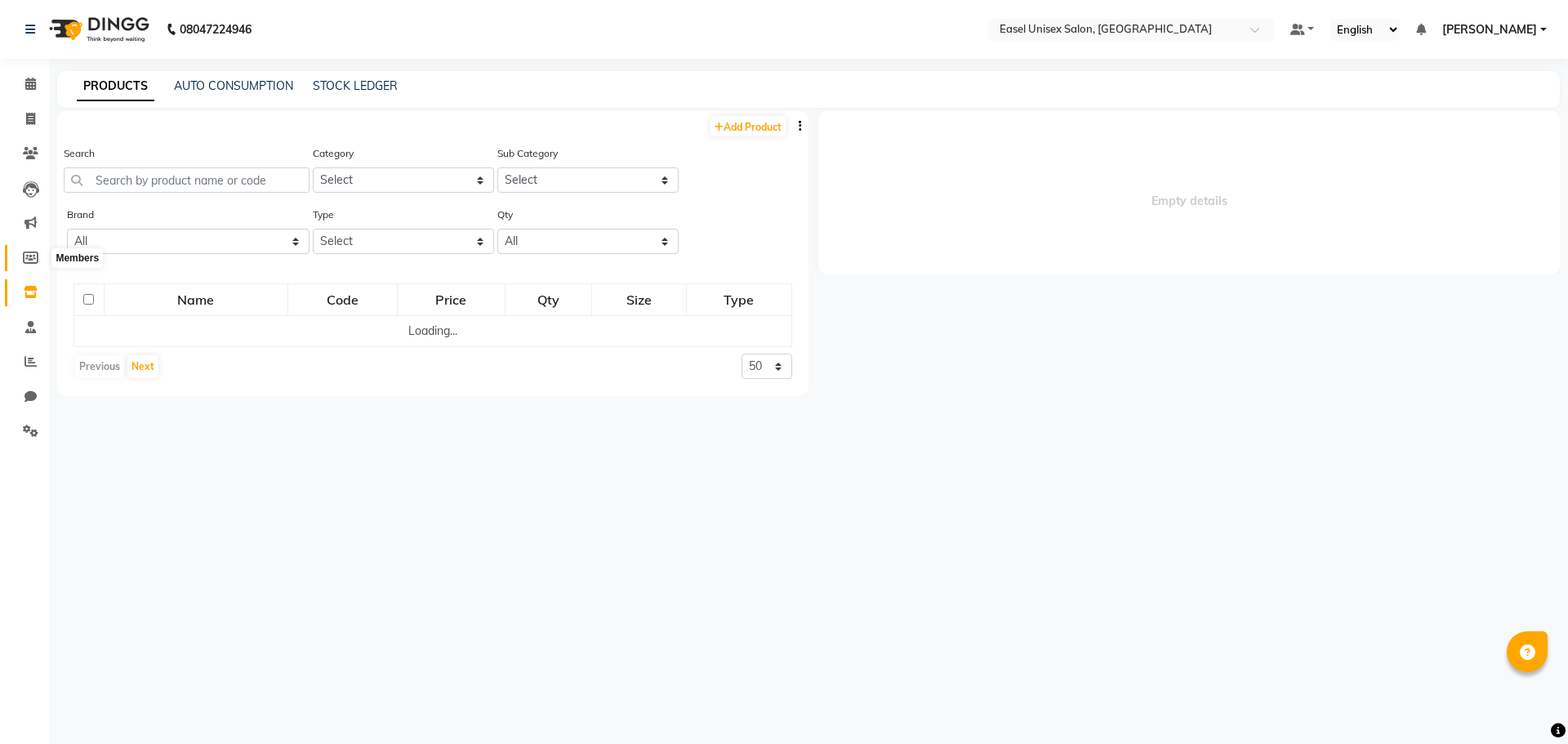
click at [29, 261] on icon at bounding box center [31, 257] width 16 height 13
select select
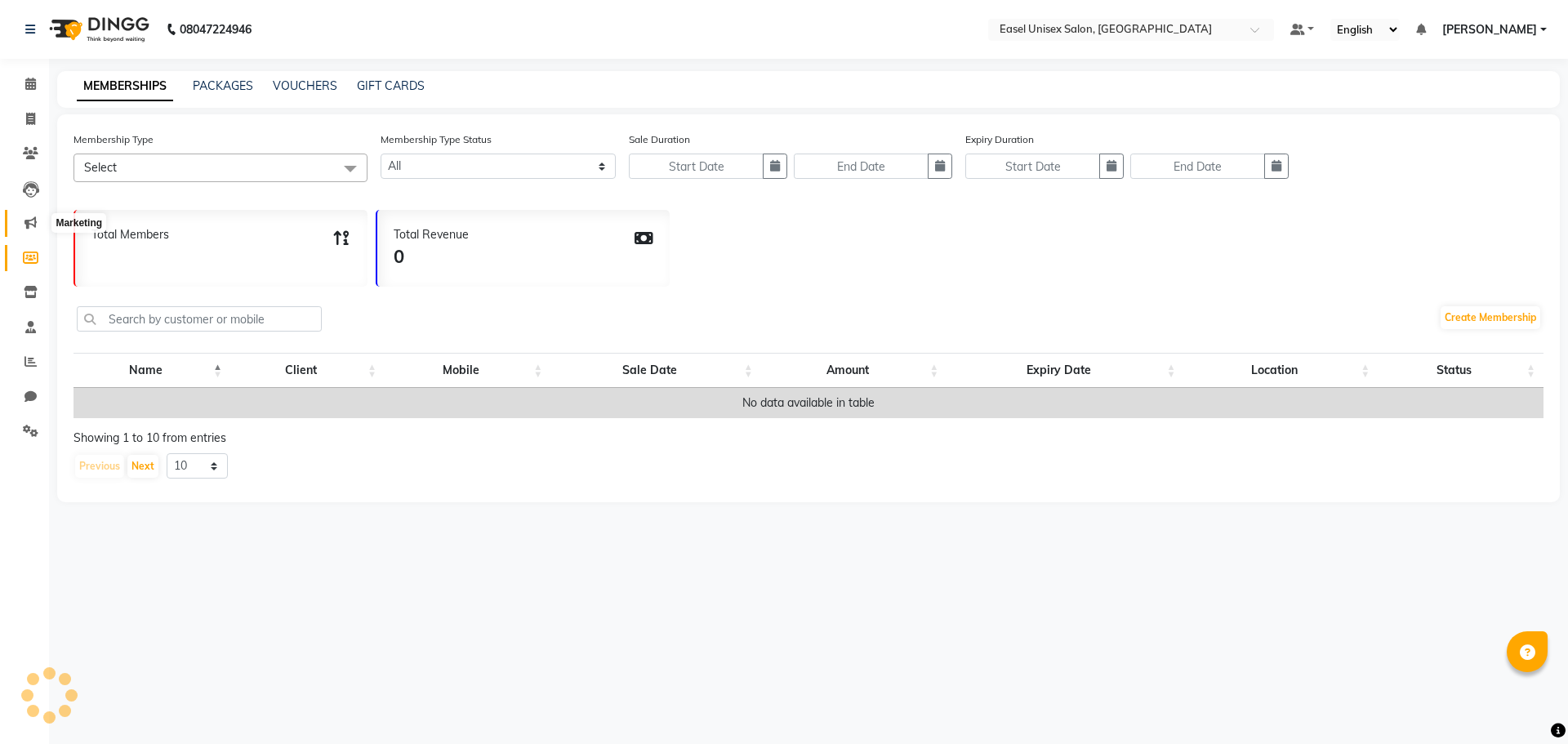
click at [29, 219] on icon at bounding box center [30, 222] width 13 height 13
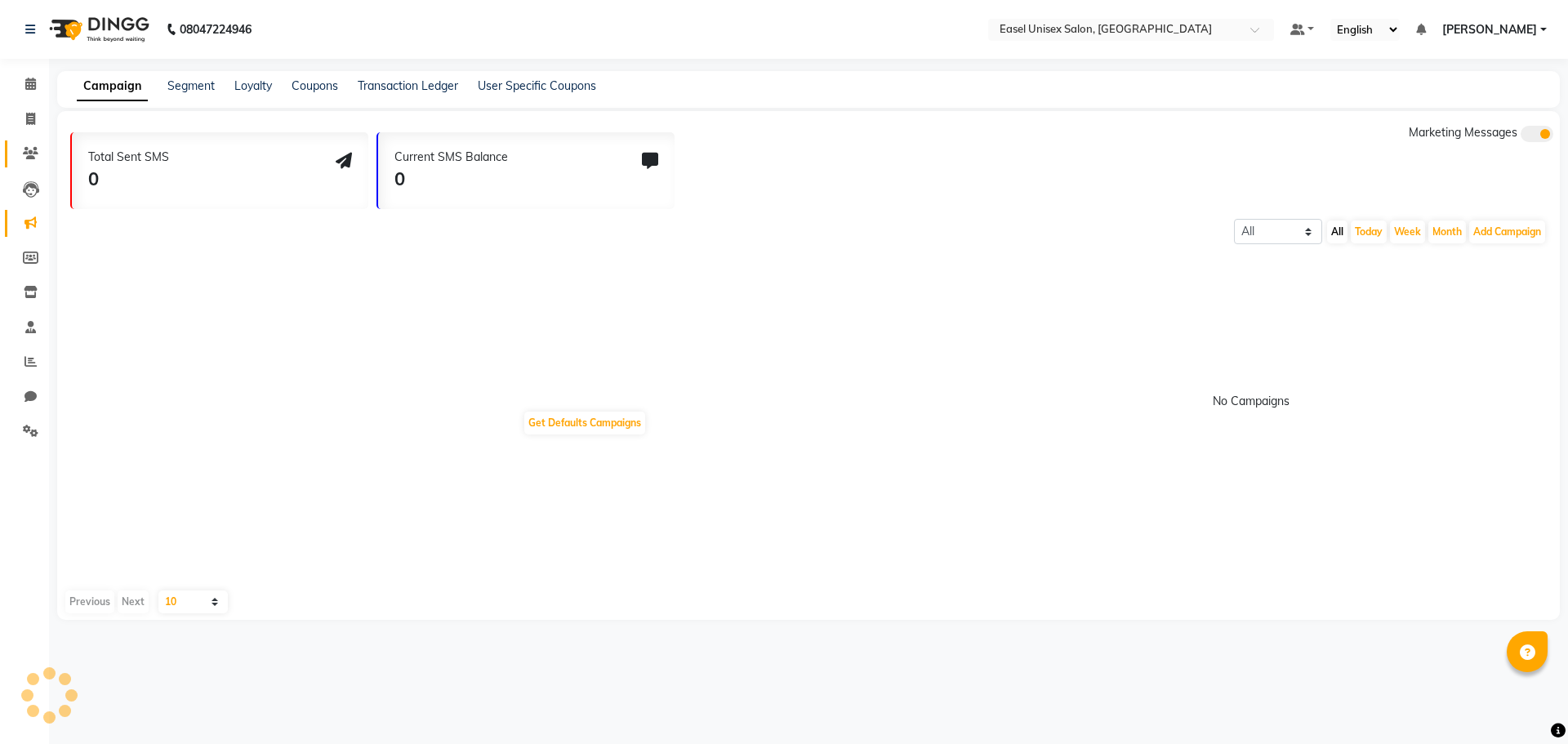
click at [28, 154] on icon at bounding box center [31, 152] width 16 height 13
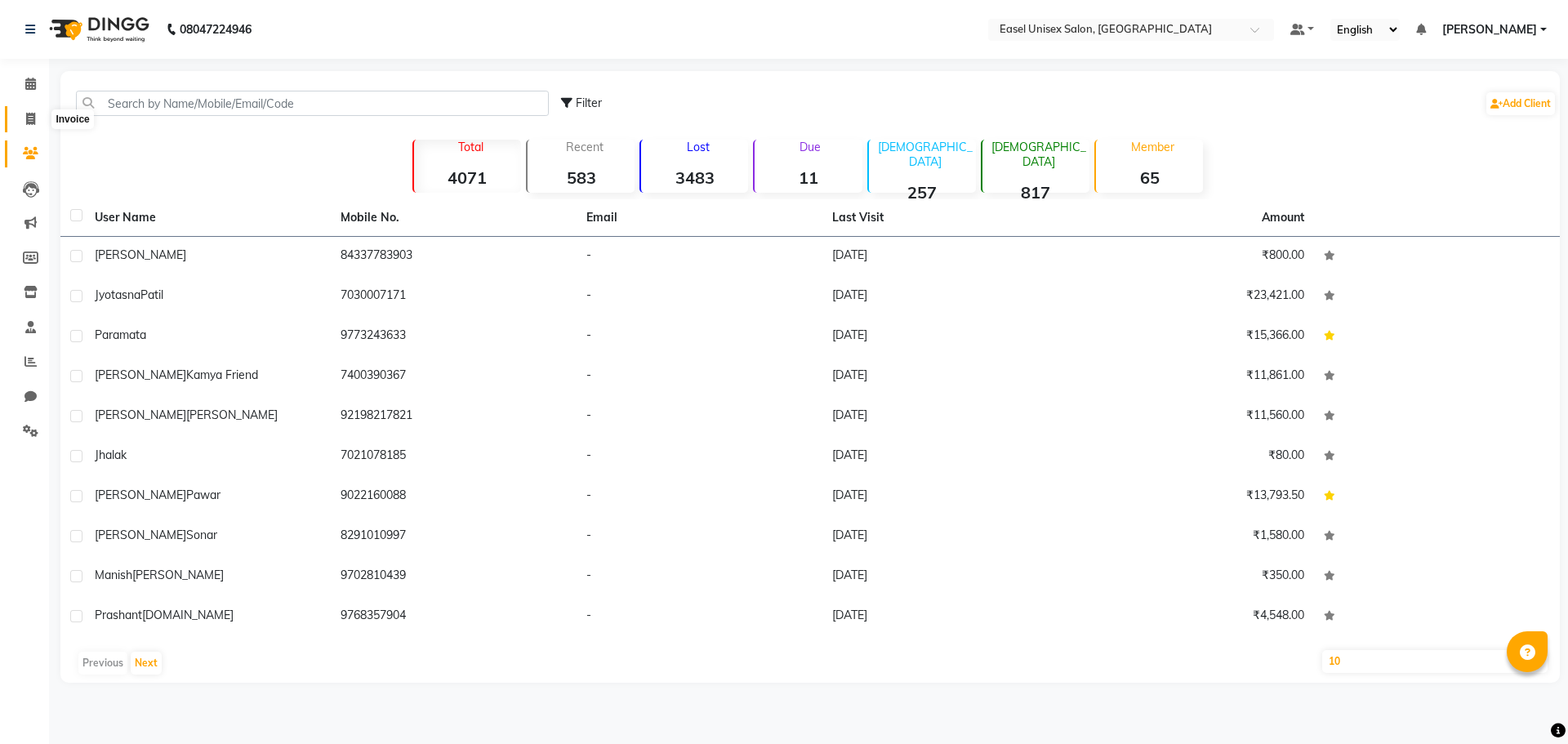
click at [33, 120] on icon at bounding box center [30, 118] width 9 height 13
select select "service"
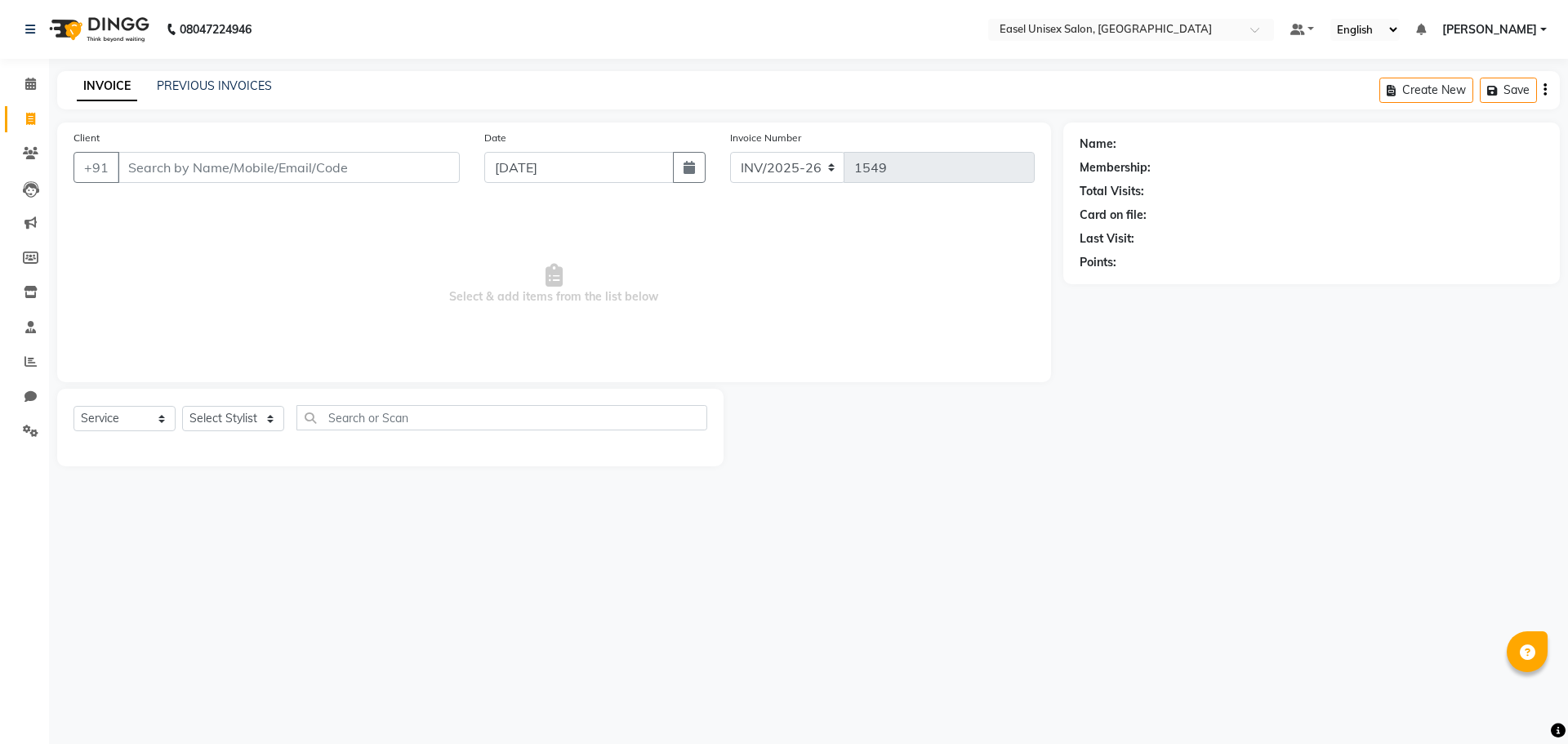
click at [248, 166] on input "Client" at bounding box center [289, 167] width 342 height 31
click at [248, 165] on input "Client" at bounding box center [289, 167] width 342 height 31
click at [28, 149] on icon at bounding box center [31, 152] width 16 height 13
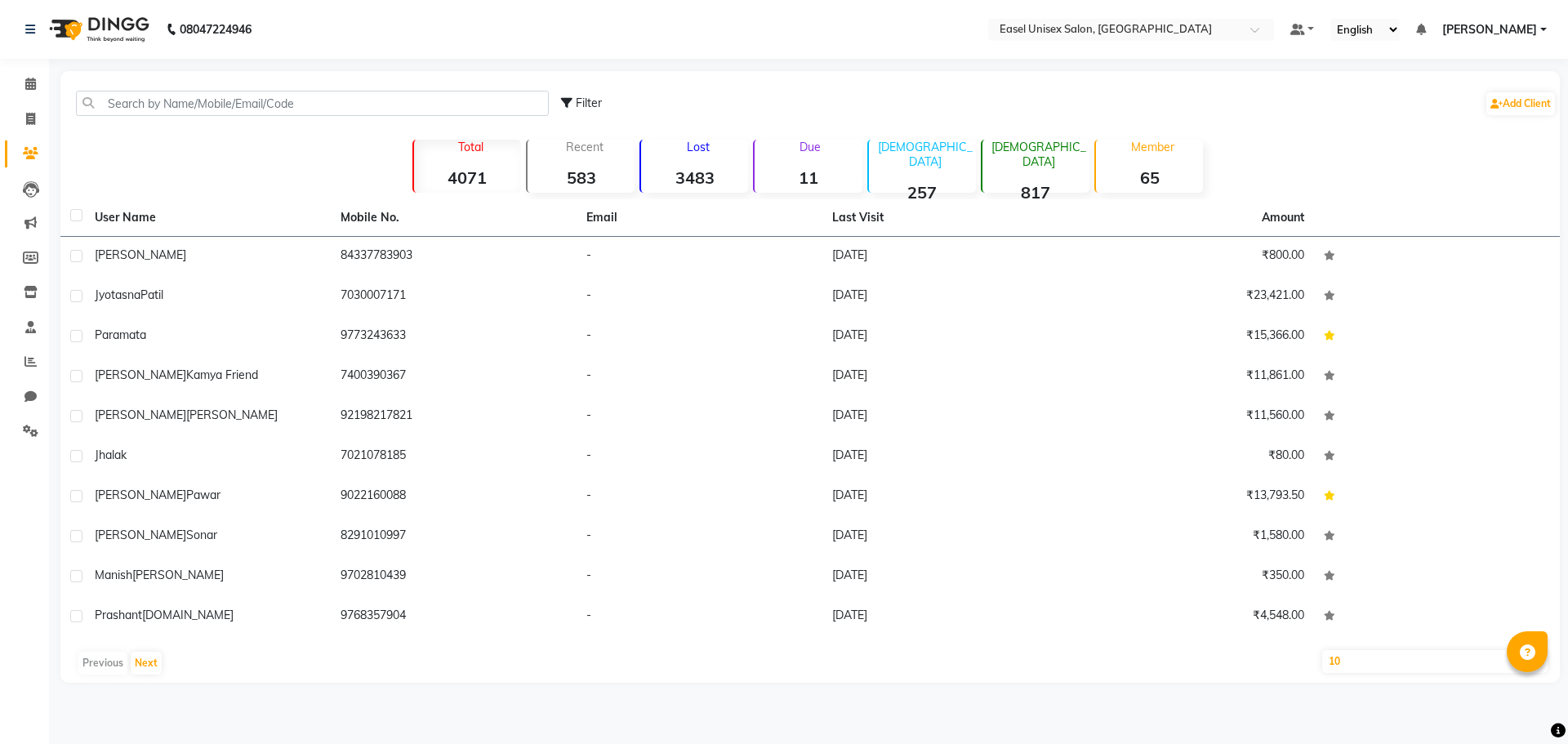
click at [695, 180] on strong "3483" at bounding box center [695, 177] width 107 height 20
click at [468, 183] on strong "4071" at bounding box center [467, 177] width 107 height 20
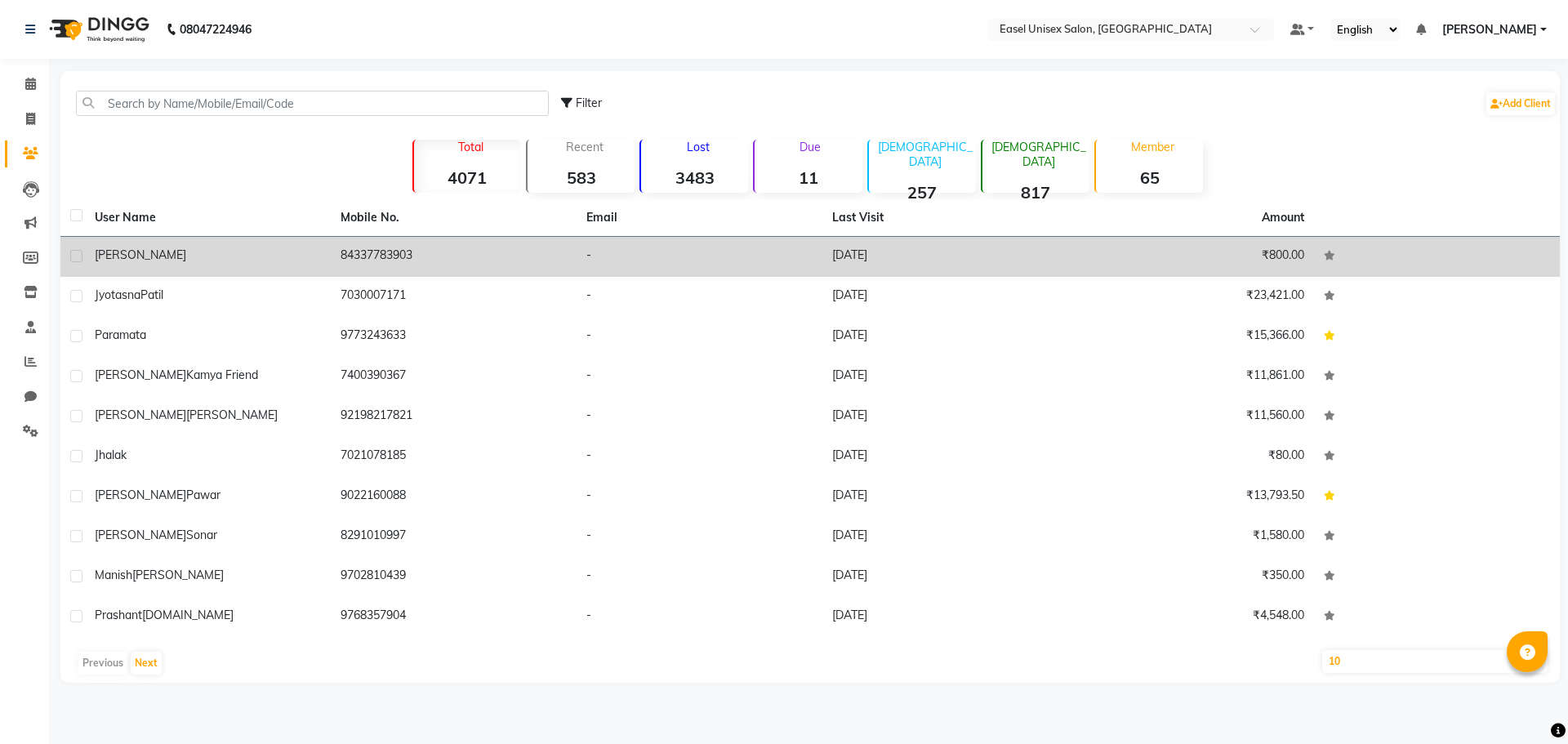
click at [79, 253] on label at bounding box center [76, 255] width 13 height 13
click at [79, 253] on input "checkbox" at bounding box center [75, 256] width 11 height 11
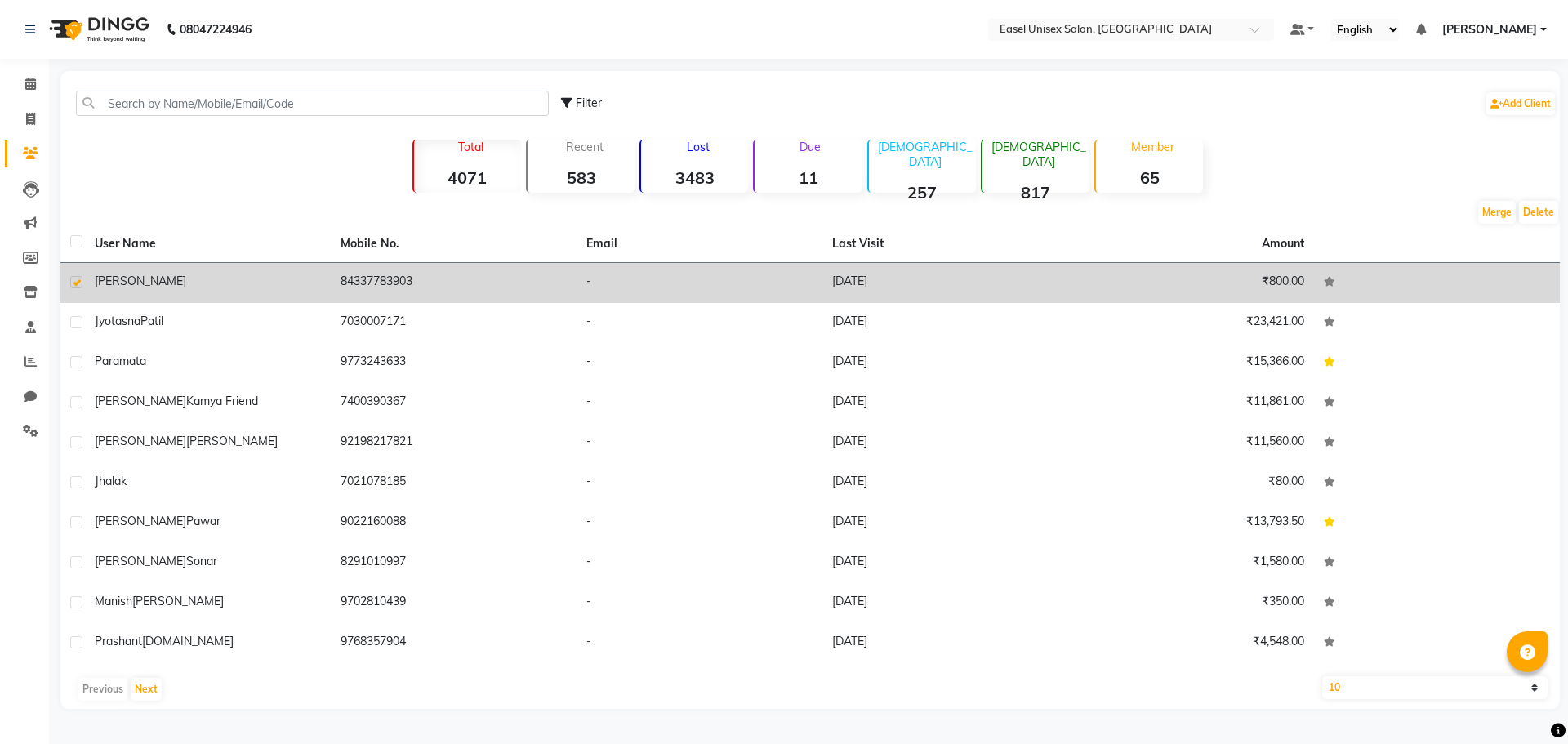
click at [76, 279] on label at bounding box center [76, 282] width 13 height 13
click at [76, 279] on input "checkbox" at bounding box center [75, 283] width 11 height 11
checkbox input "false"
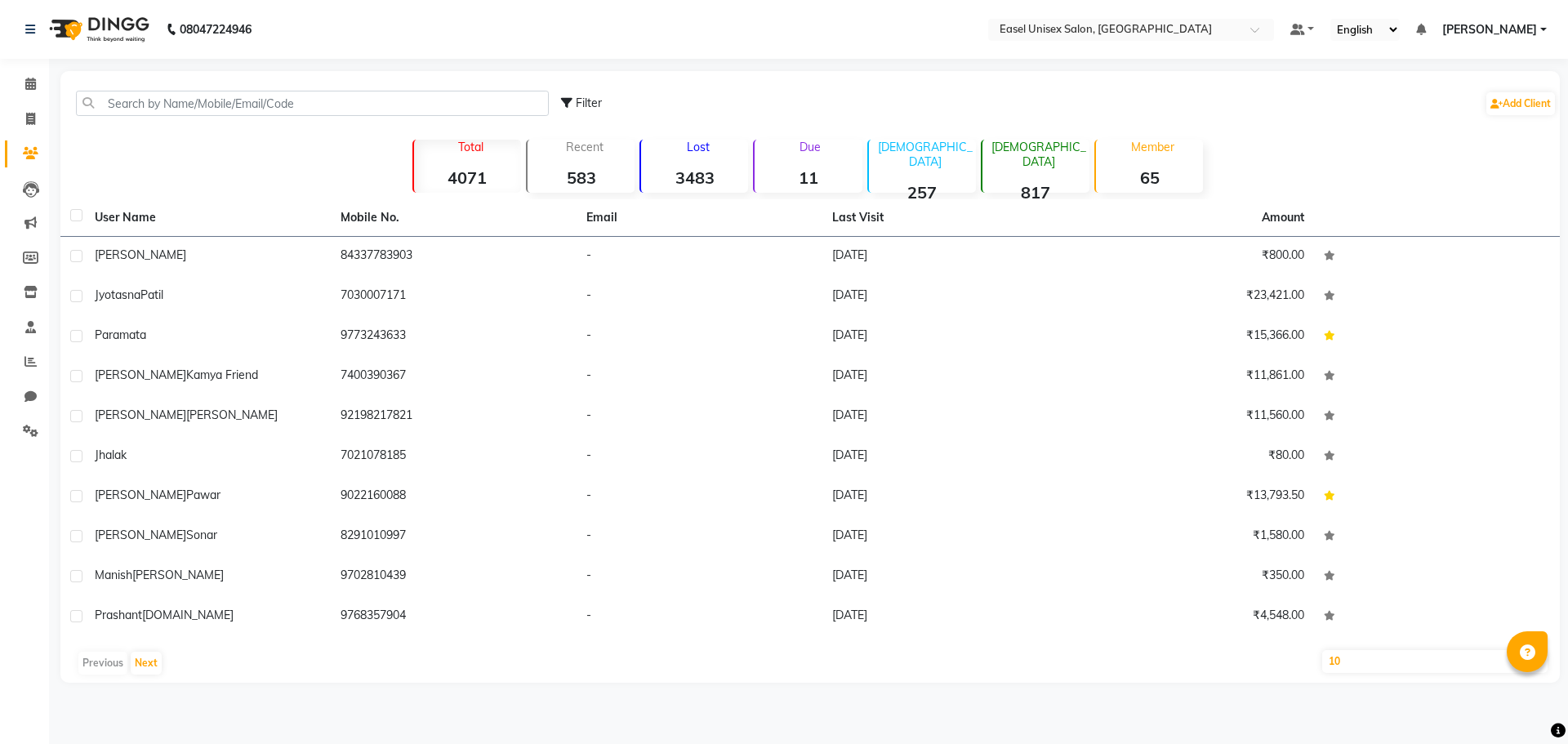
click at [1145, 166] on div "Member 65" at bounding box center [1148, 166] width 109 height 53
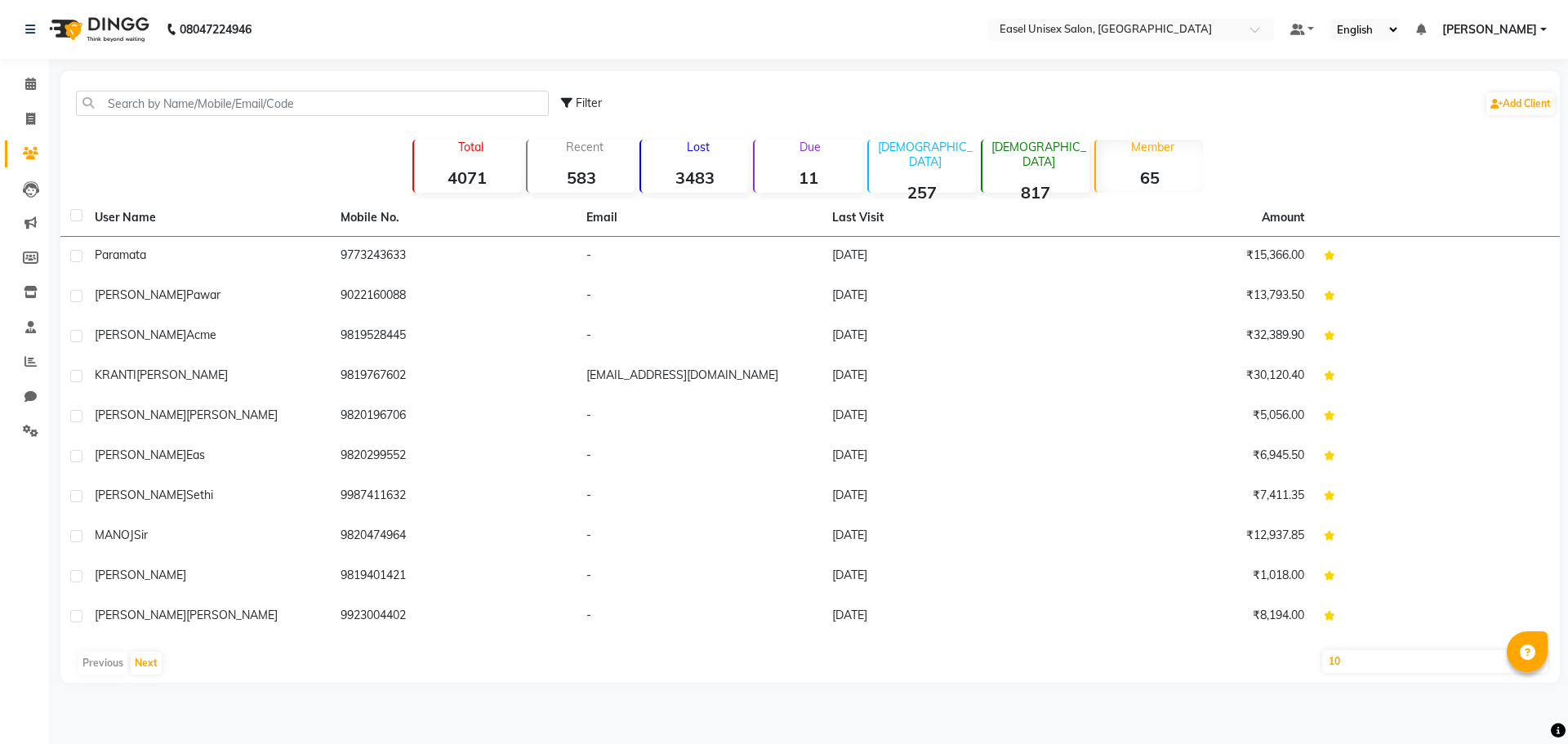
click at [465, 170] on strong "4071" at bounding box center [467, 177] width 107 height 20
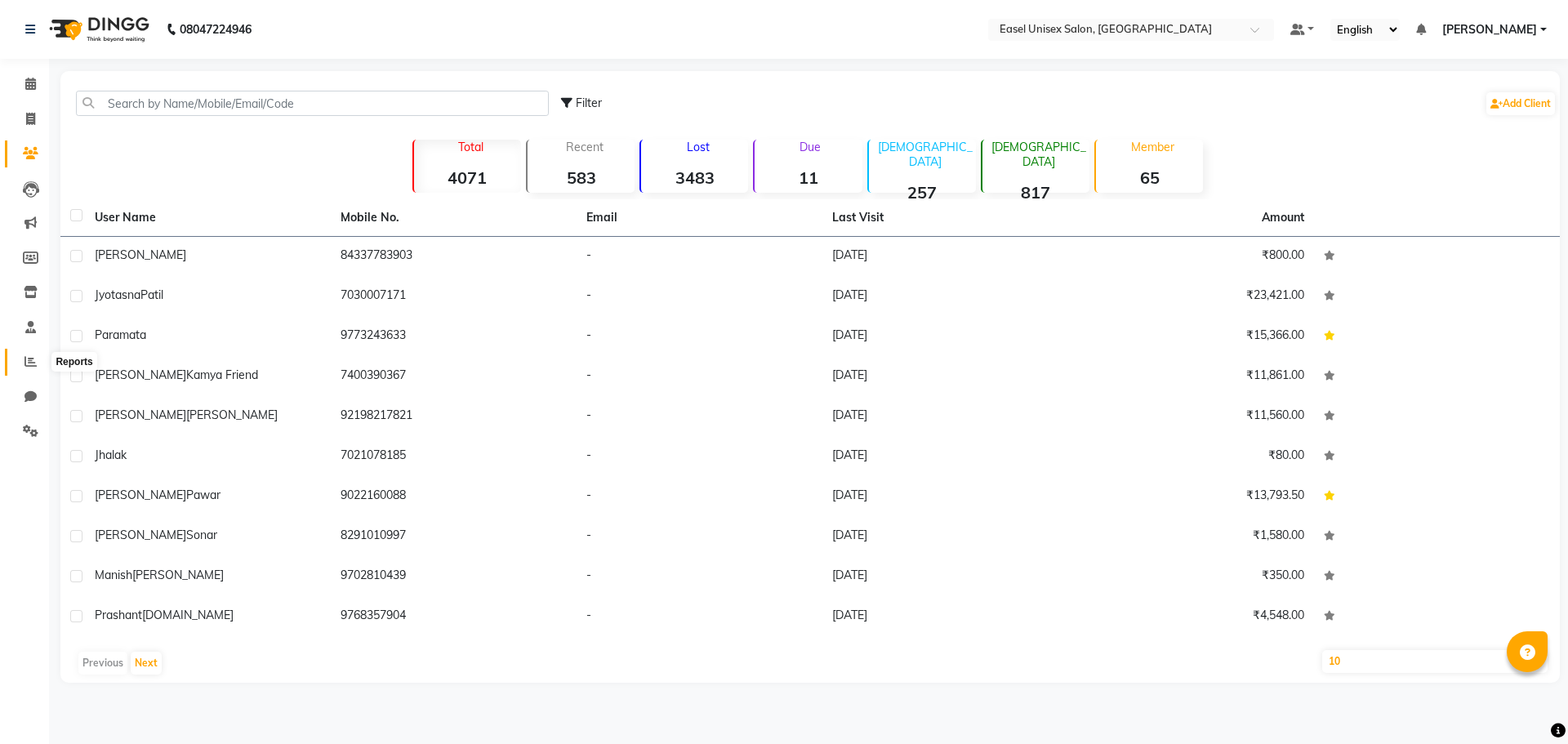
click at [38, 358] on span at bounding box center [30, 361] width 28 height 18
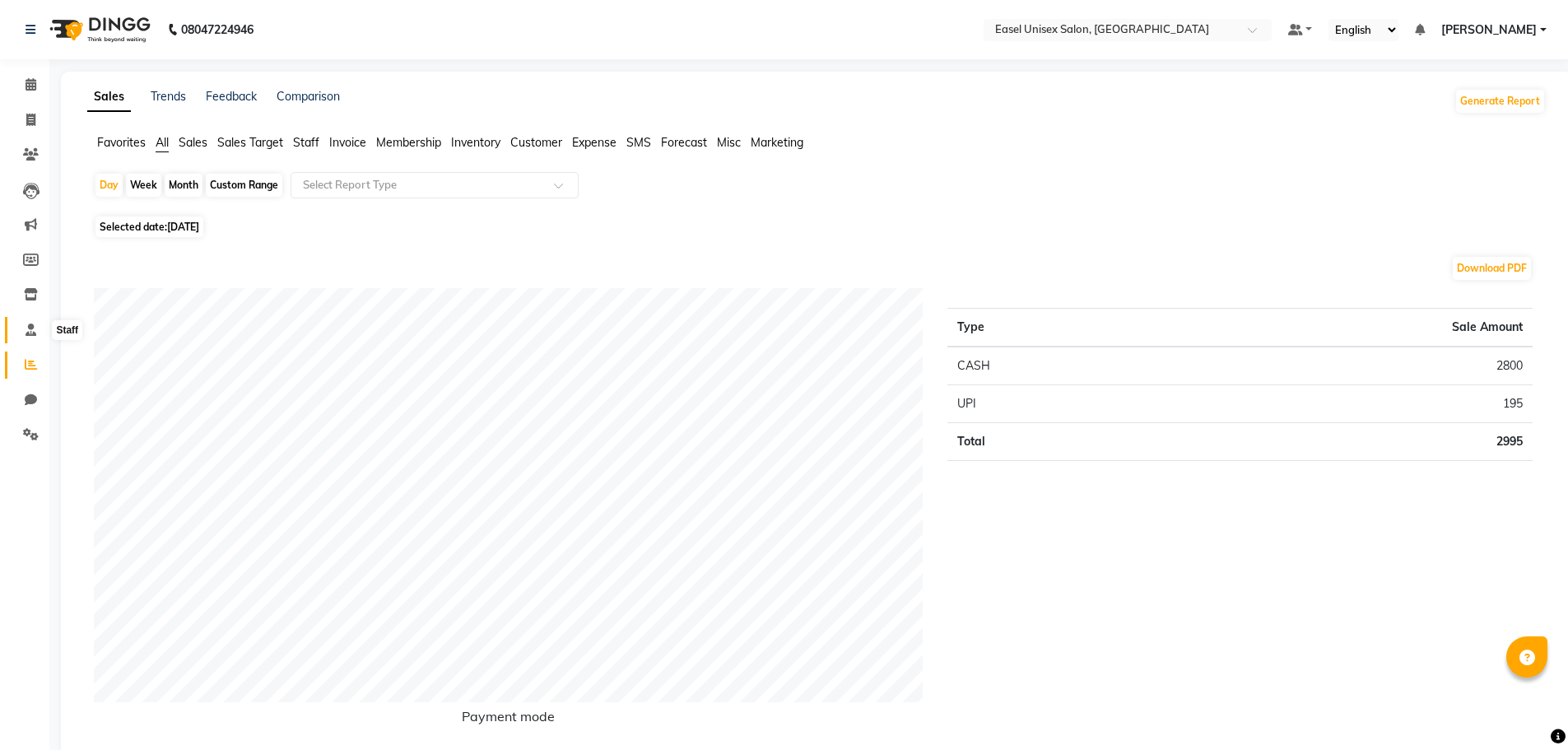
click at [32, 329] on icon at bounding box center [30, 329] width 11 height 13
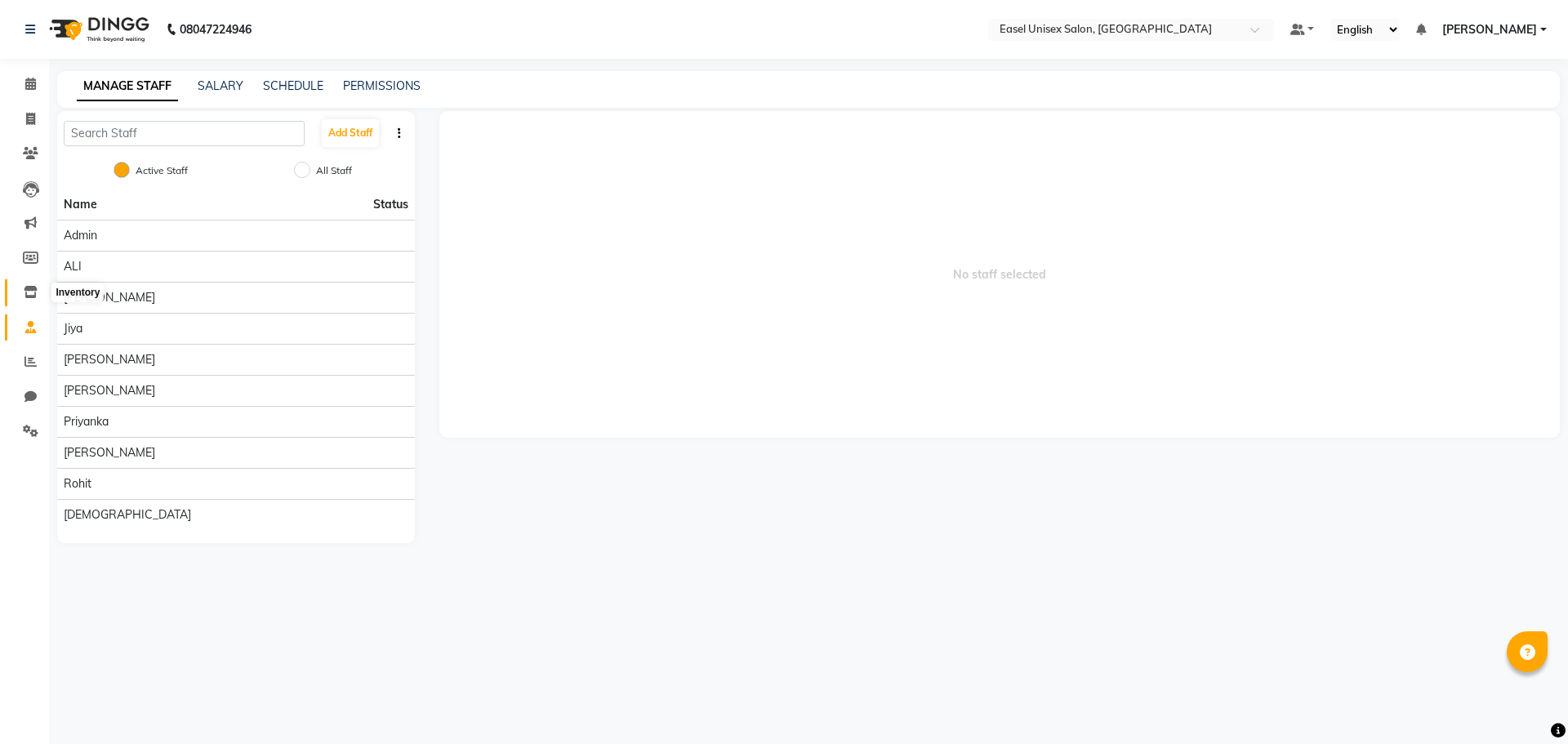
click at [23, 295] on span at bounding box center [30, 292] width 28 height 18
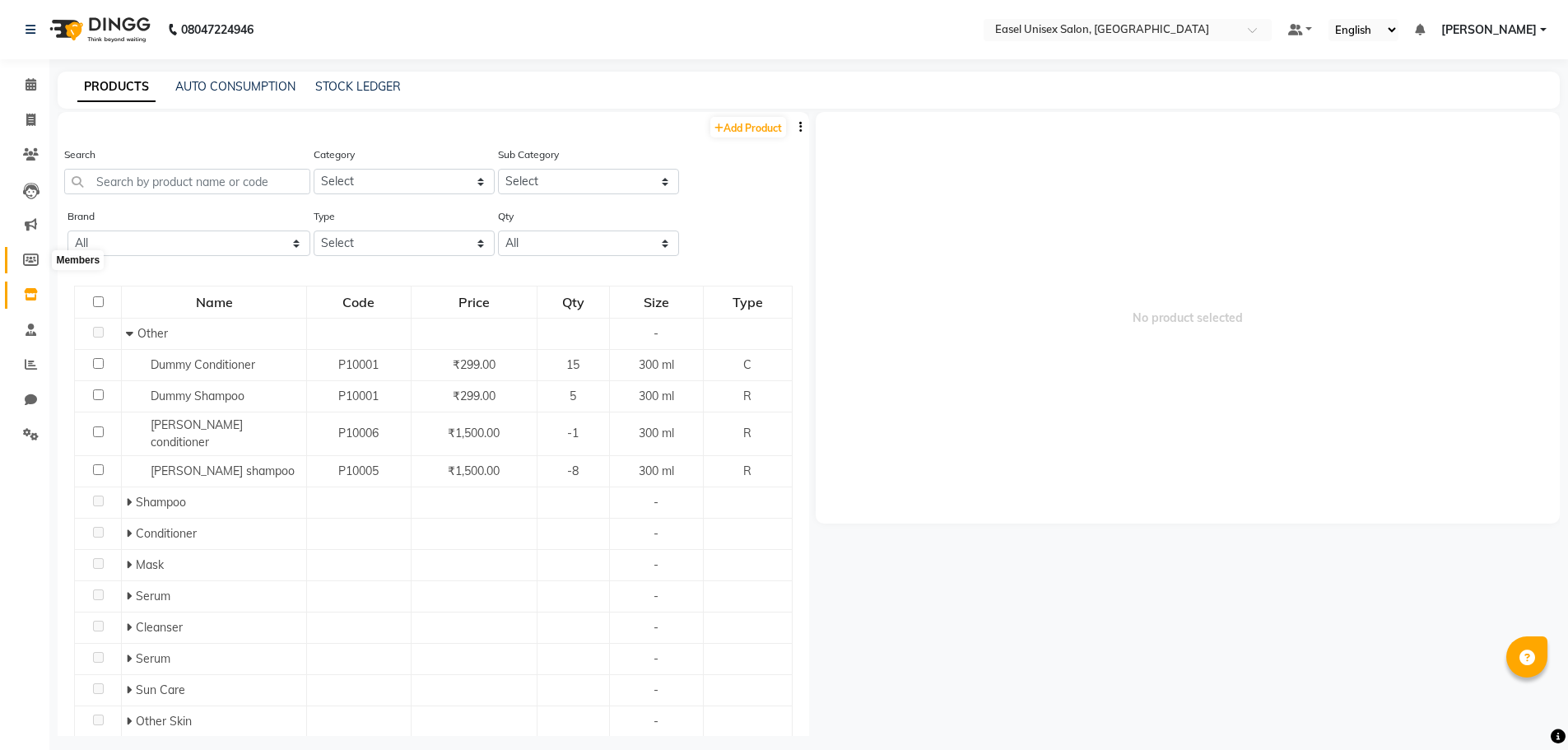
click at [27, 256] on icon at bounding box center [31, 259] width 16 height 13
select select
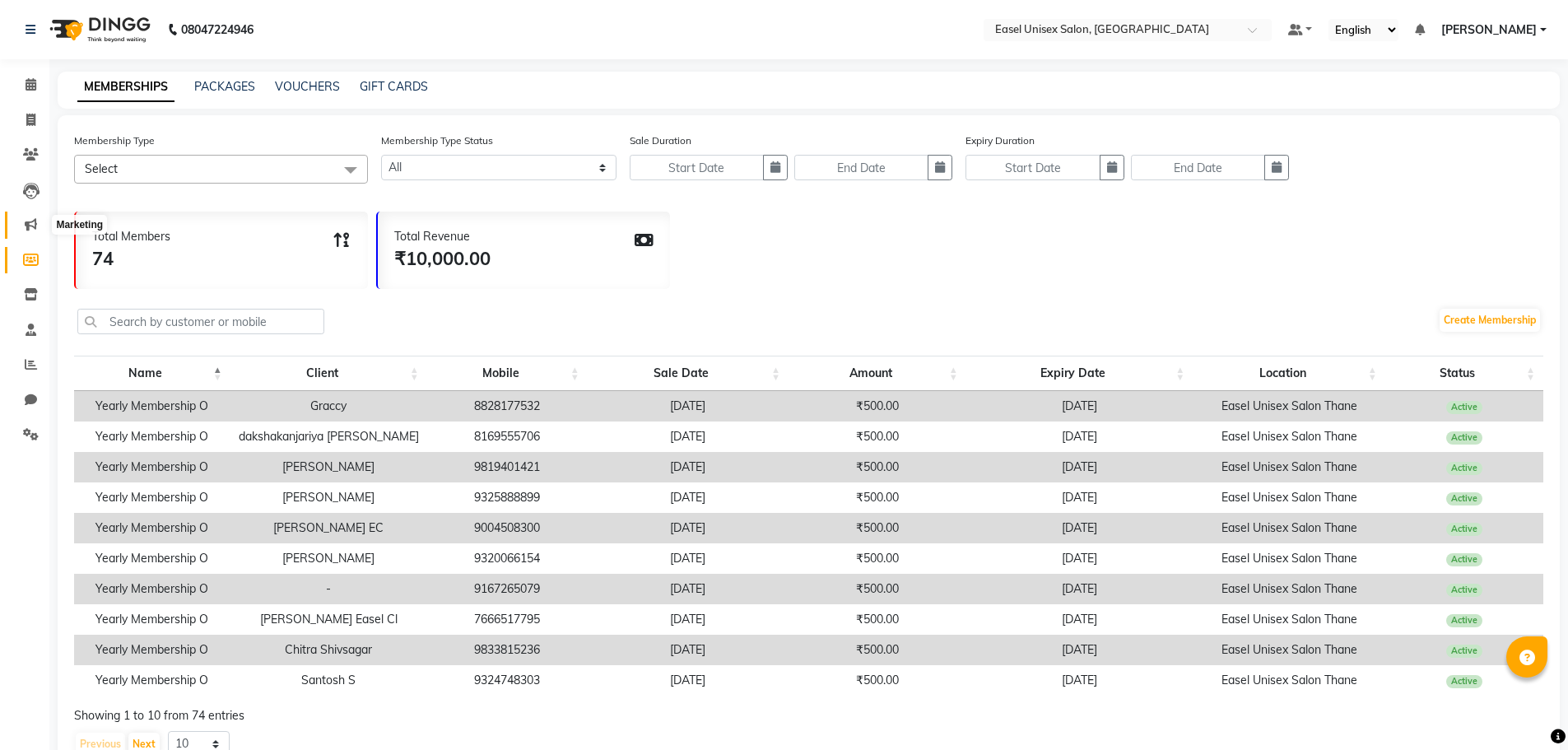
click at [33, 222] on icon at bounding box center [30, 224] width 13 height 13
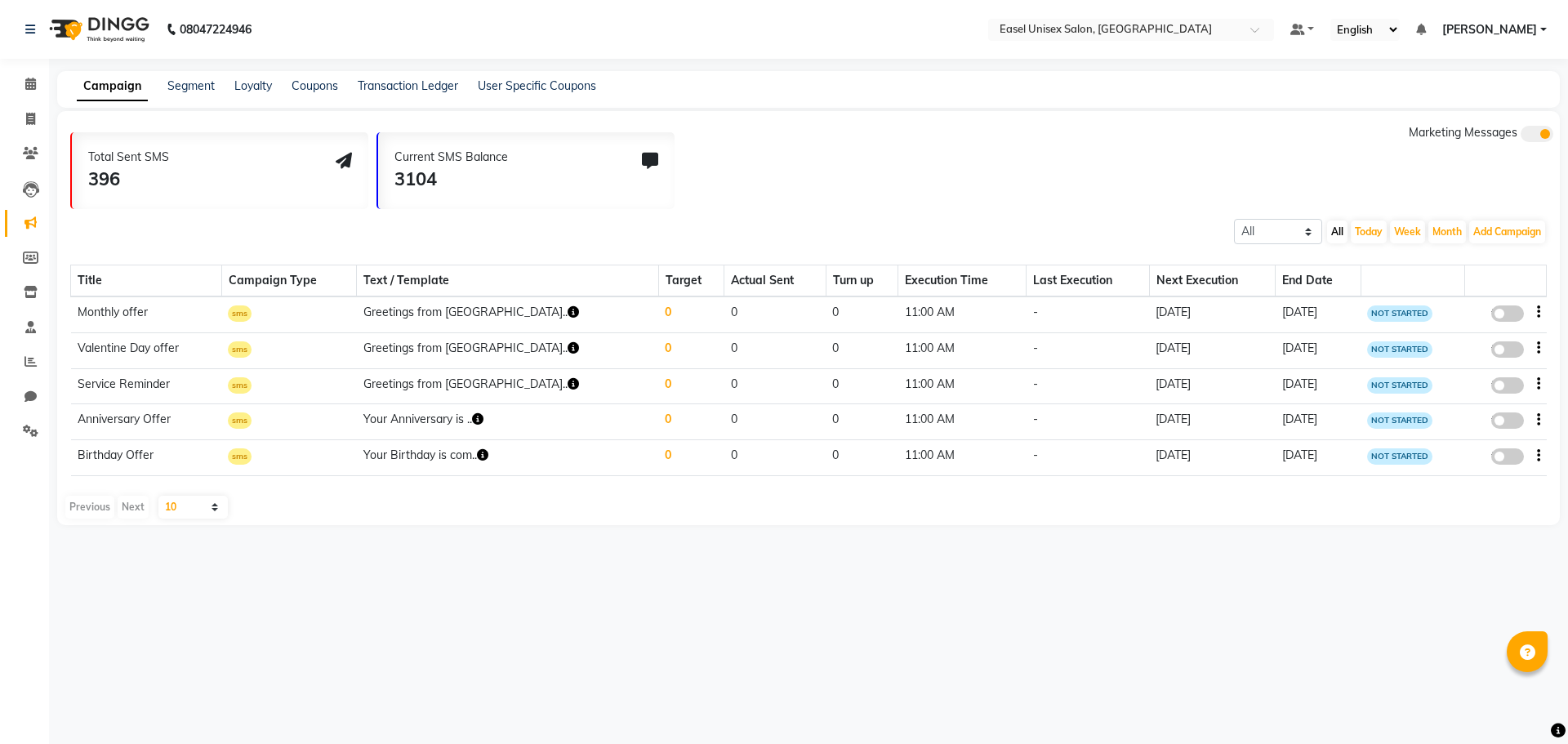
click at [148, 319] on td "Monthly offer" at bounding box center [146, 314] width 151 height 36
click at [30, 192] on icon at bounding box center [31, 189] width 17 height 17
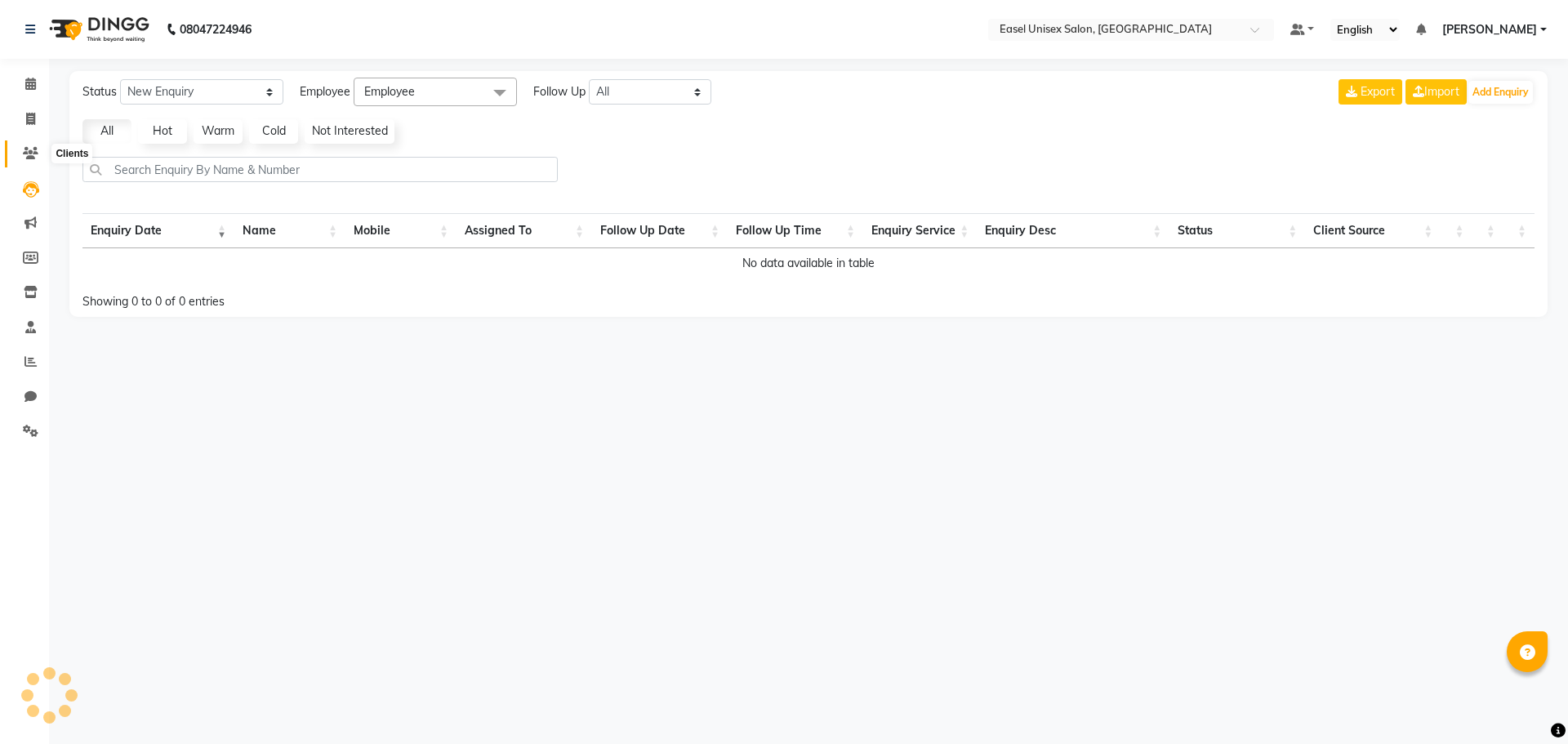
click at [31, 157] on icon at bounding box center [31, 152] width 16 height 13
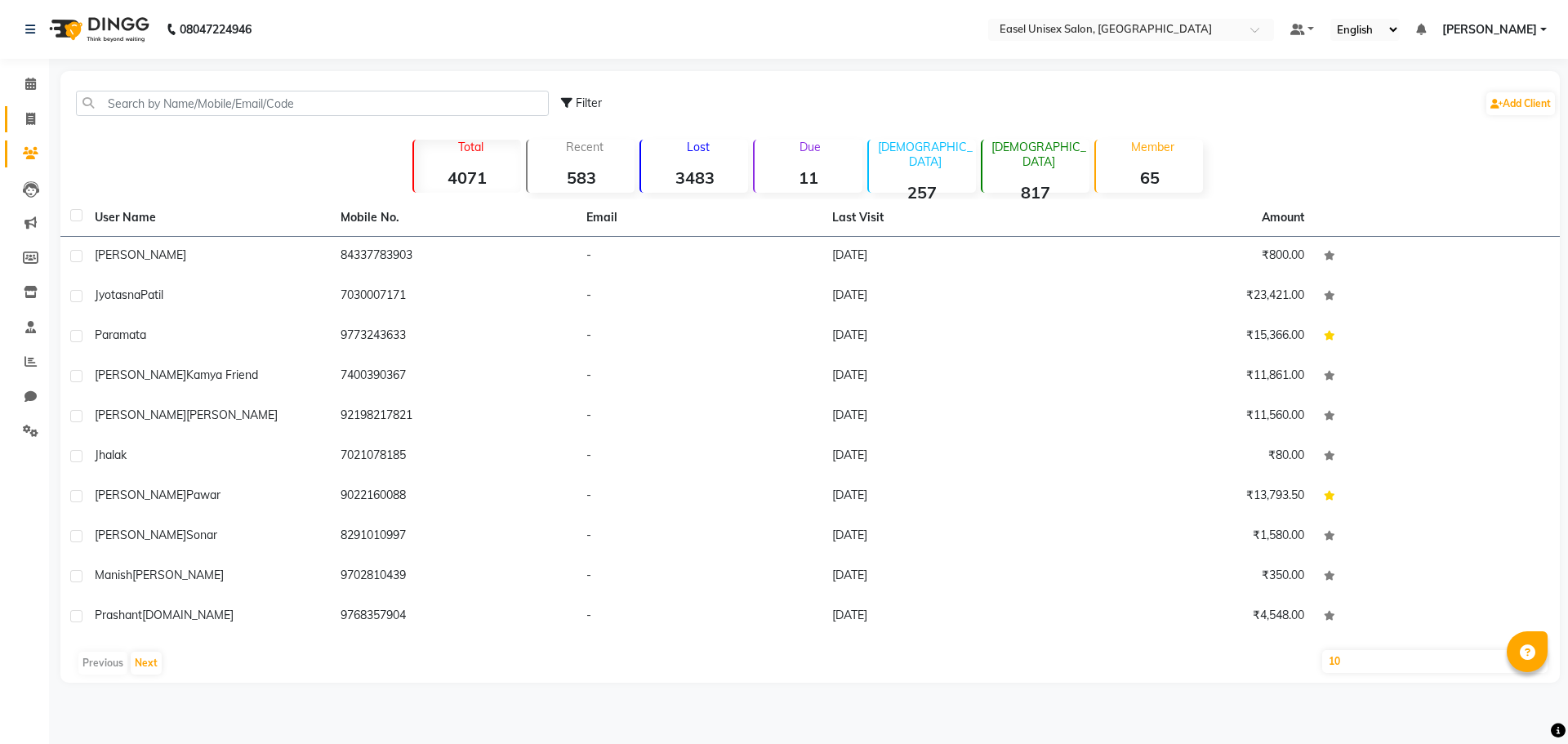
click at [29, 128] on link "Invoice" at bounding box center [24, 119] width 39 height 27
select select "service"
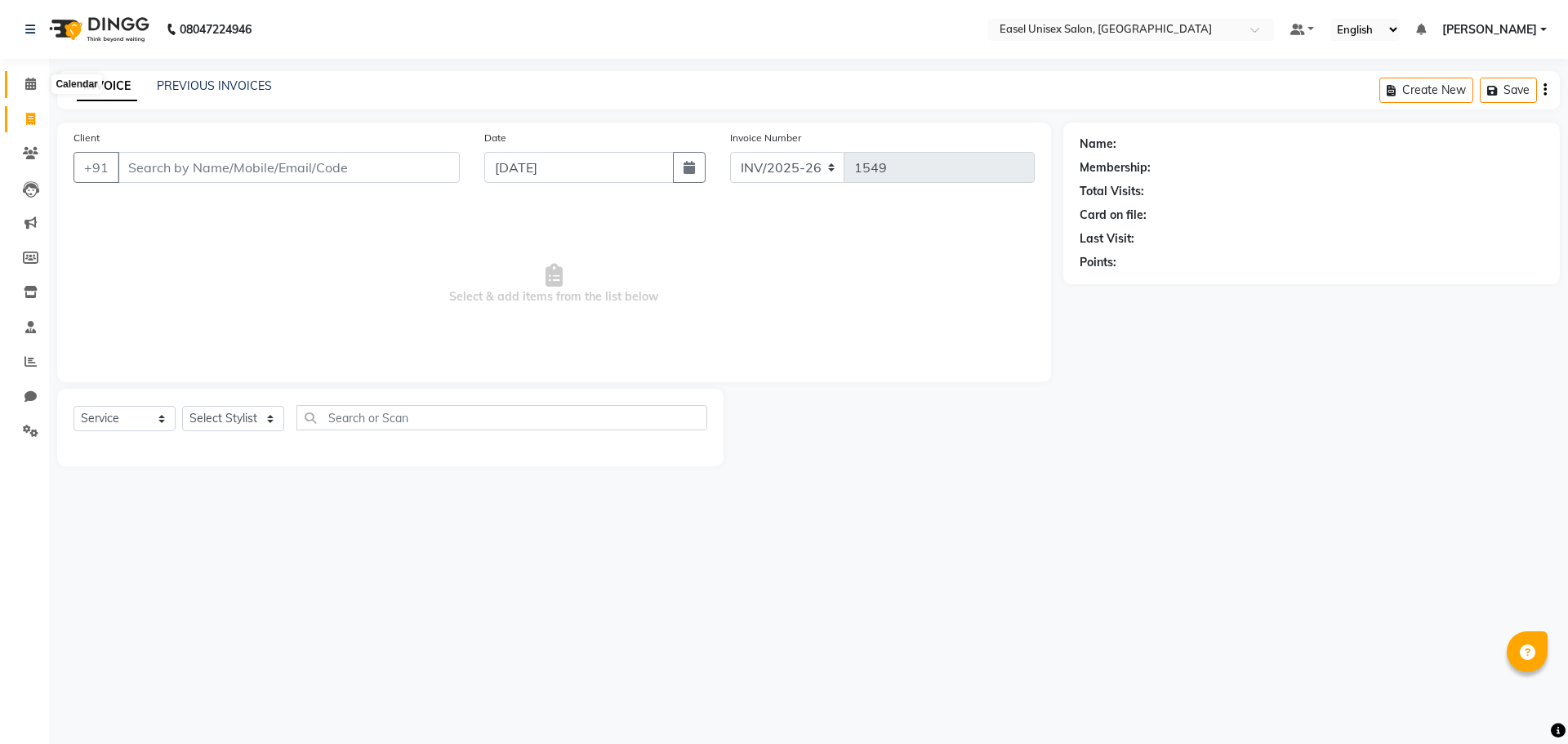
click at [31, 92] on span at bounding box center [30, 84] width 28 height 18
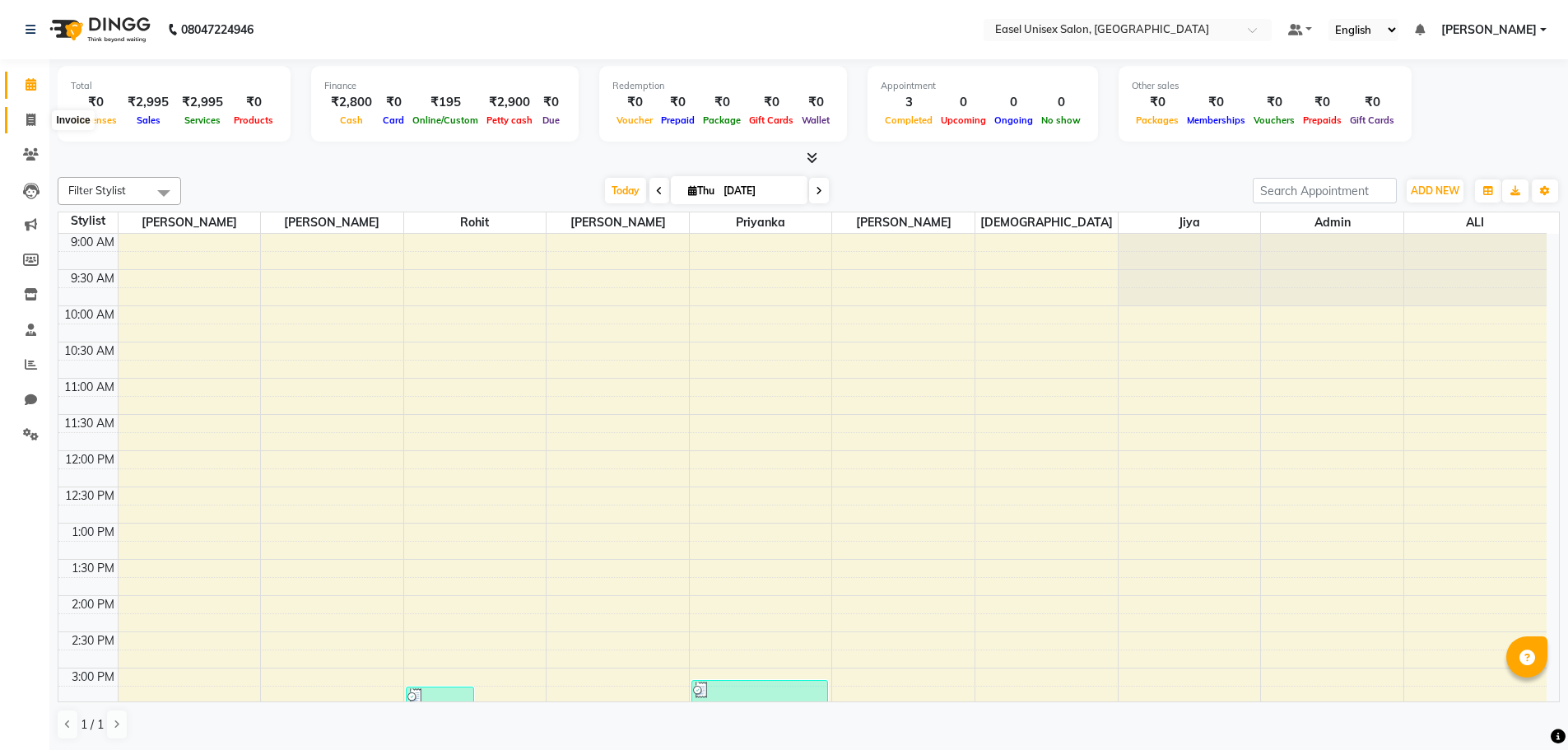
click at [36, 121] on span at bounding box center [30, 119] width 28 height 19
select select "service"
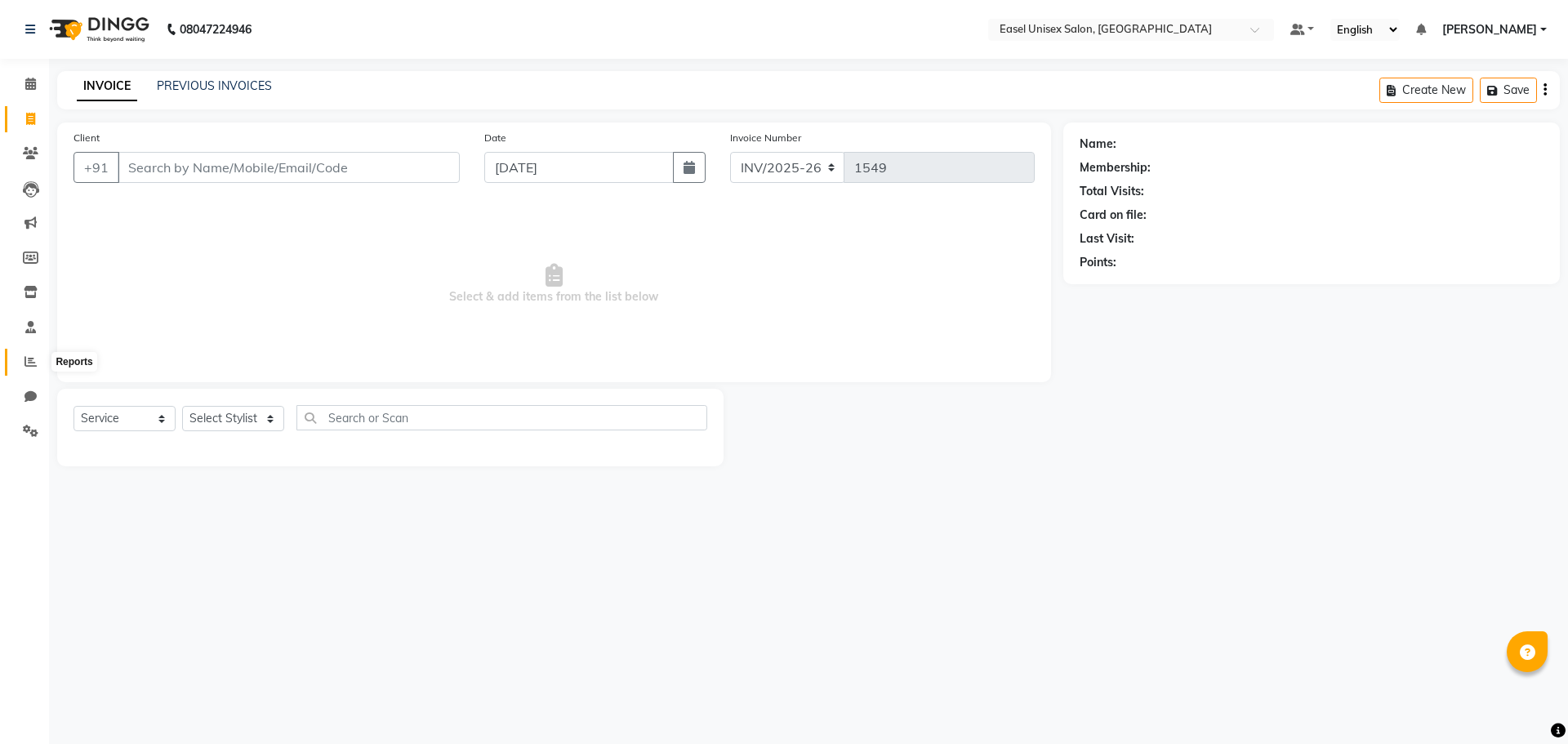
click at [31, 363] on icon at bounding box center [30, 361] width 13 height 13
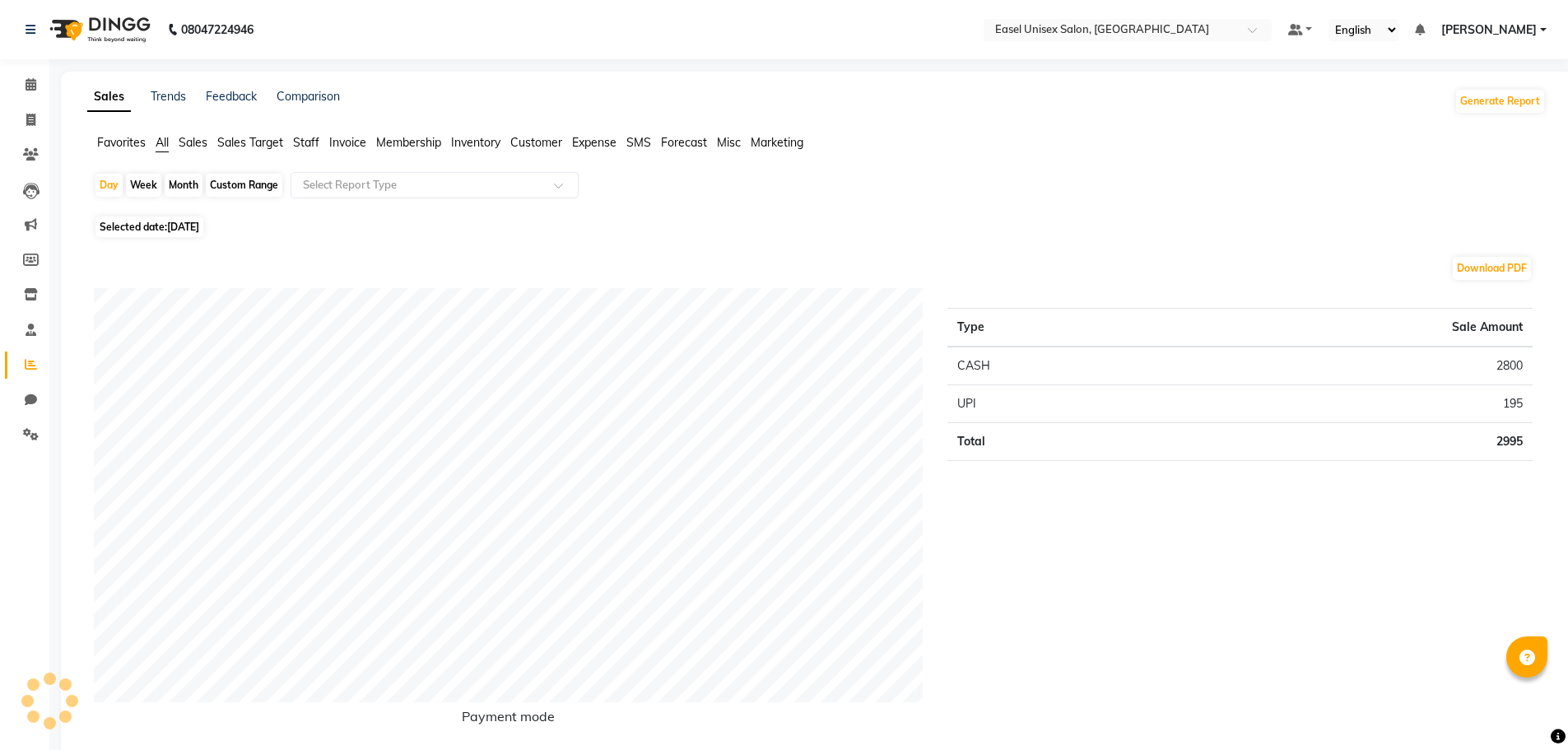
click at [766, 143] on span "Marketing" at bounding box center [777, 142] width 53 height 15
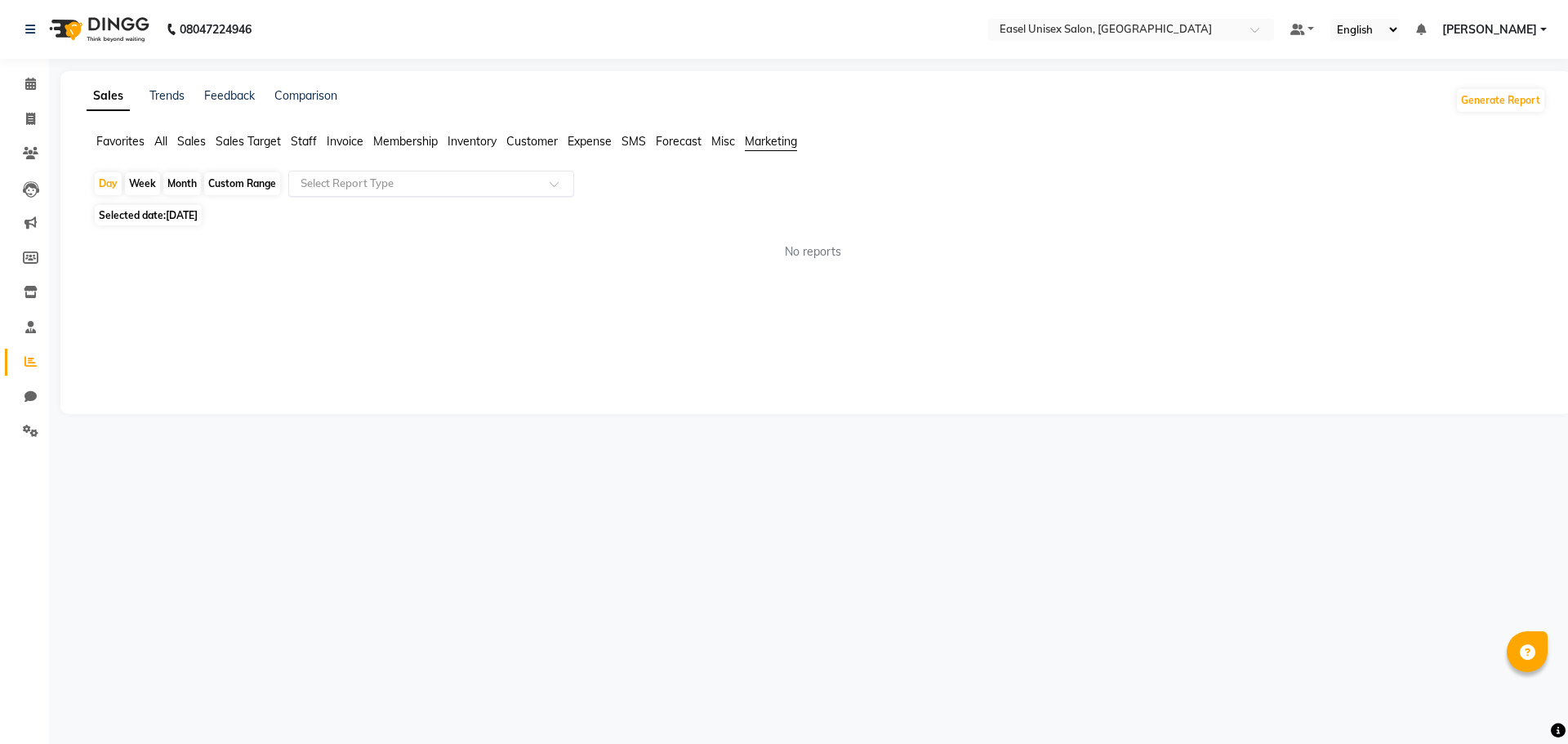
click at [562, 182] on span at bounding box center [560, 188] width 20 height 17
click at [473, 213] on div "Campaign Execution Summary" at bounding box center [431, 214] width 284 height 33
click at [187, 181] on div "Month" at bounding box center [182, 184] width 38 height 23
select select "9"
select select "2025"
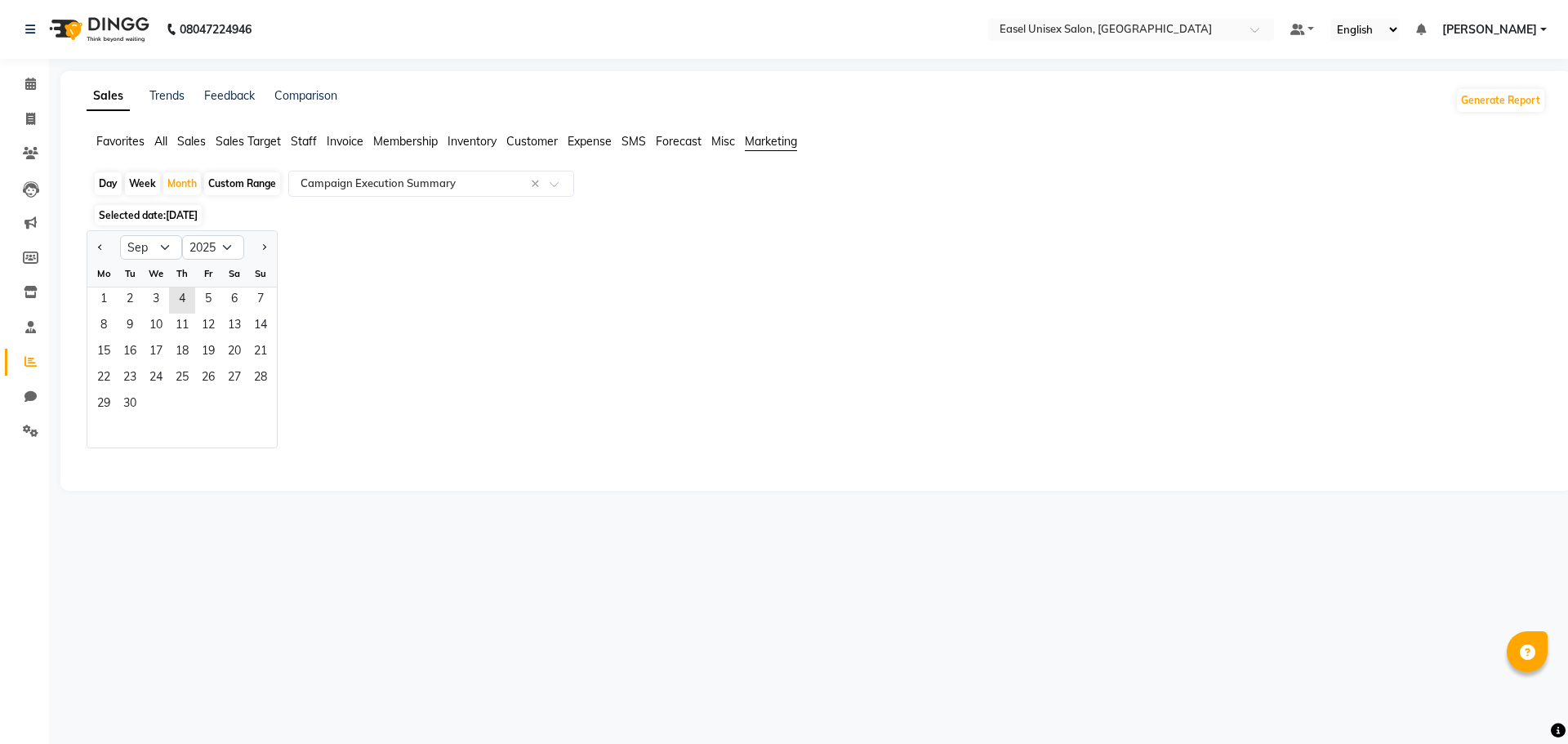
click at [112, 286] on div "Mo" at bounding box center [103, 273] width 26 height 26
click at [111, 294] on span "1" at bounding box center [103, 300] width 26 height 26
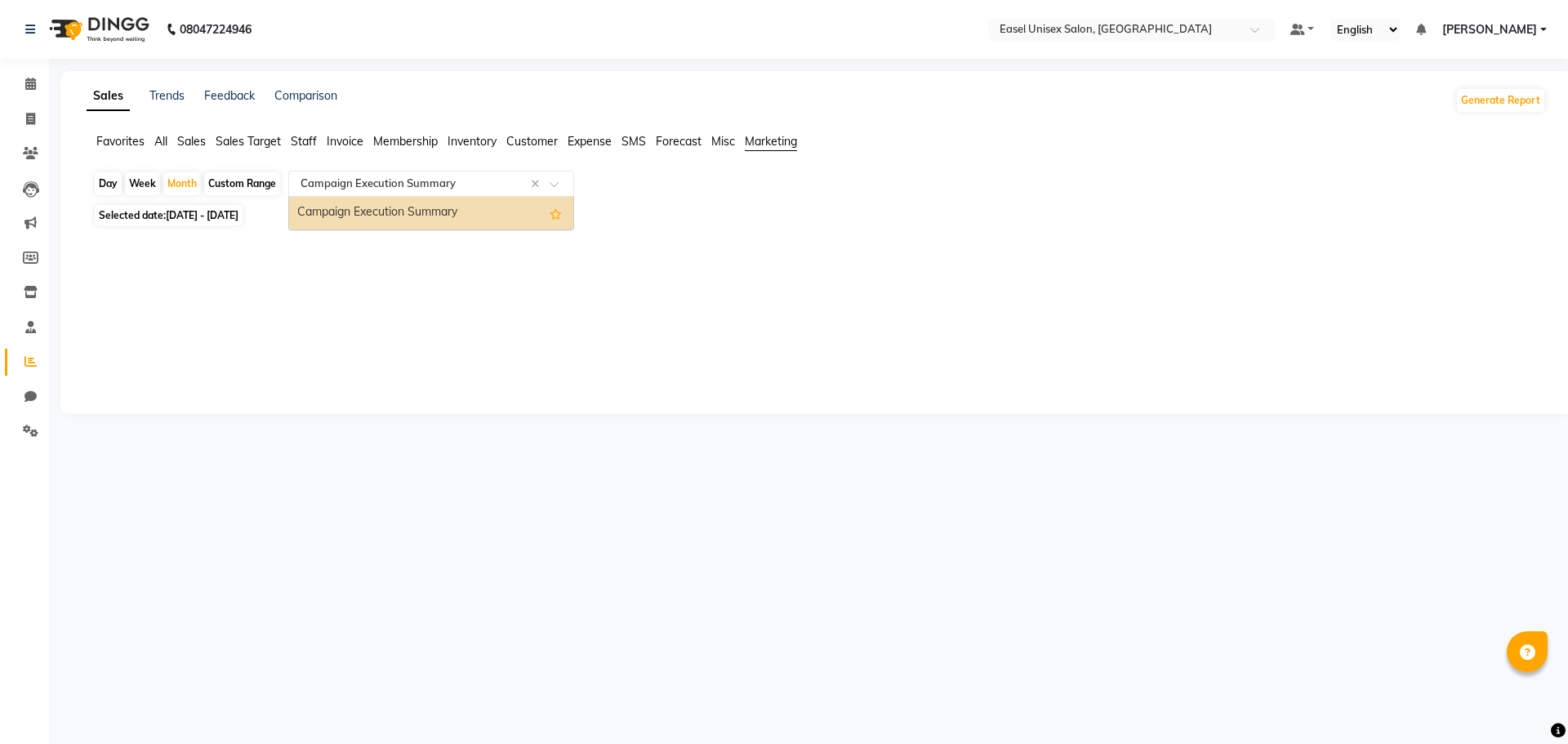
click at [518, 186] on input "text" at bounding box center [415, 184] width 235 height 17
click at [733, 139] on span "Misc" at bounding box center [723, 141] width 23 height 15
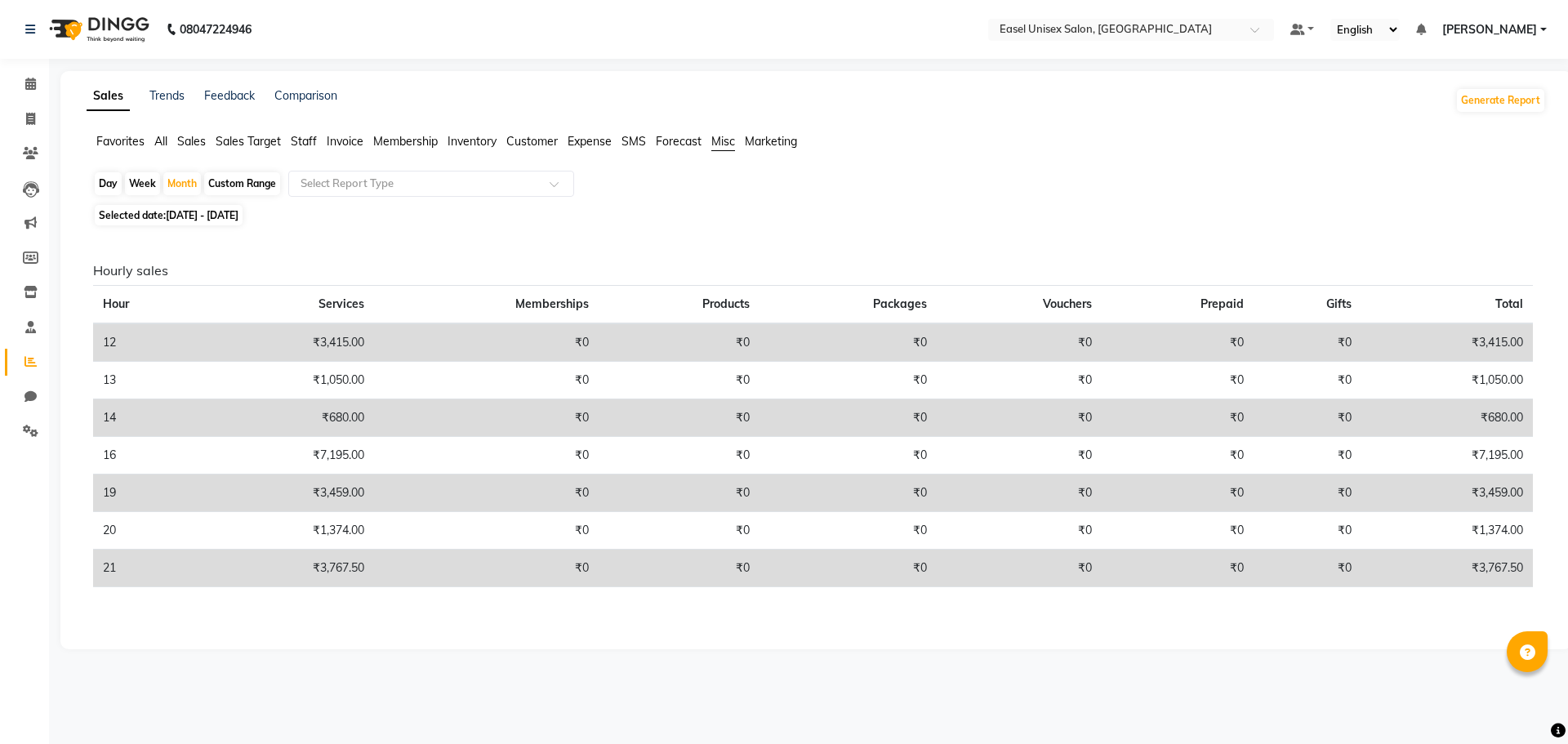
click at [666, 146] on span "Forecast" at bounding box center [678, 141] width 46 height 15
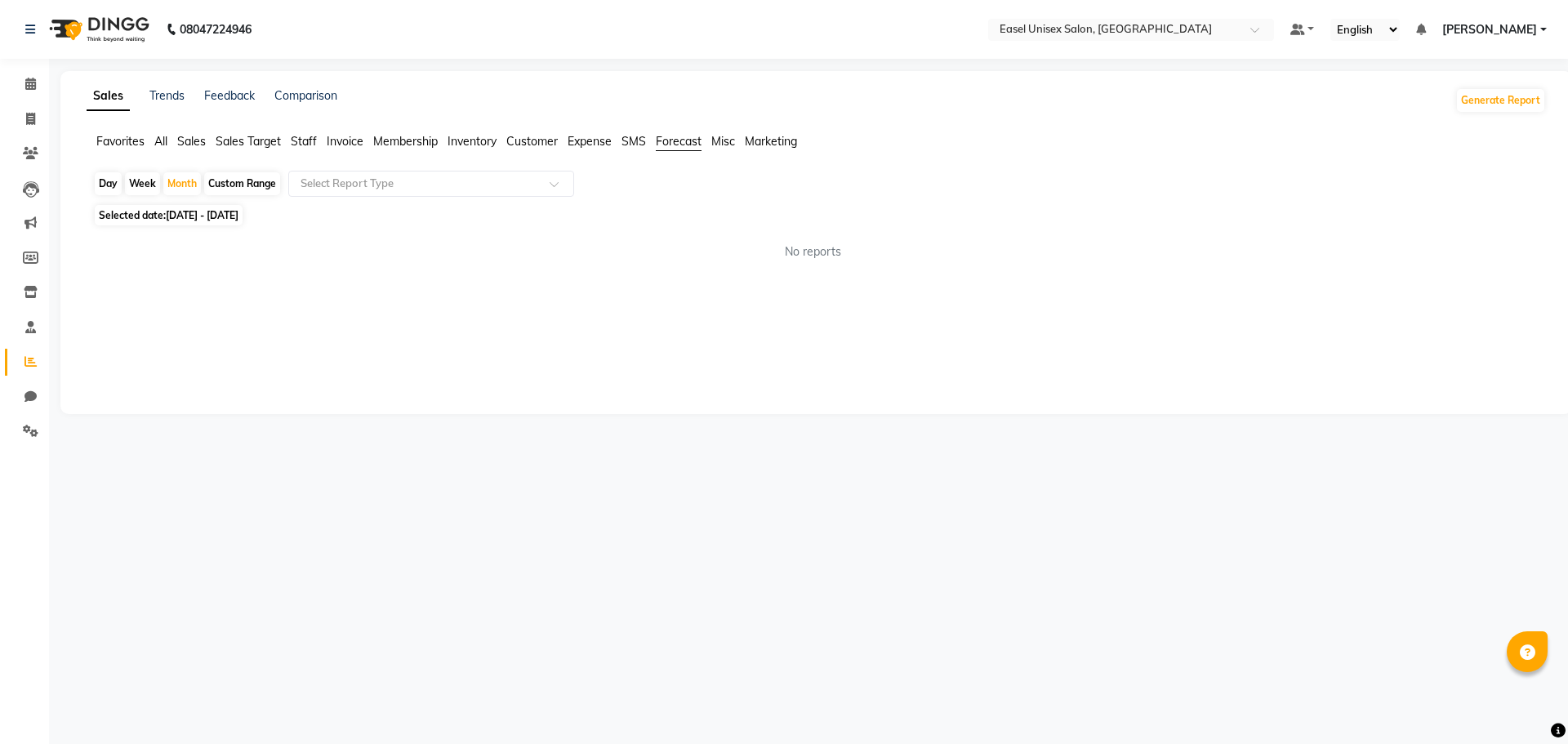
click at [625, 142] on span "SMS" at bounding box center [633, 141] width 24 height 15
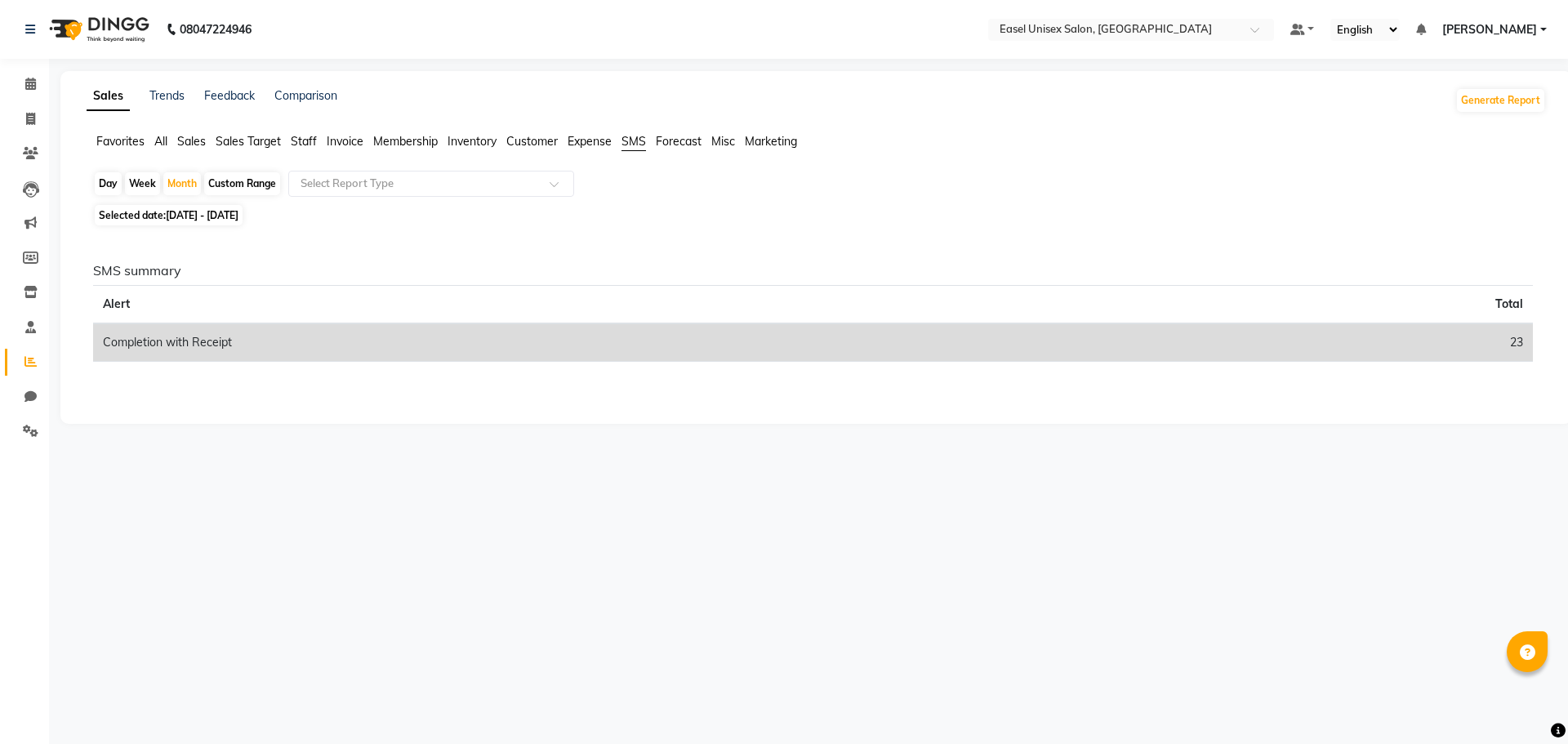
click at [599, 146] on span "Expense" at bounding box center [589, 141] width 44 height 15
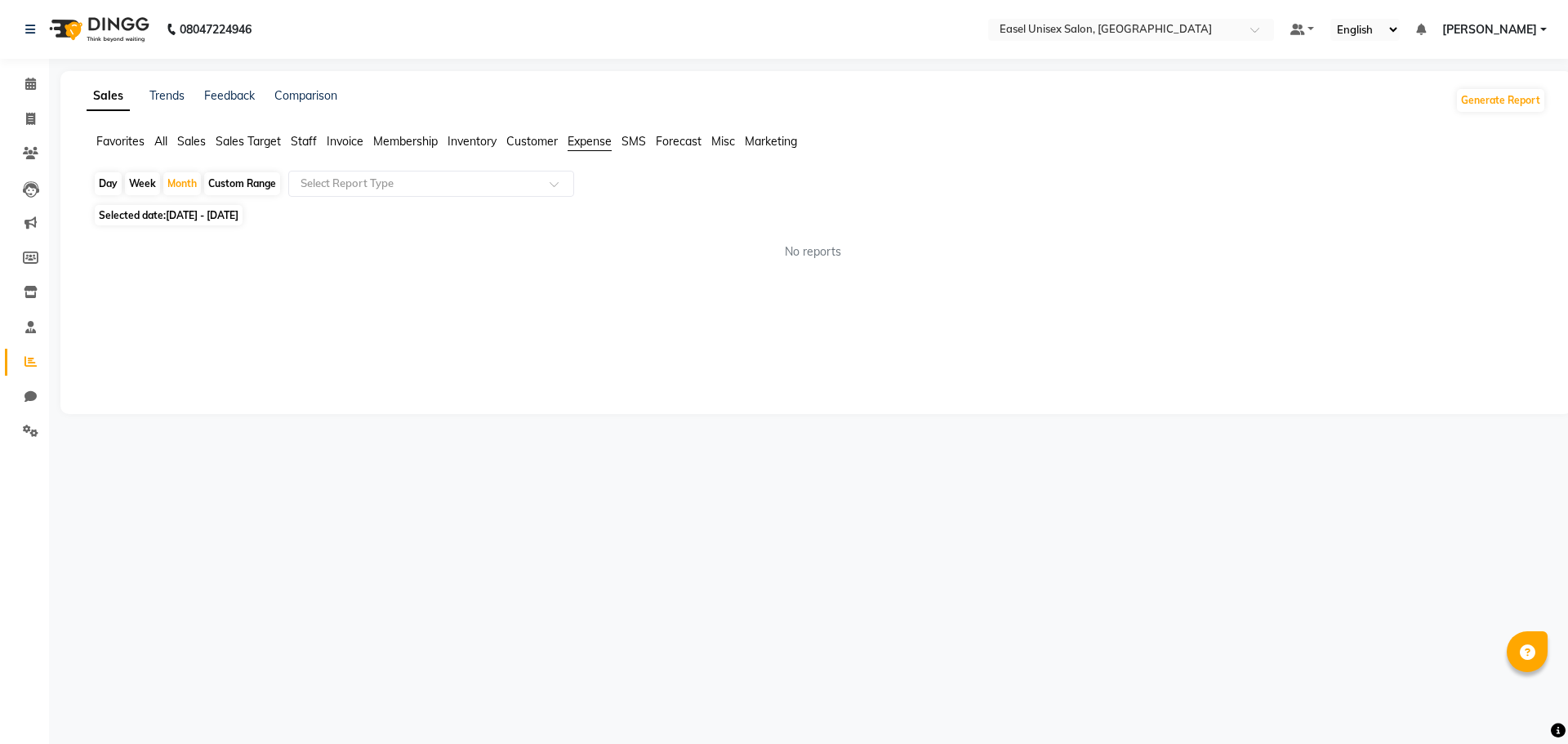
click at [542, 148] on span "Customer" at bounding box center [531, 141] width 51 height 15
click at [472, 138] on span "Inventory" at bounding box center [472, 141] width 49 height 15
click at [420, 149] on li "Membership" at bounding box center [405, 142] width 64 height 17
click at [420, 148] on span "Membership" at bounding box center [405, 141] width 64 height 15
click at [414, 147] on span "Membership" at bounding box center [405, 141] width 64 height 15
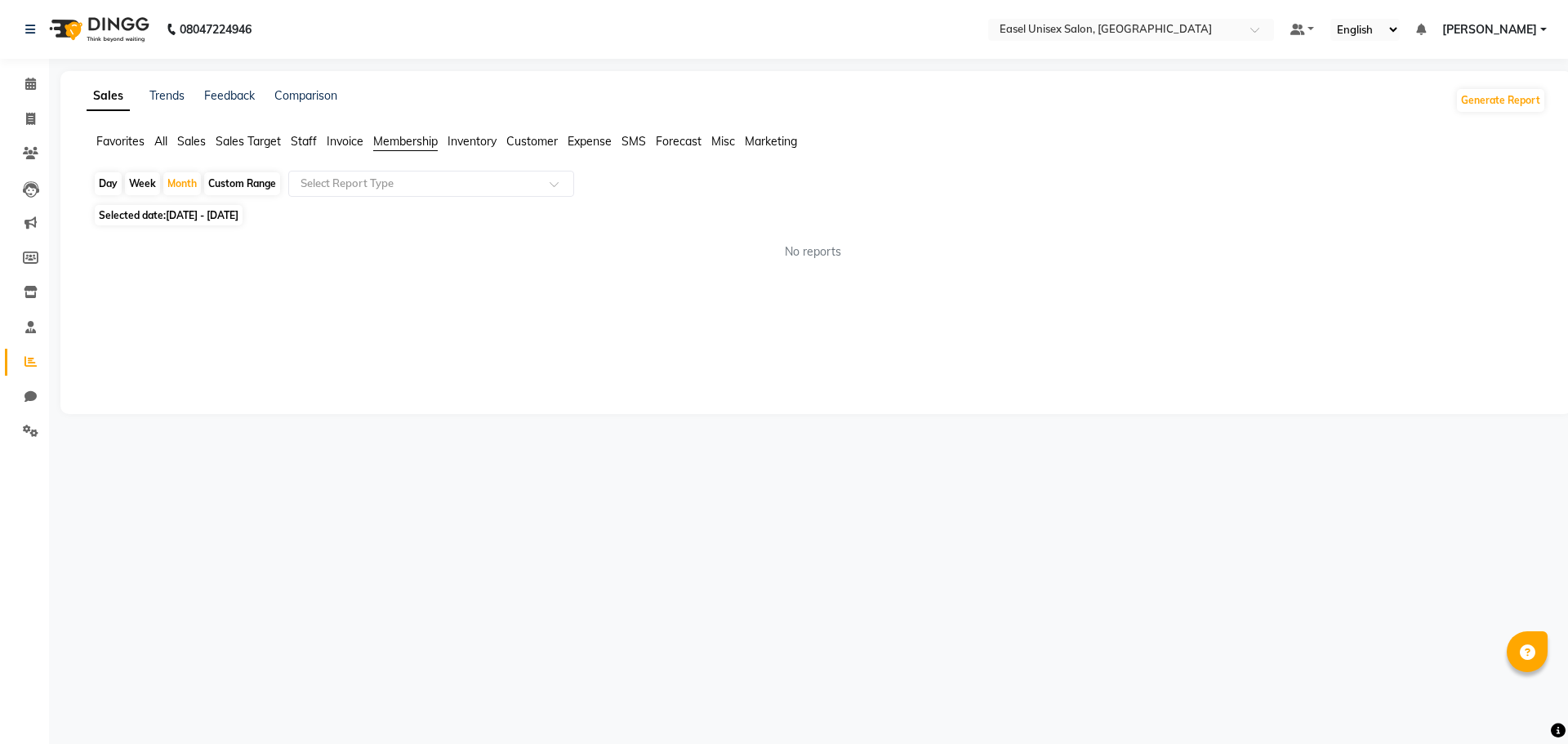
click at [349, 142] on span "Invoice" at bounding box center [345, 141] width 37 height 15
click at [350, 144] on span "Invoice" at bounding box center [345, 141] width 37 height 15
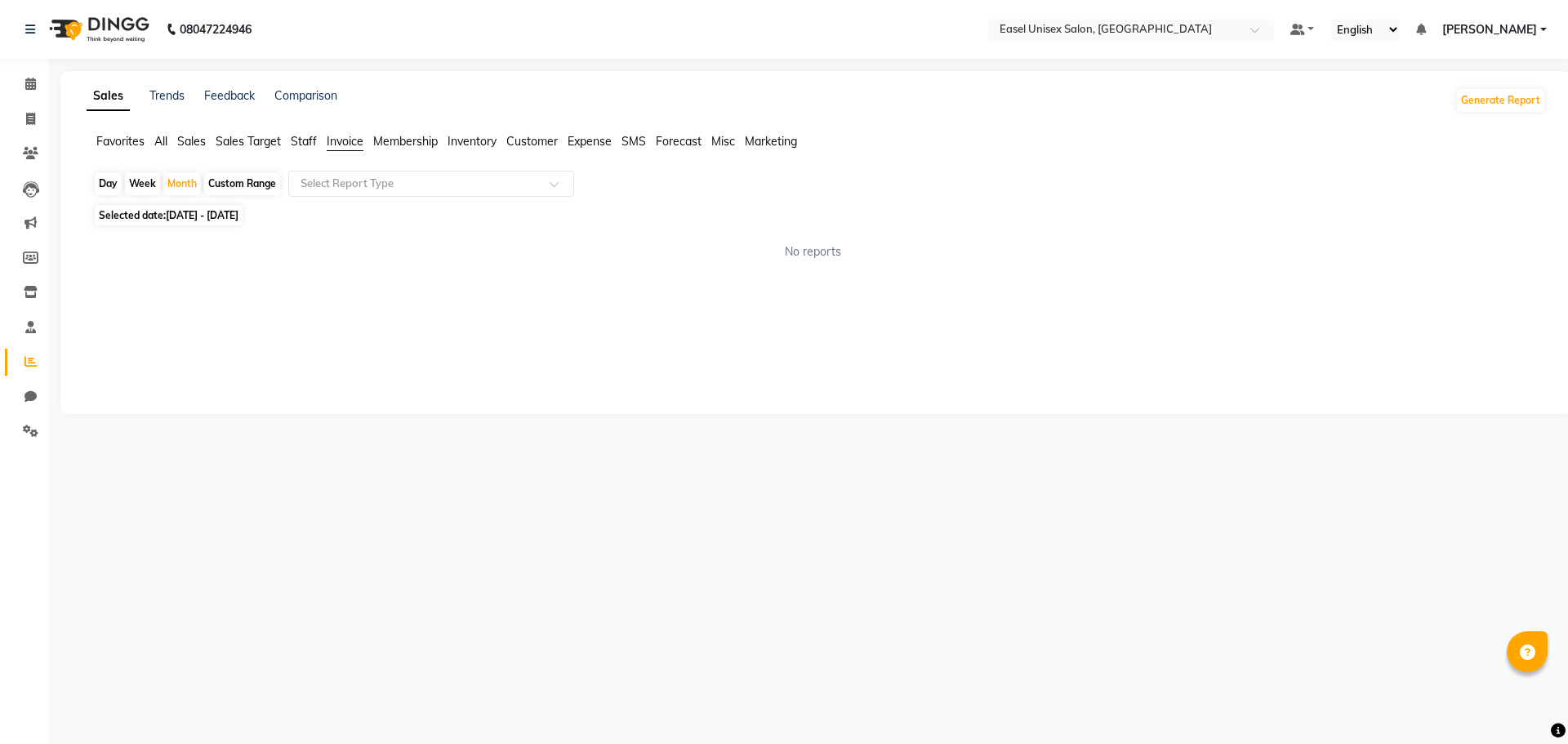
click at [182, 218] on span "[DATE] - [DATE]" at bounding box center [202, 215] width 73 height 13
select select "9"
select select "2025"
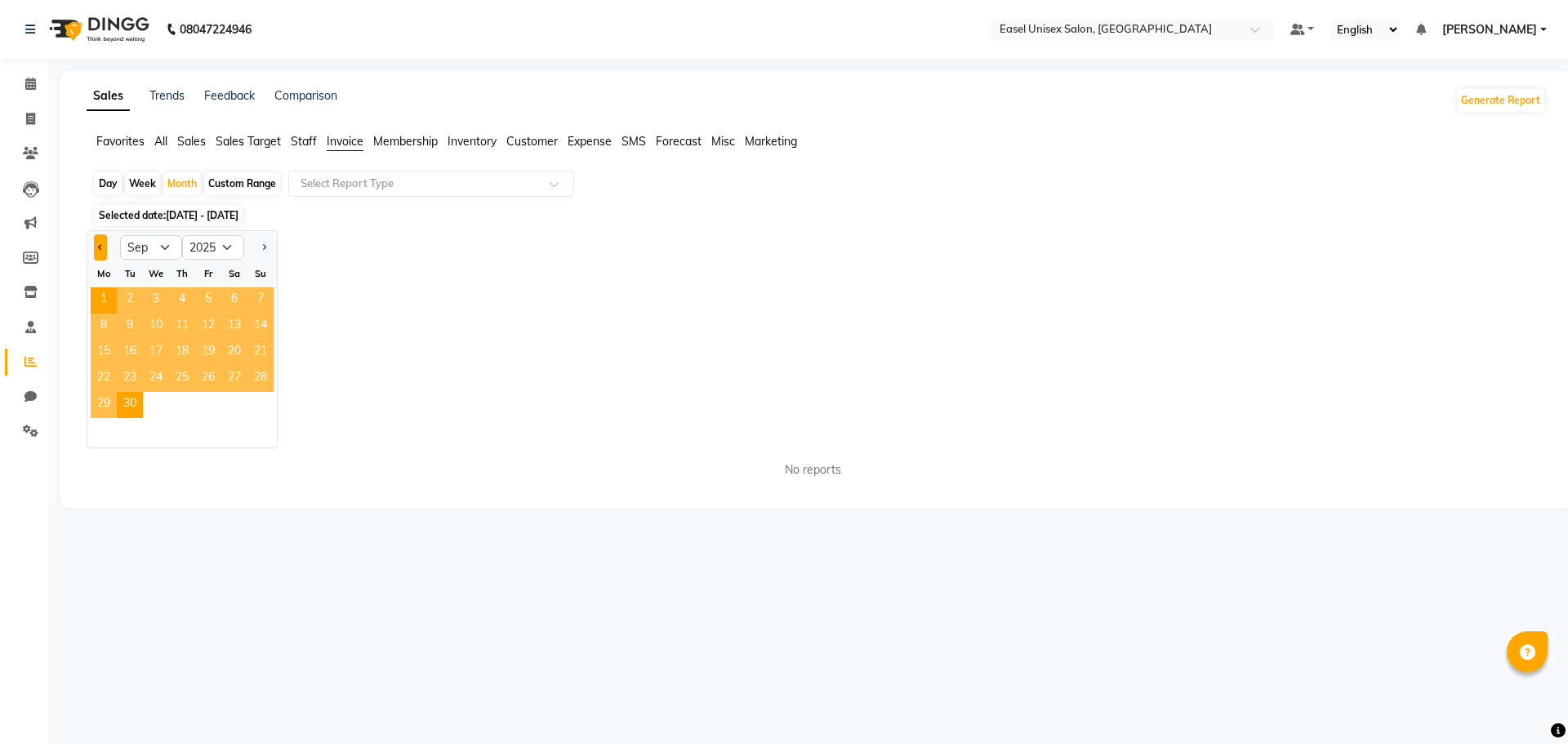
click at [102, 243] on button "Previous month" at bounding box center [100, 247] width 13 height 26
select select "8"
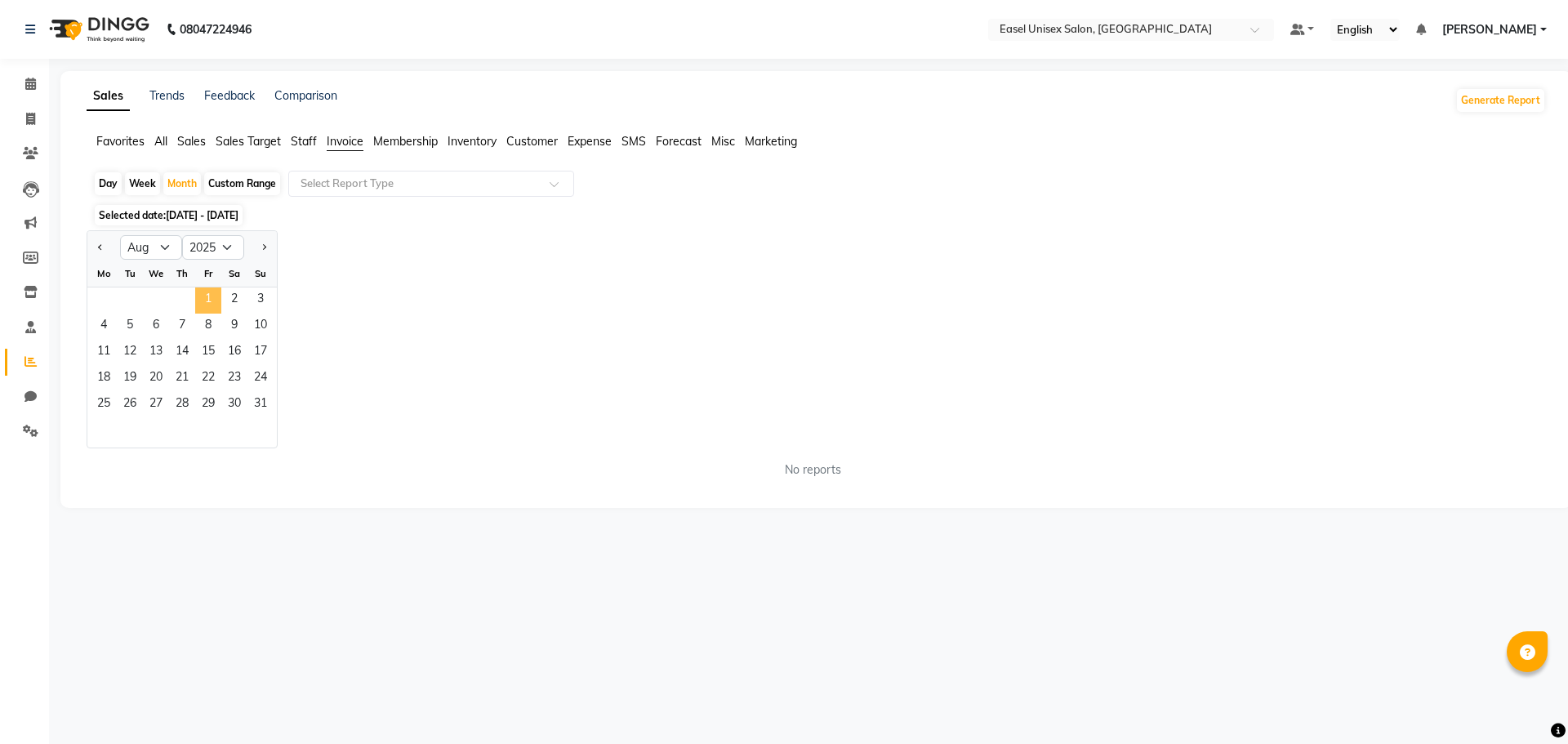
click at [215, 298] on span "1" at bounding box center [208, 300] width 26 height 26
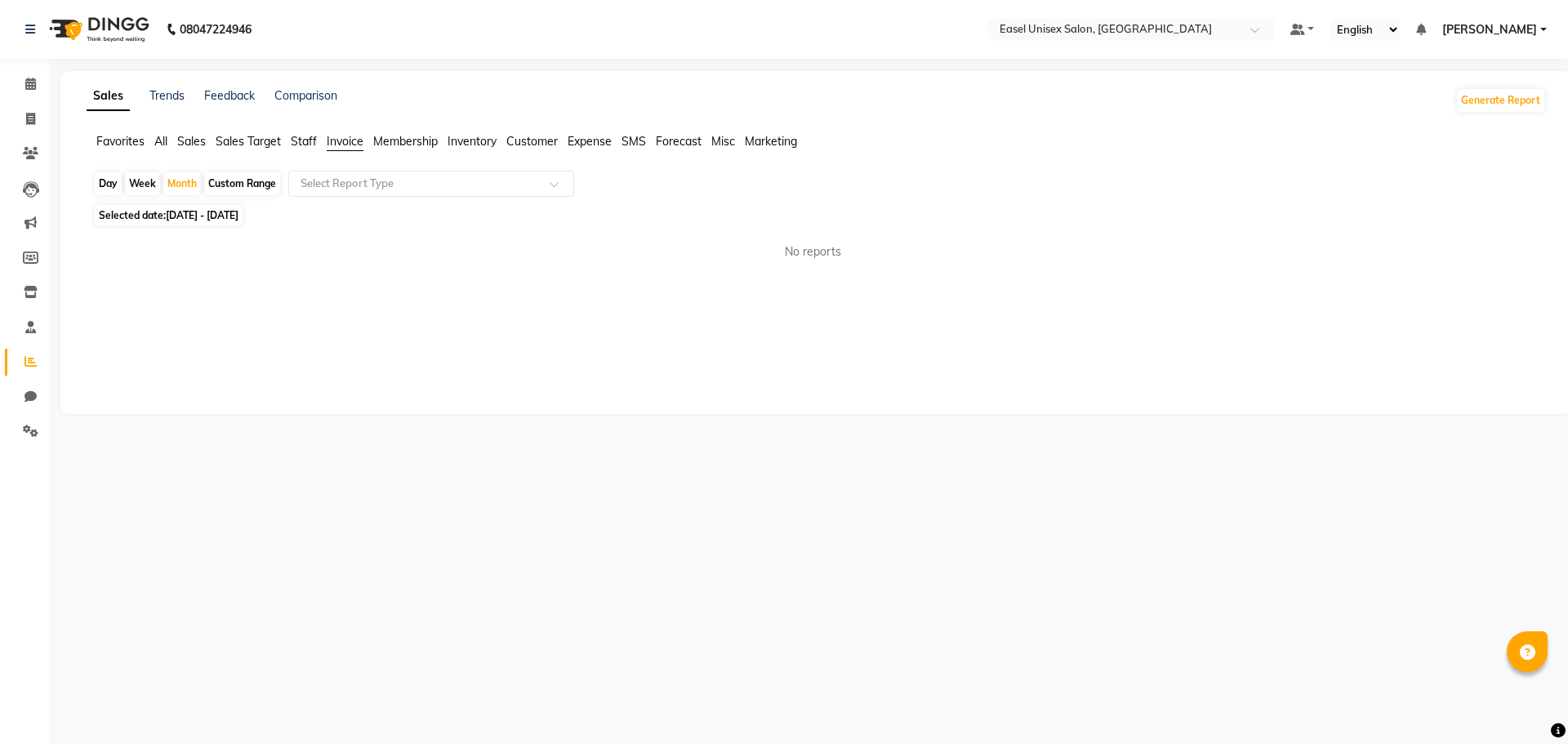
click at [304, 136] on span "Staff" at bounding box center [303, 141] width 26 height 15
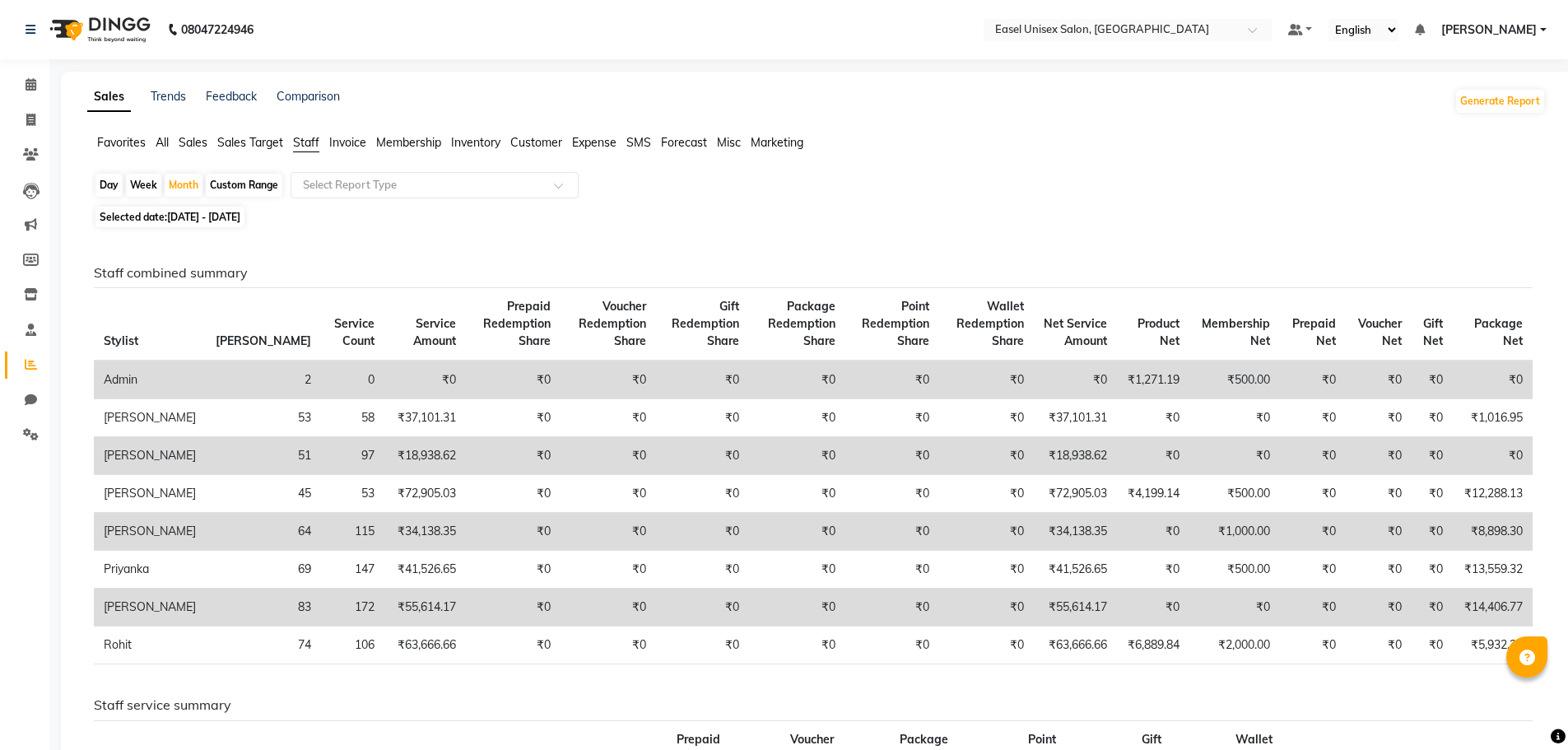
click at [262, 147] on span "Sales Target" at bounding box center [250, 142] width 66 height 15
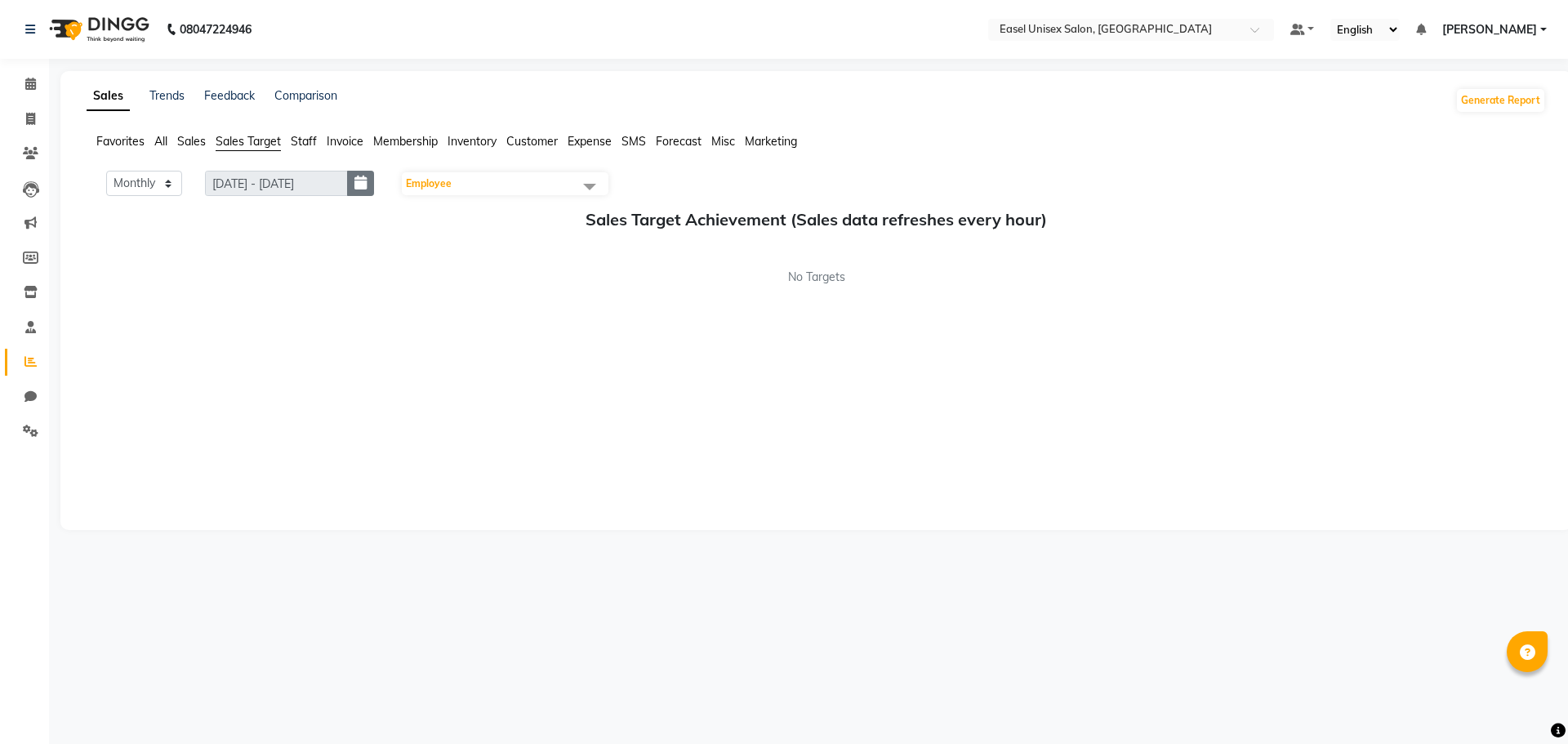
click at [356, 181] on button "button" at bounding box center [360, 184] width 27 height 25
select select "9"
select select "2025"
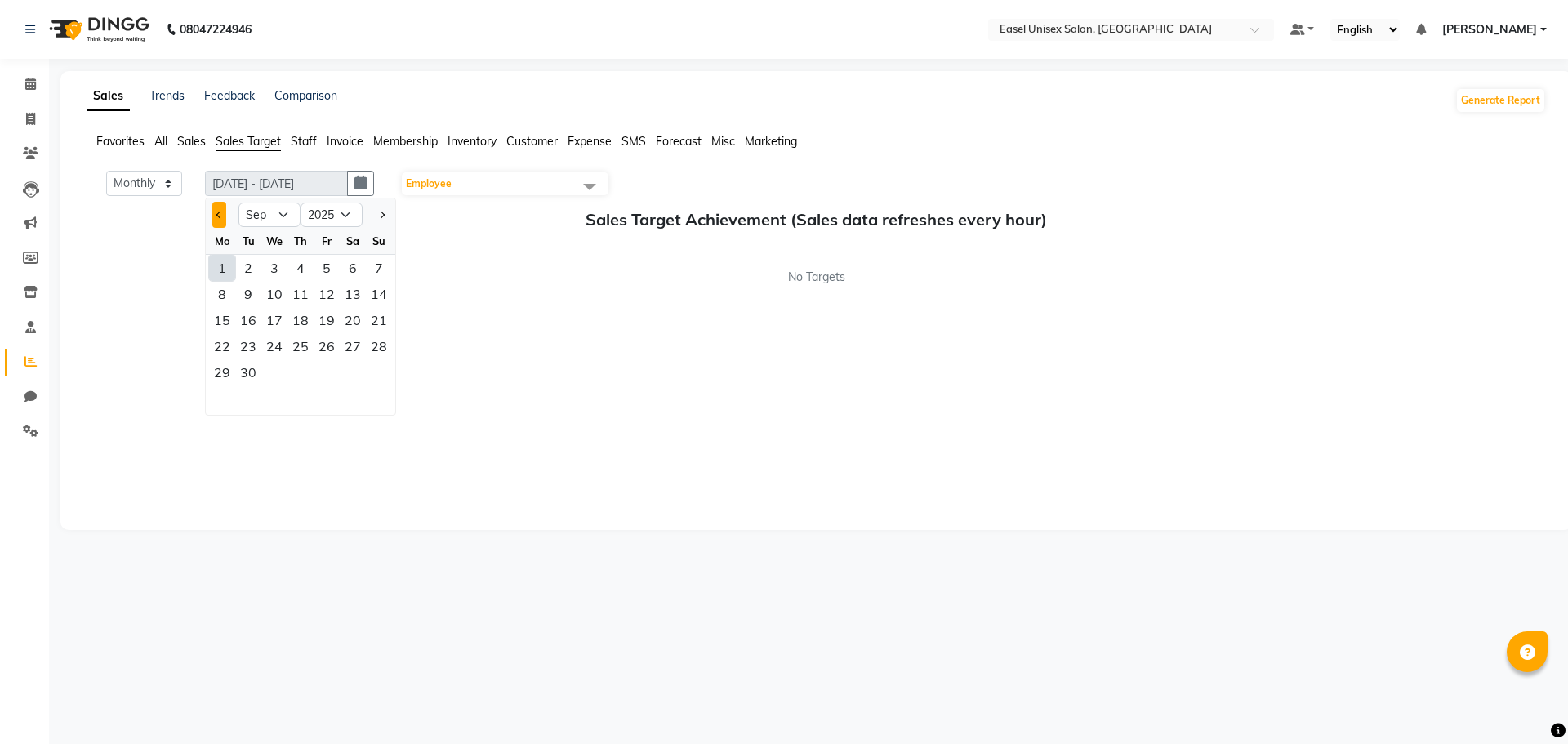
click at [217, 214] on span "Previous month" at bounding box center [220, 215] width 7 height 7
select select "8"
click at [331, 272] on div "1" at bounding box center [326, 267] width 26 height 26
type input "[DATE] - [DATE]"
click at [595, 186] on span at bounding box center [590, 186] width 33 height 31
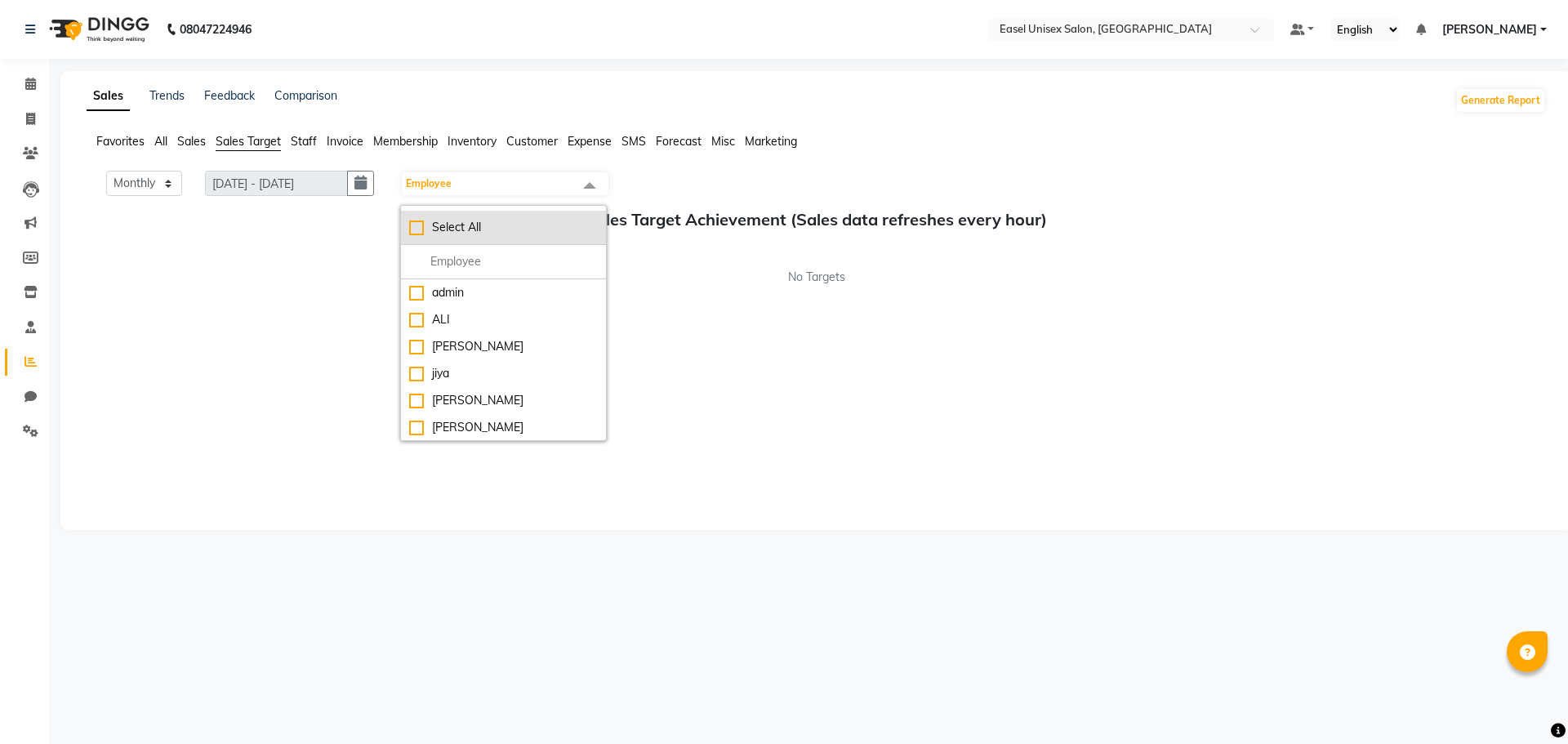
click at [422, 229] on div "Select All" at bounding box center [503, 227] width 188 height 17
checkbox input "true"
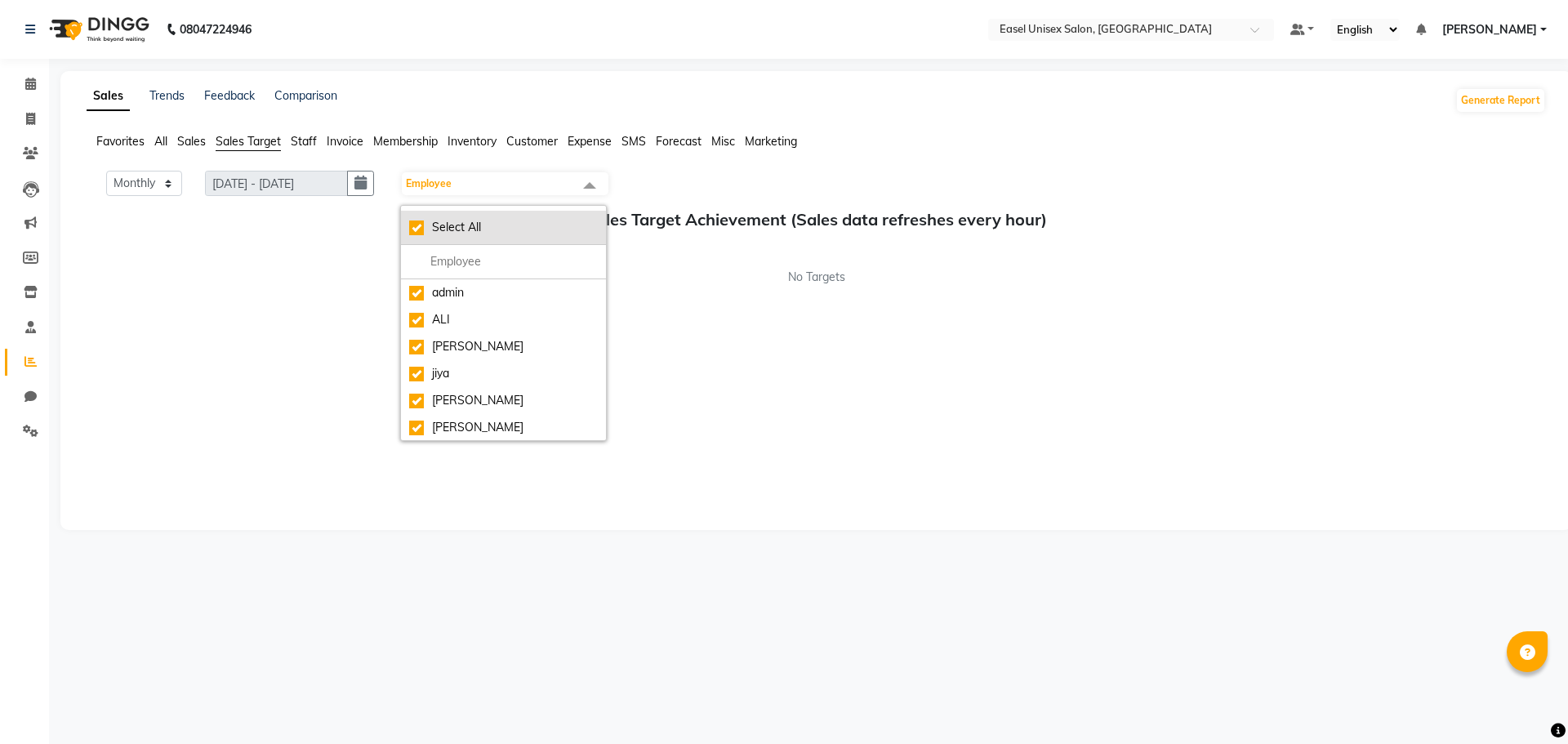
checkbox input "true"
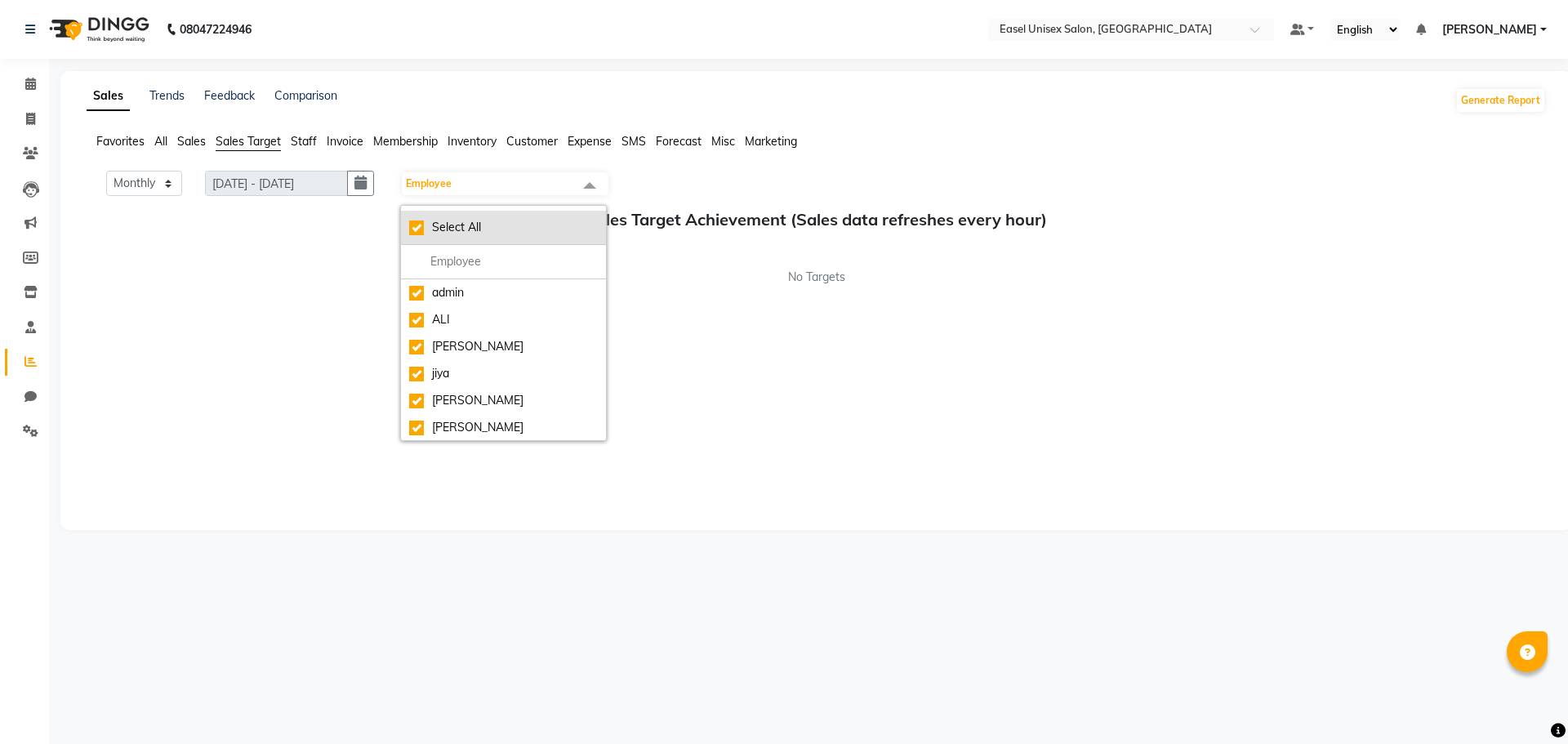
checkbox input "true"
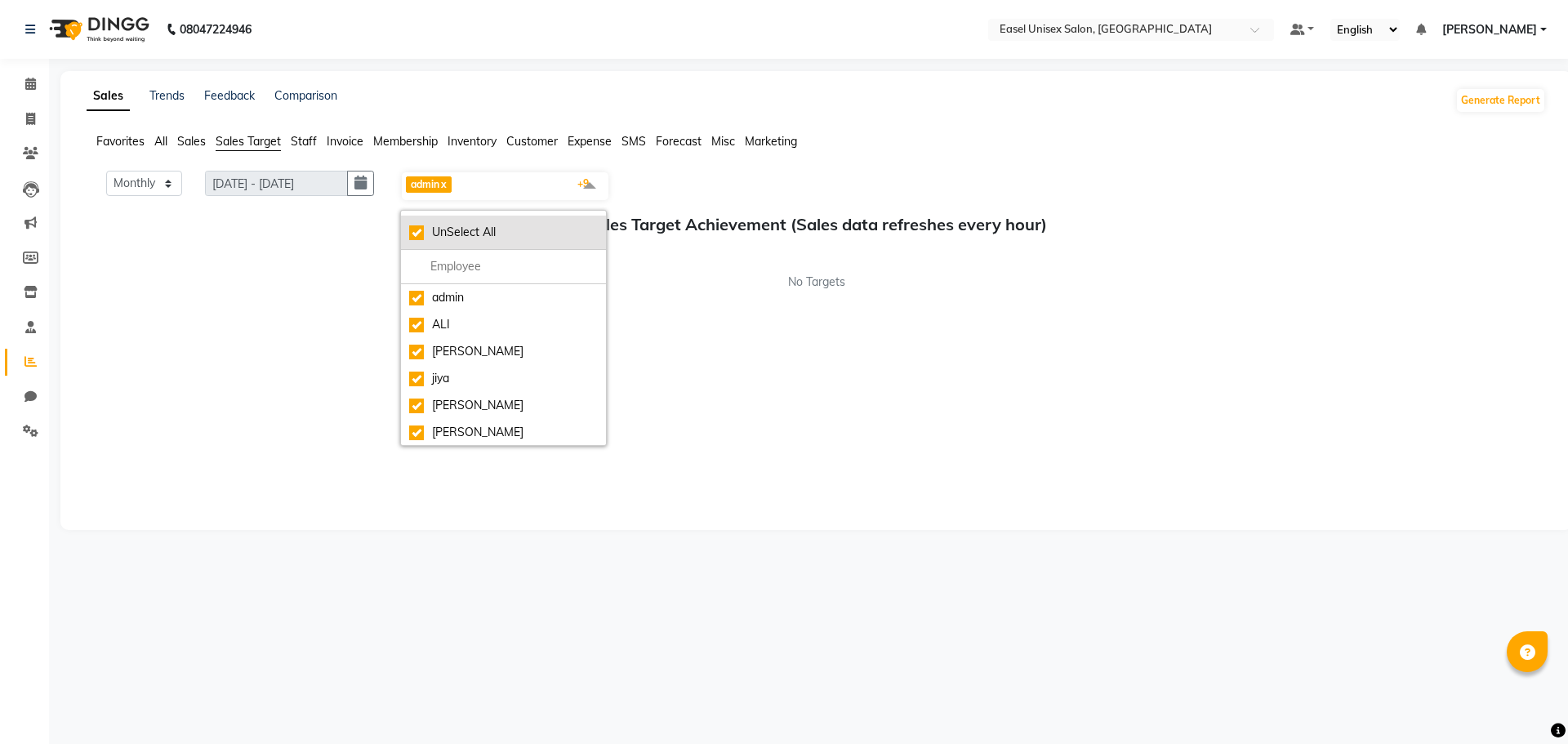
click at [424, 230] on div "UnSelect All" at bounding box center [503, 232] width 188 height 17
checkbox input "false"
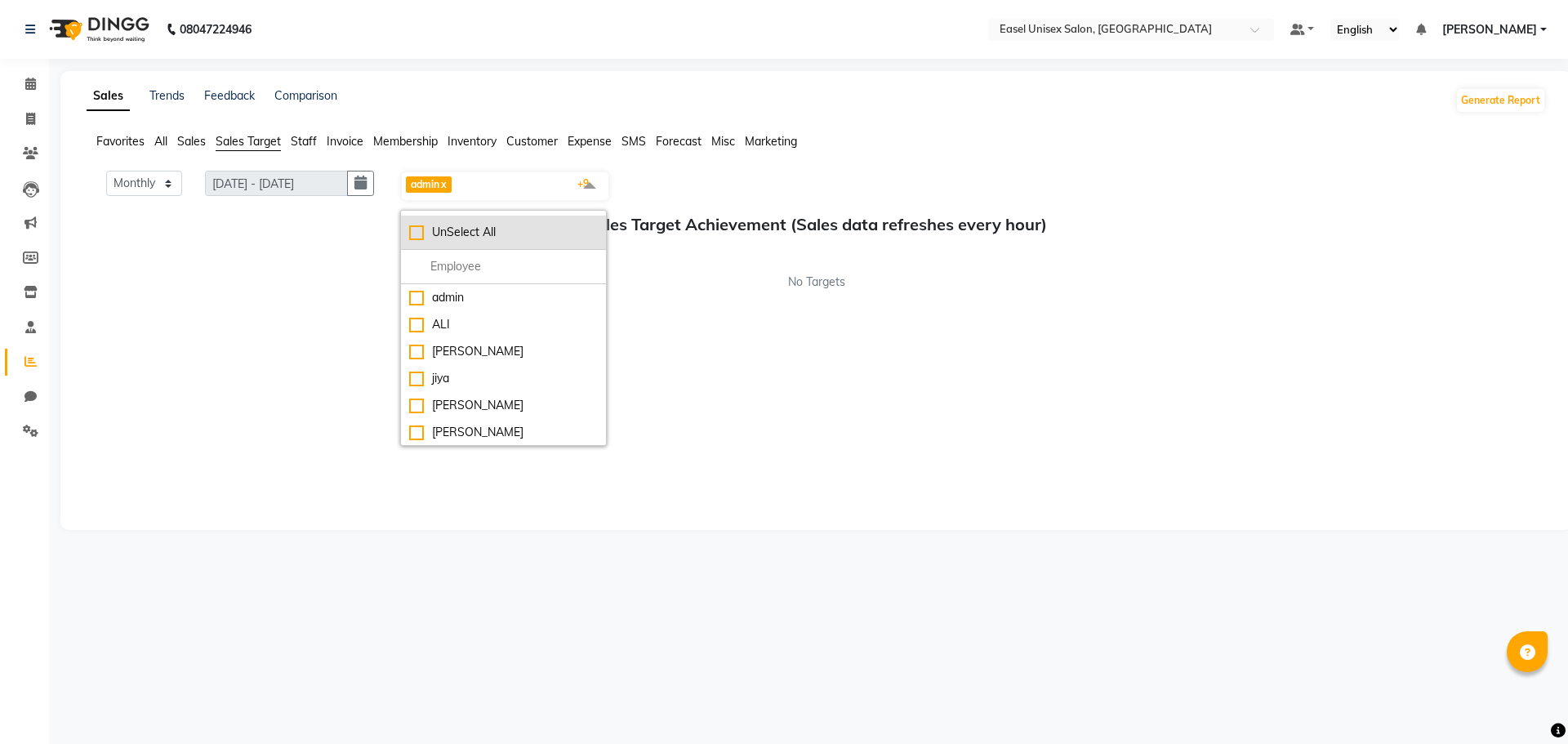
checkbox input "false"
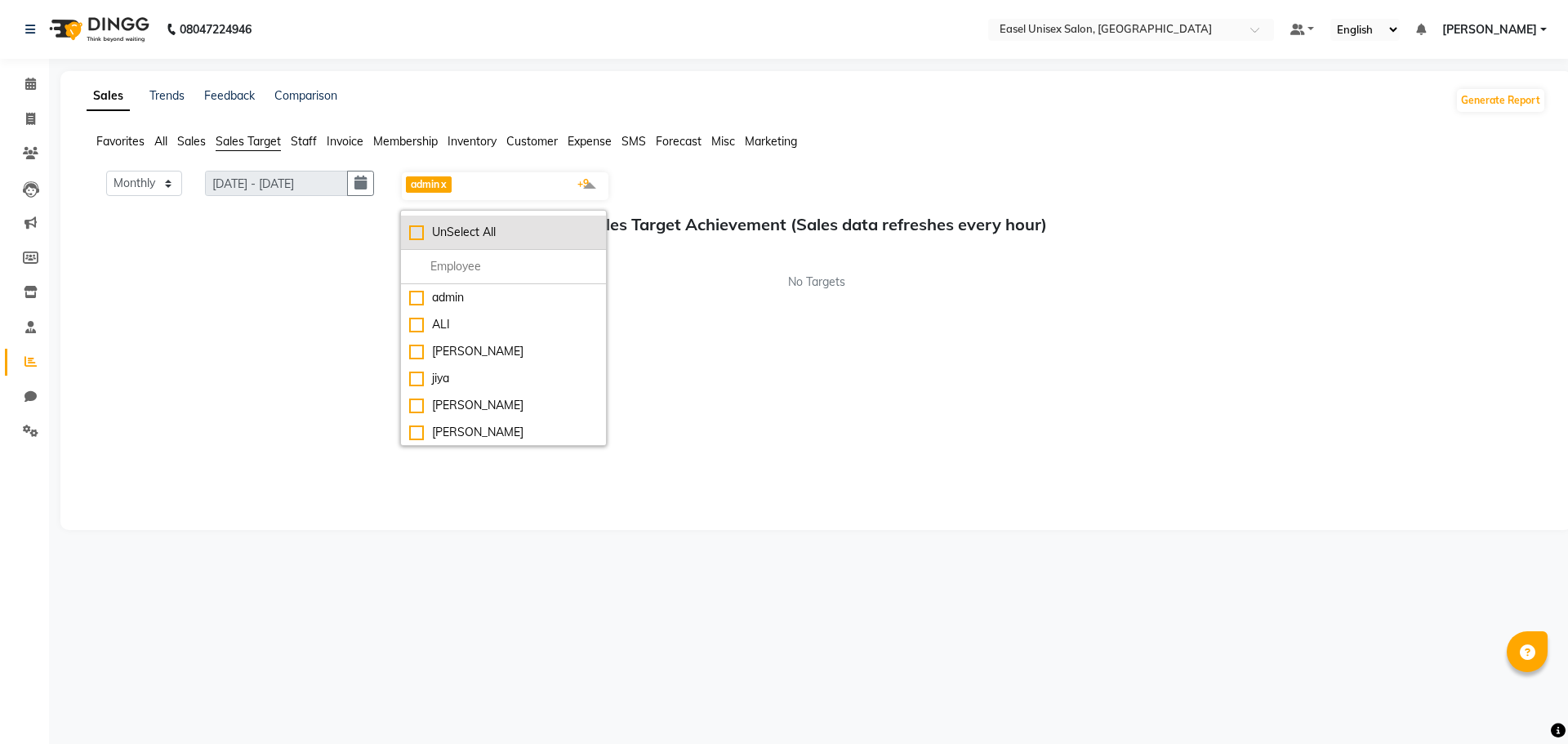
checkbox input "false"
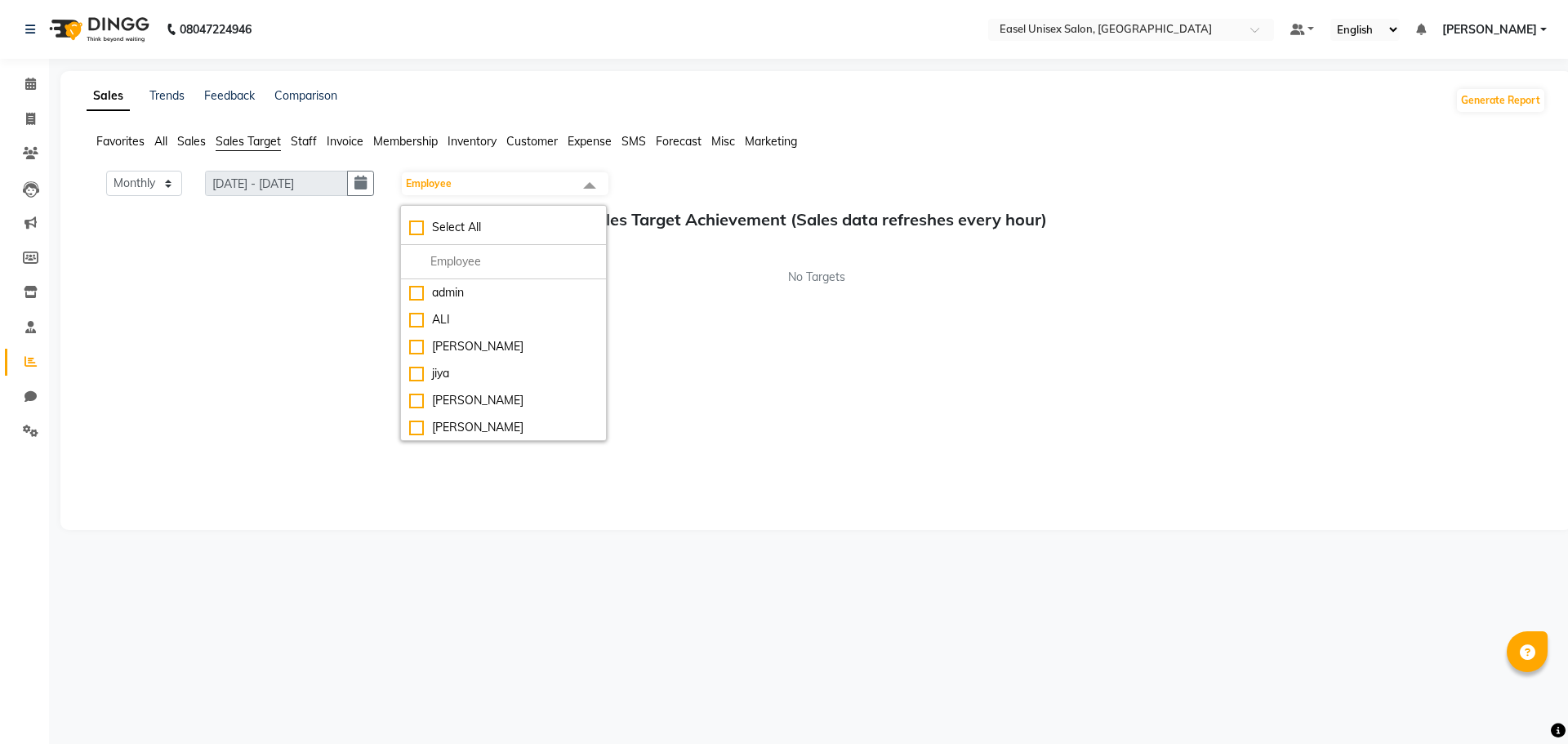
click at [336, 238] on div "Sales Target Achievement (Sales data refreshes every hour) No Targets" at bounding box center [816, 248] width 1459 height 76
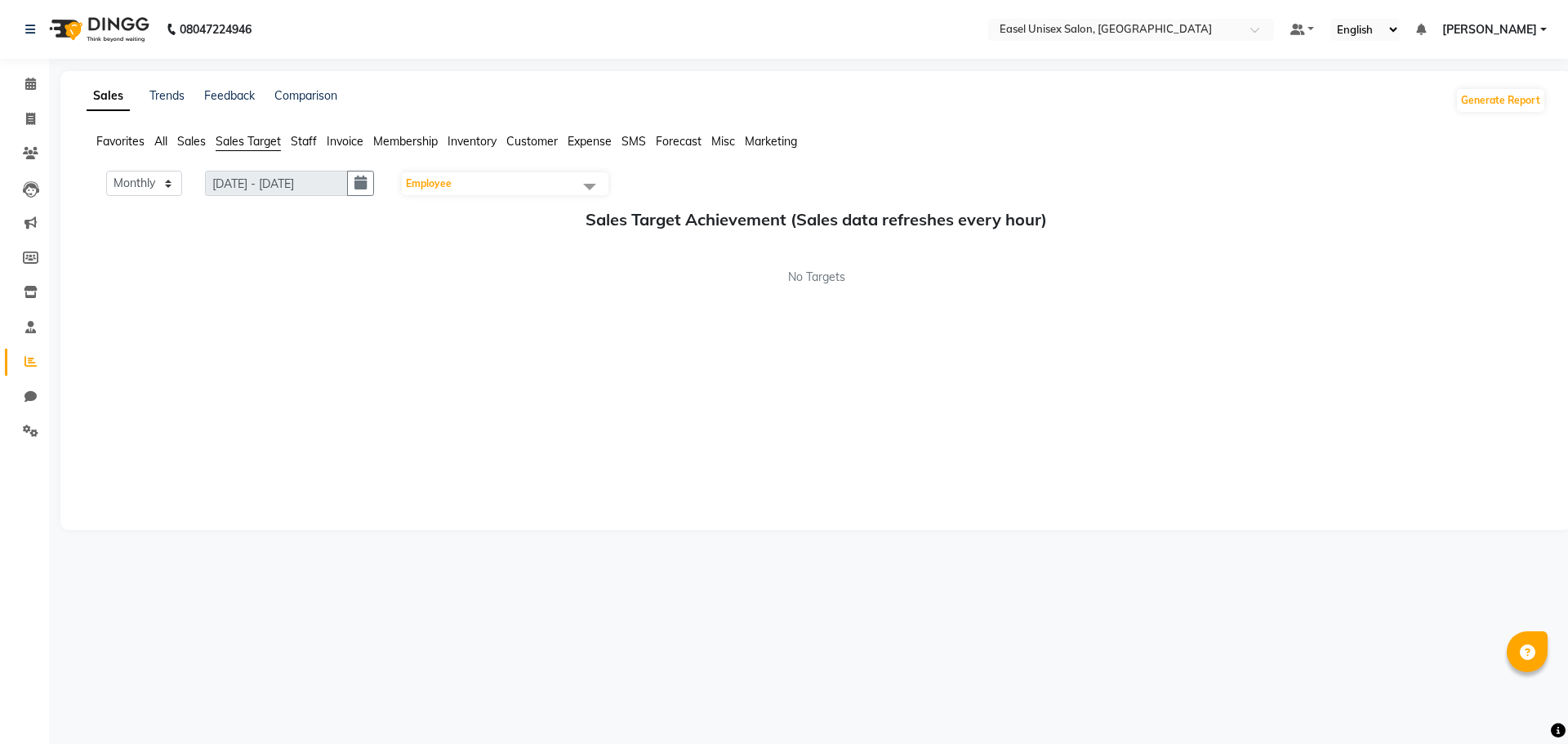
click at [190, 145] on span "Sales" at bounding box center [190, 141] width 28 height 15
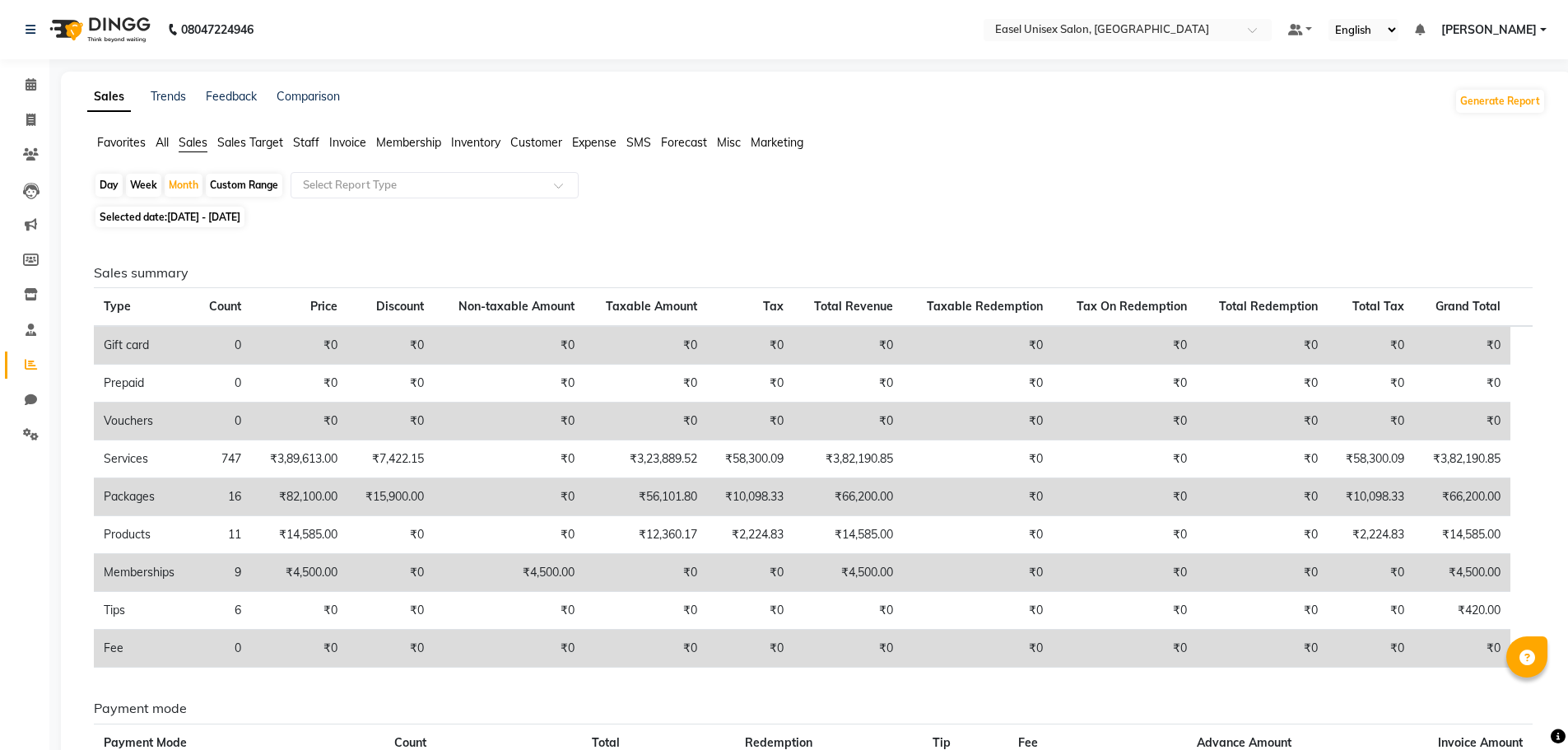
click at [160, 143] on span "All" at bounding box center [162, 142] width 13 height 15
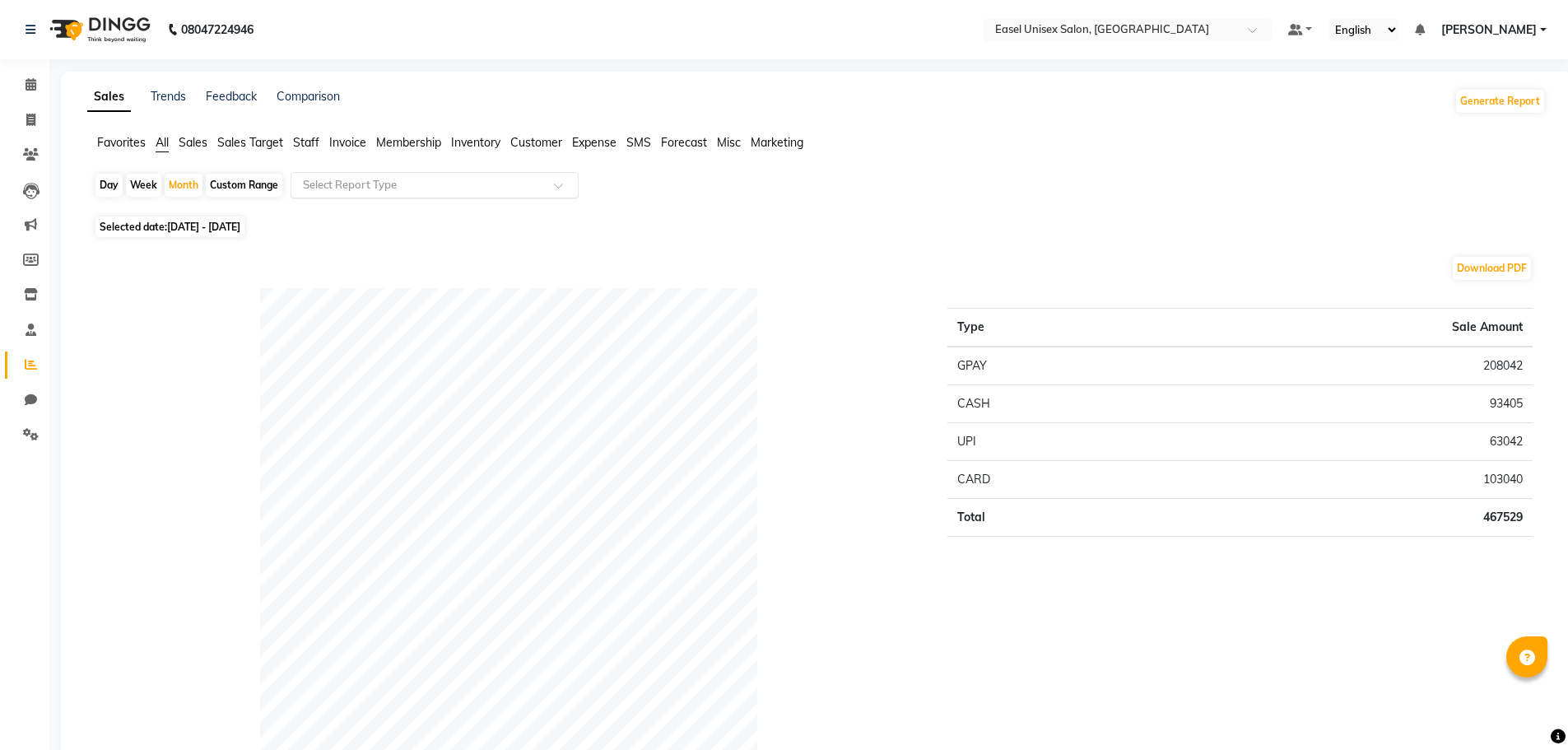
click at [556, 185] on span at bounding box center [564, 190] width 21 height 17
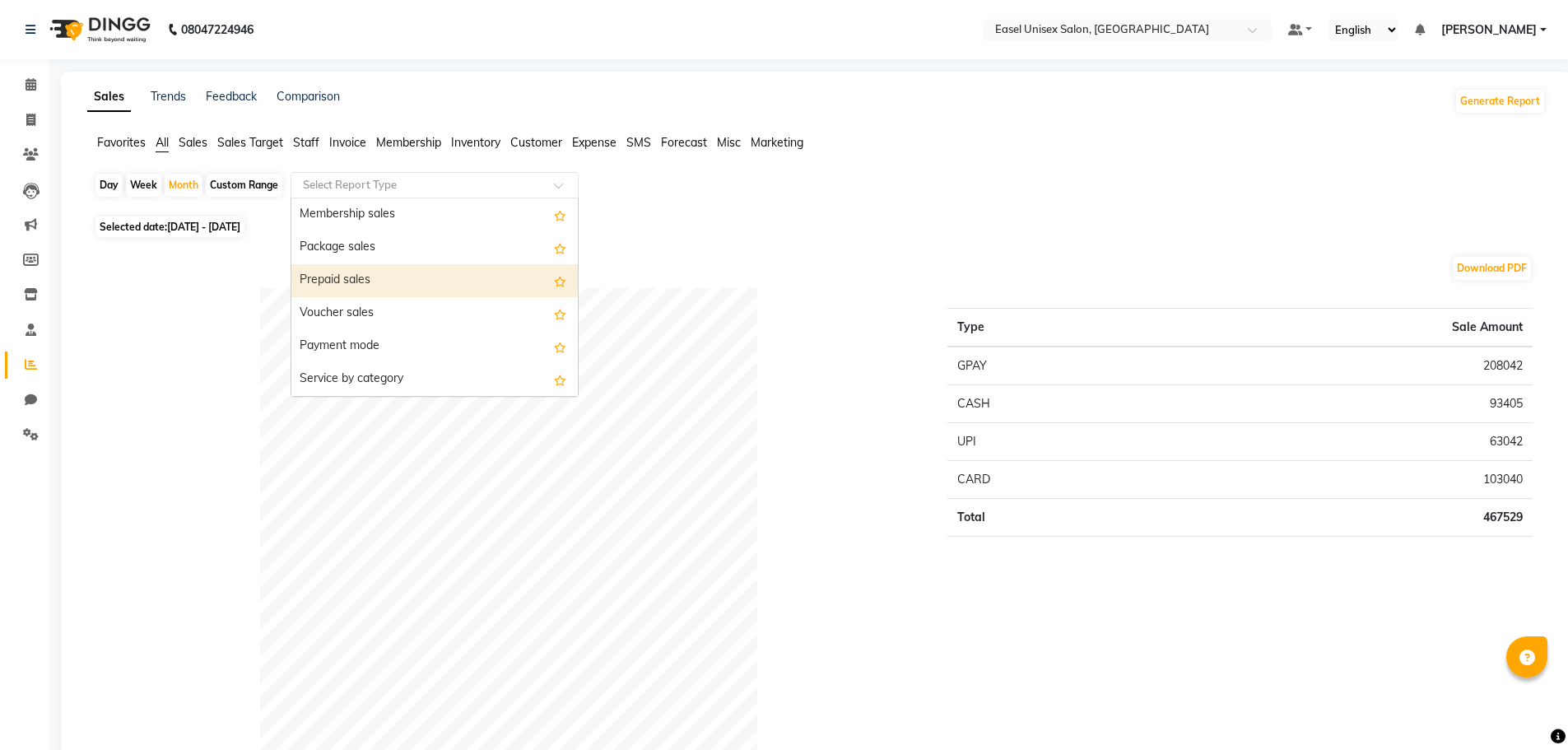
scroll to position [247, 0]
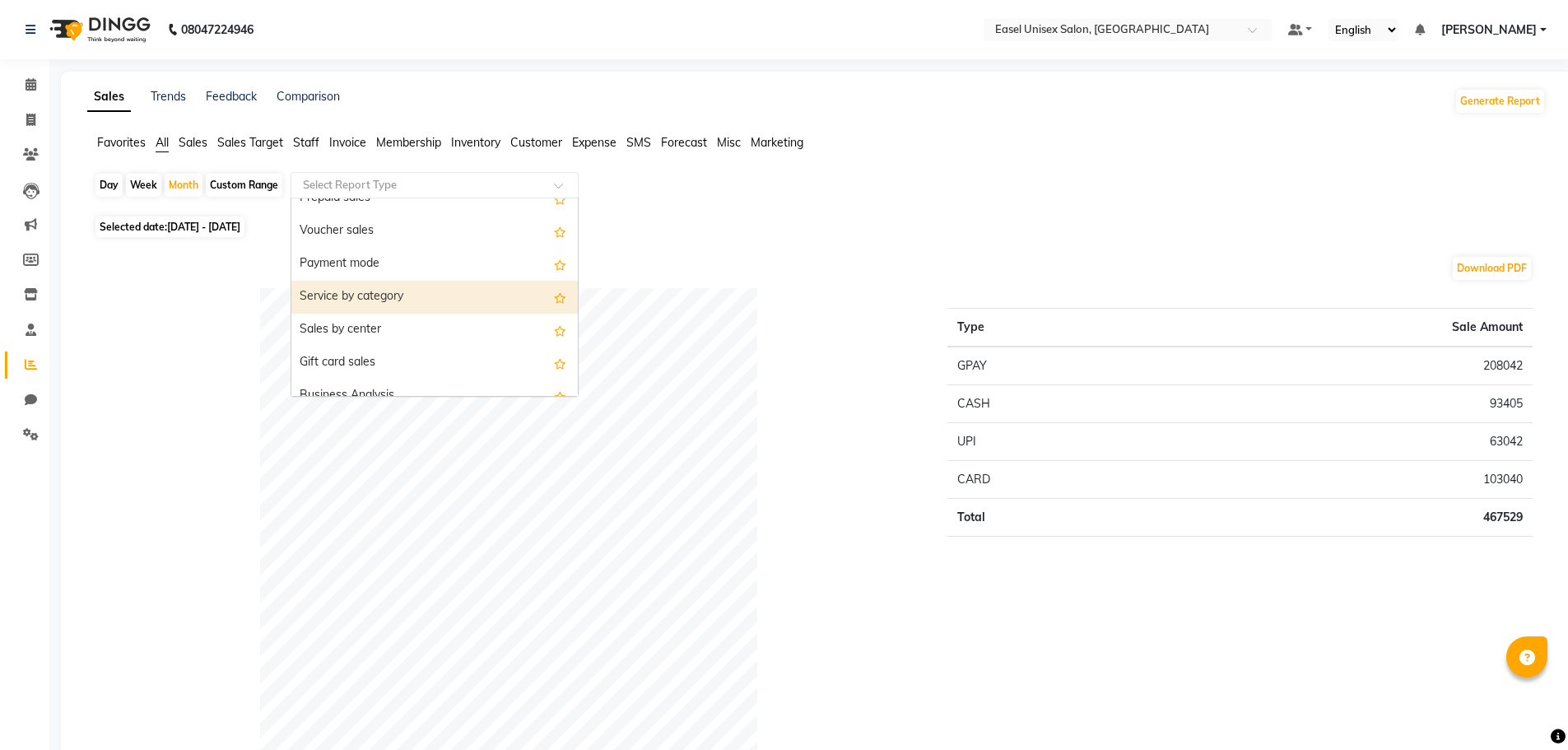
click at [420, 297] on div "Service by category" at bounding box center [435, 298] width 286 height 33
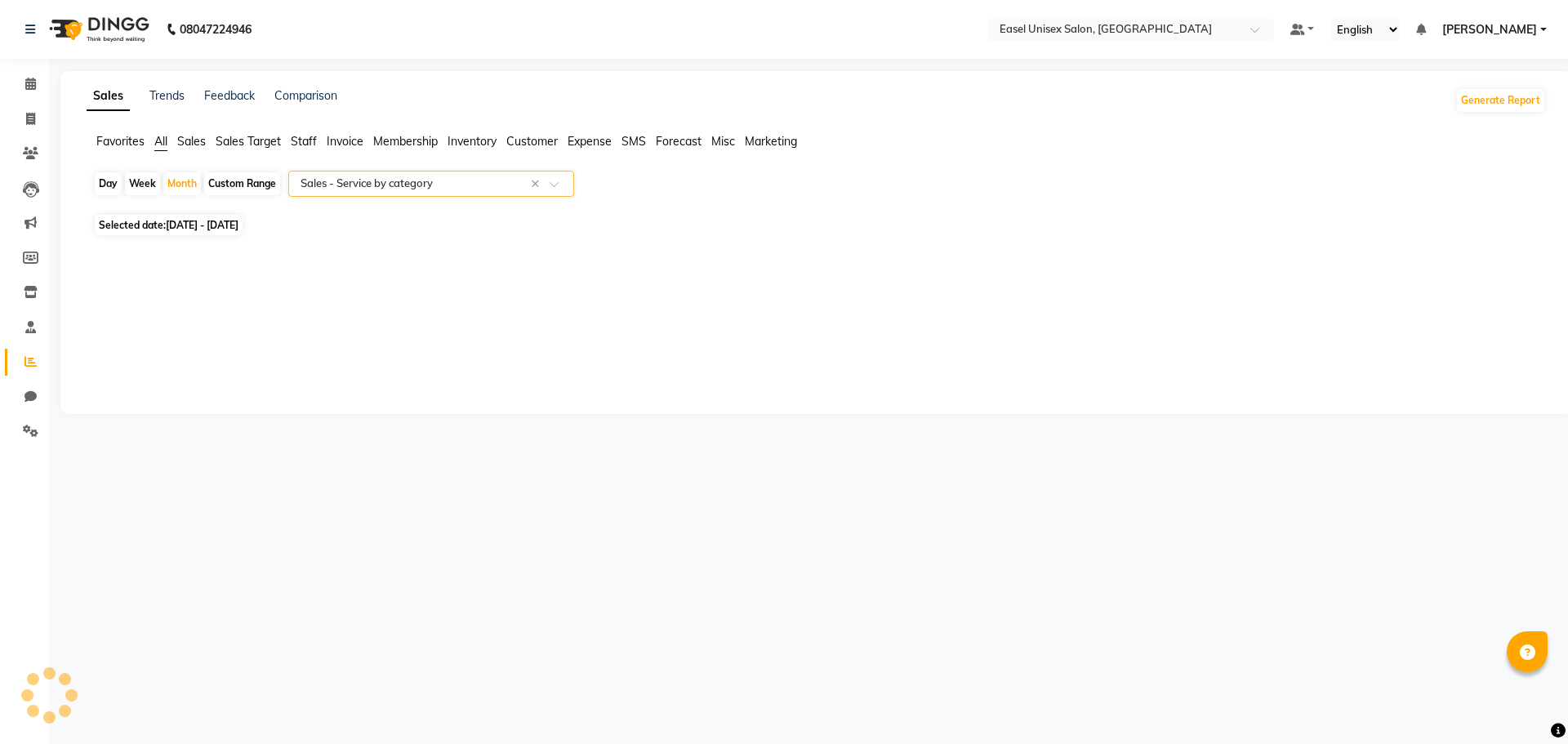
select select "full_report"
select select "csv"
